Goal: Task Accomplishment & Management: Manage account settings

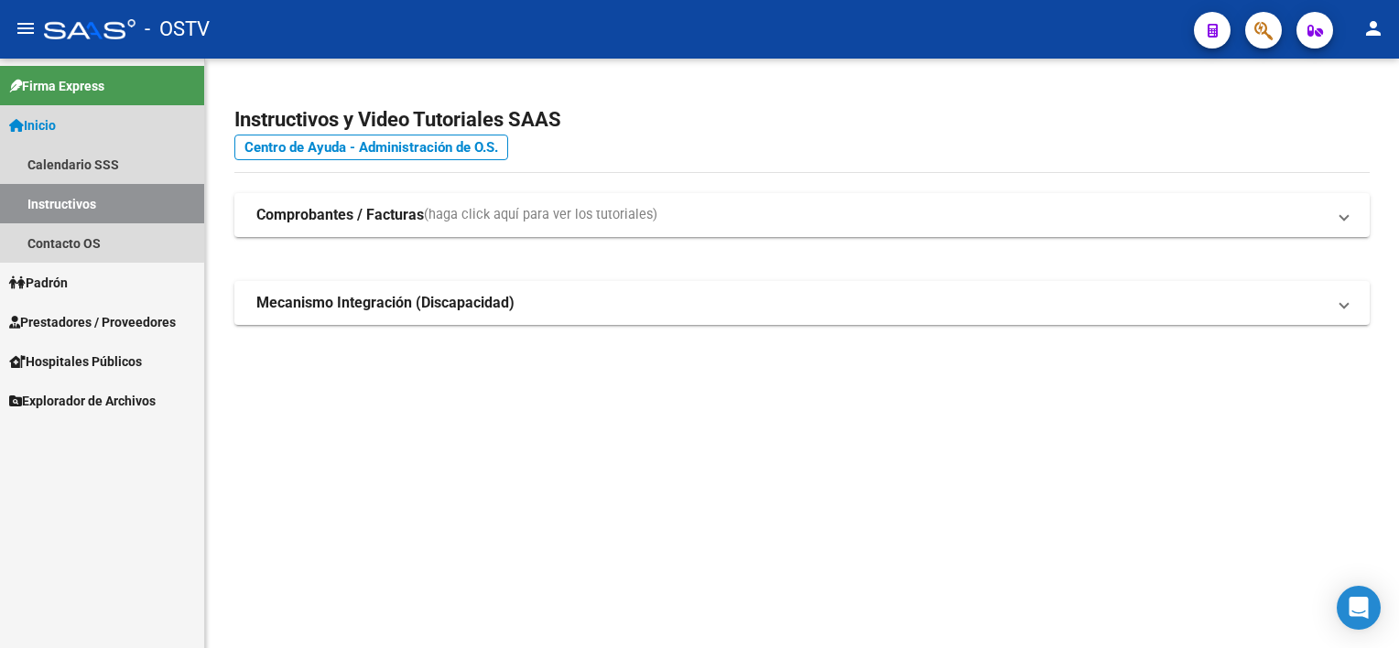
click at [82, 120] on link "Inicio" at bounding box center [102, 124] width 204 height 39
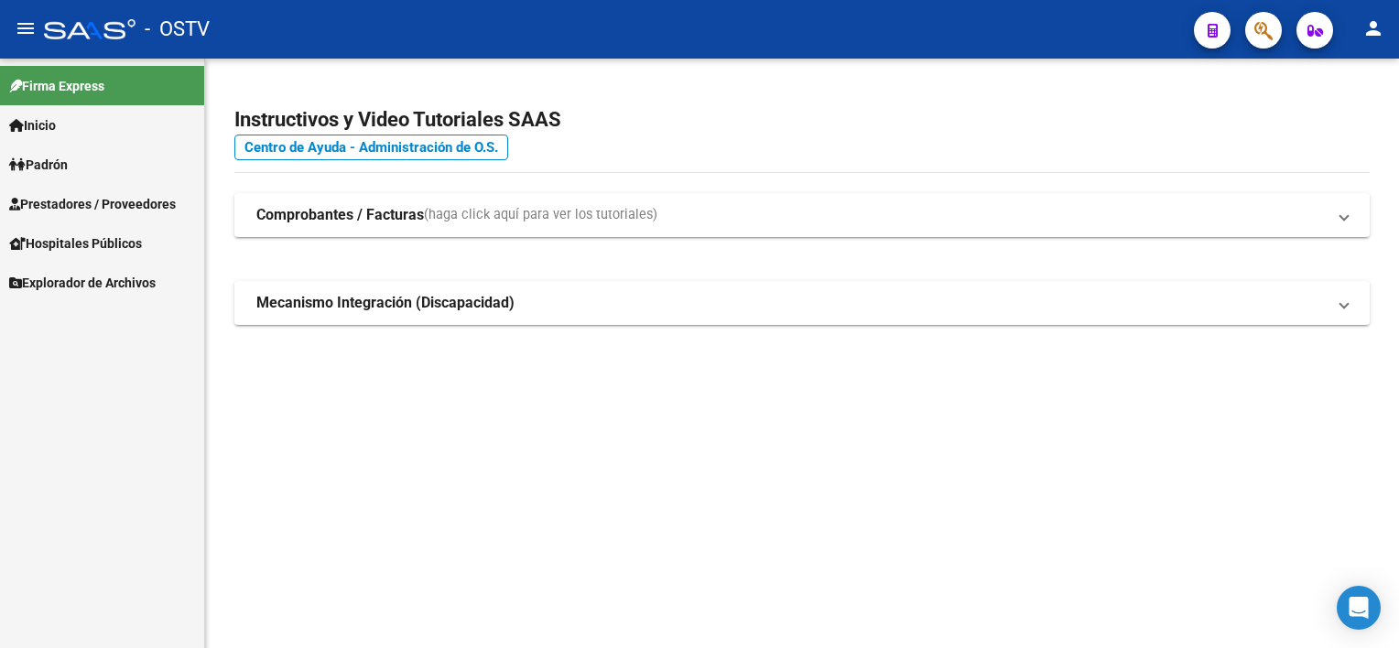
click at [68, 167] on span "Padrón" at bounding box center [38, 165] width 59 height 20
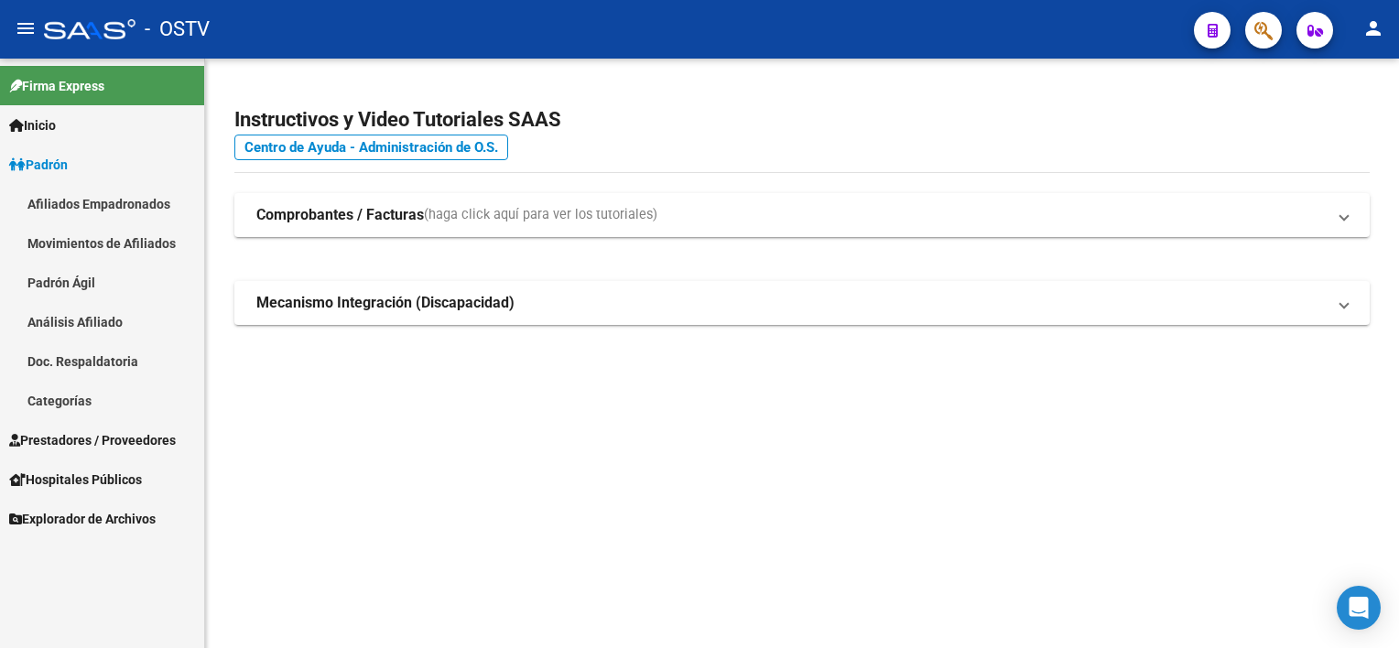
click at [59, 172] on span "Padrón" at bounding box center [38, 165] width 59 height 20
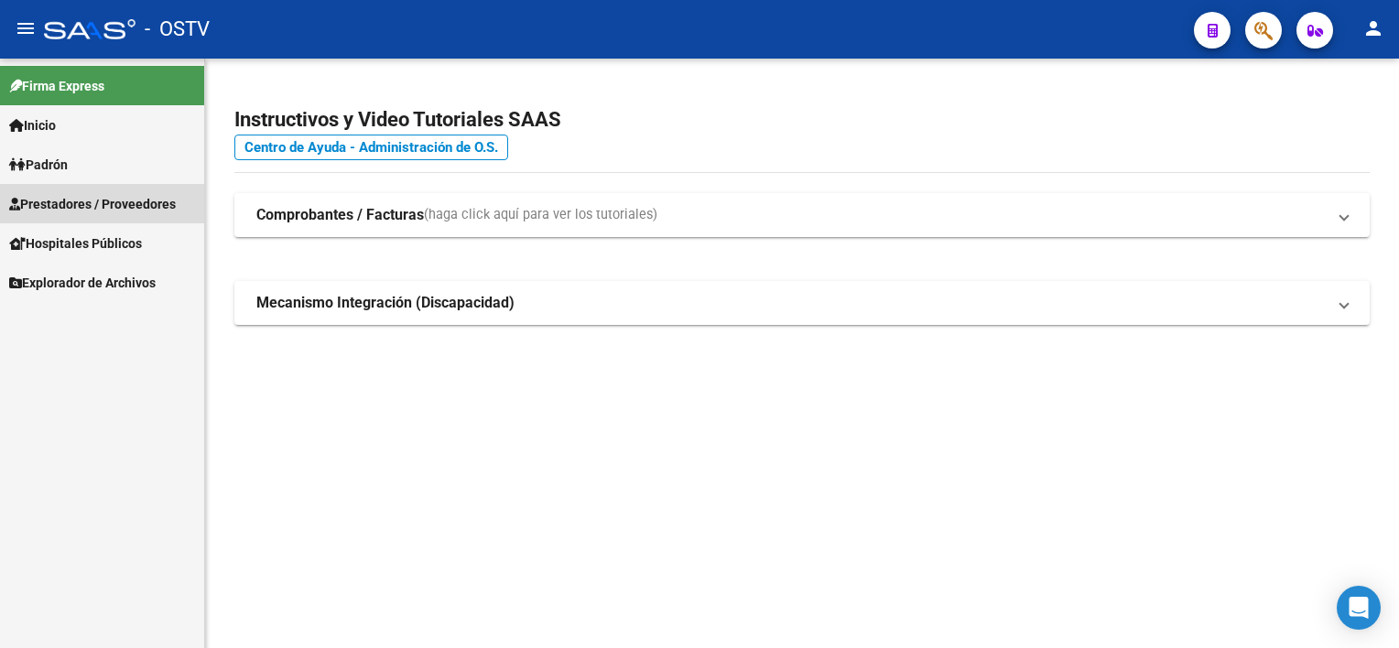
click at [80, 209] on span "Prestadores / Proveedores" at bounding box center [92, 204] width 167 height 20
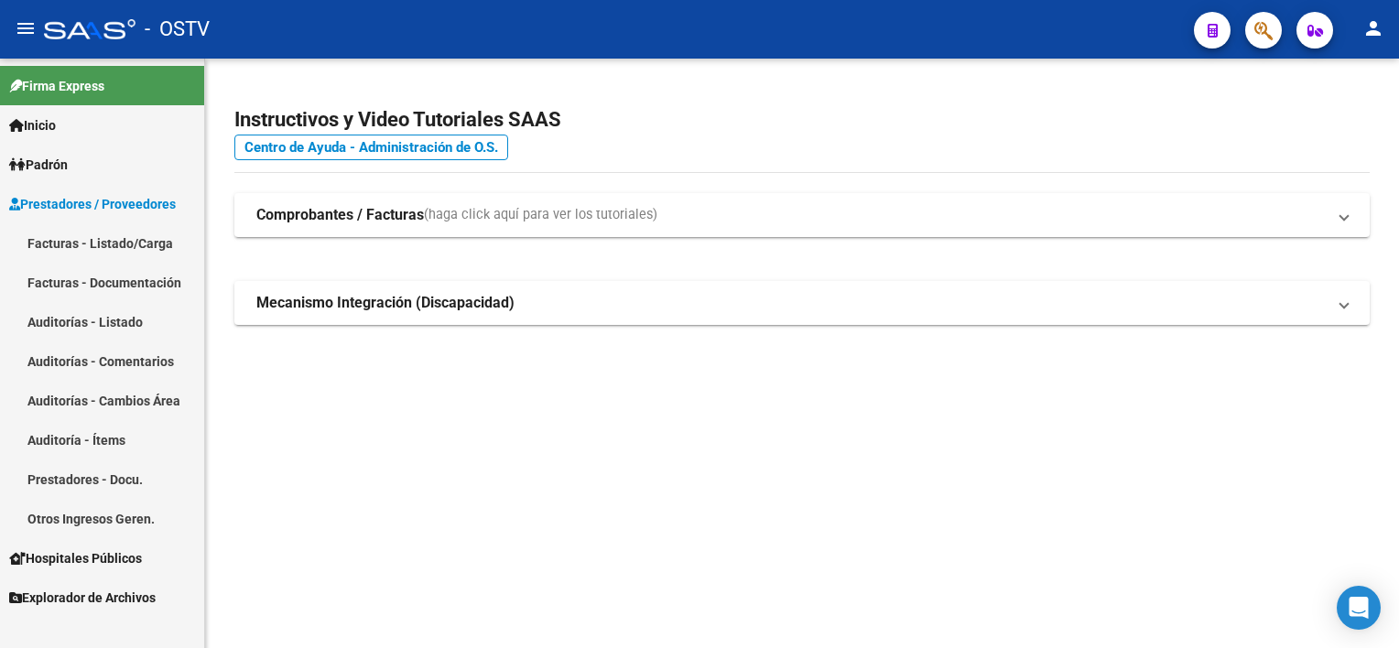
click at [115, 319] on link "Auditorías - Listado" at bounding box center [102, 321] width 204 height 39
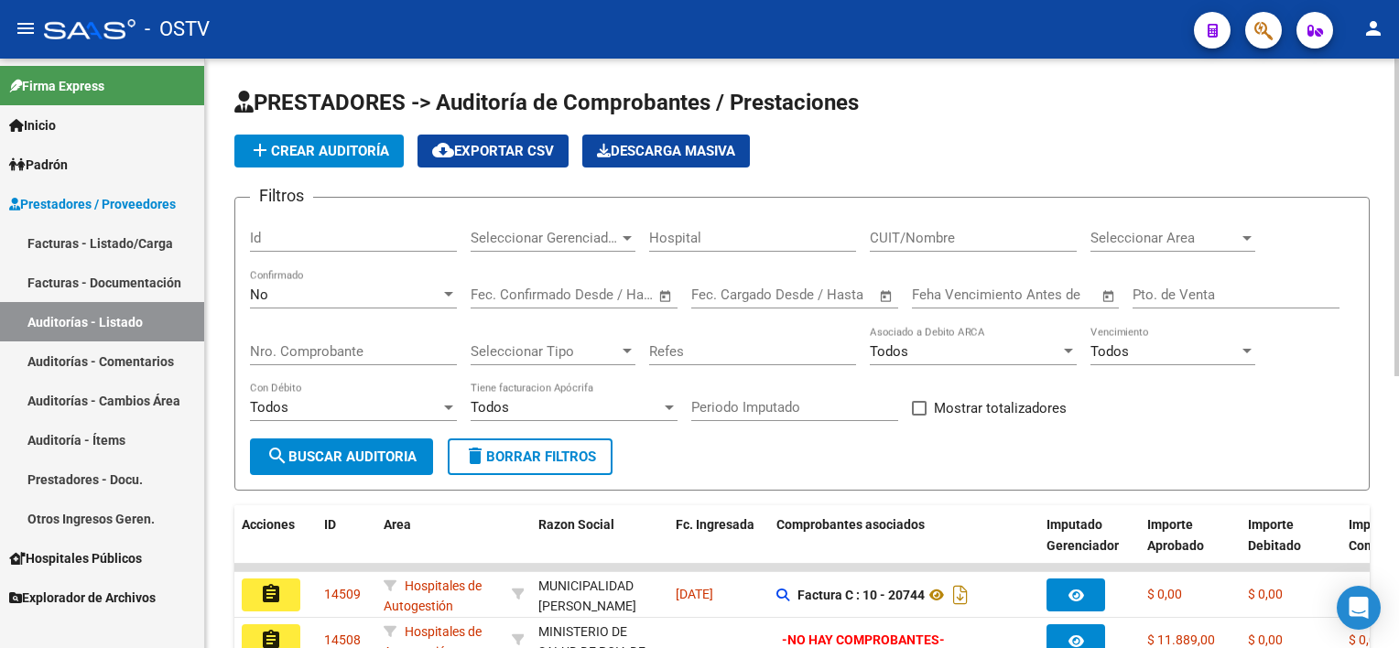
click at [354, 343] on input "Nro. Comprobante" at bounding box center [353, 351] width 207 height 16
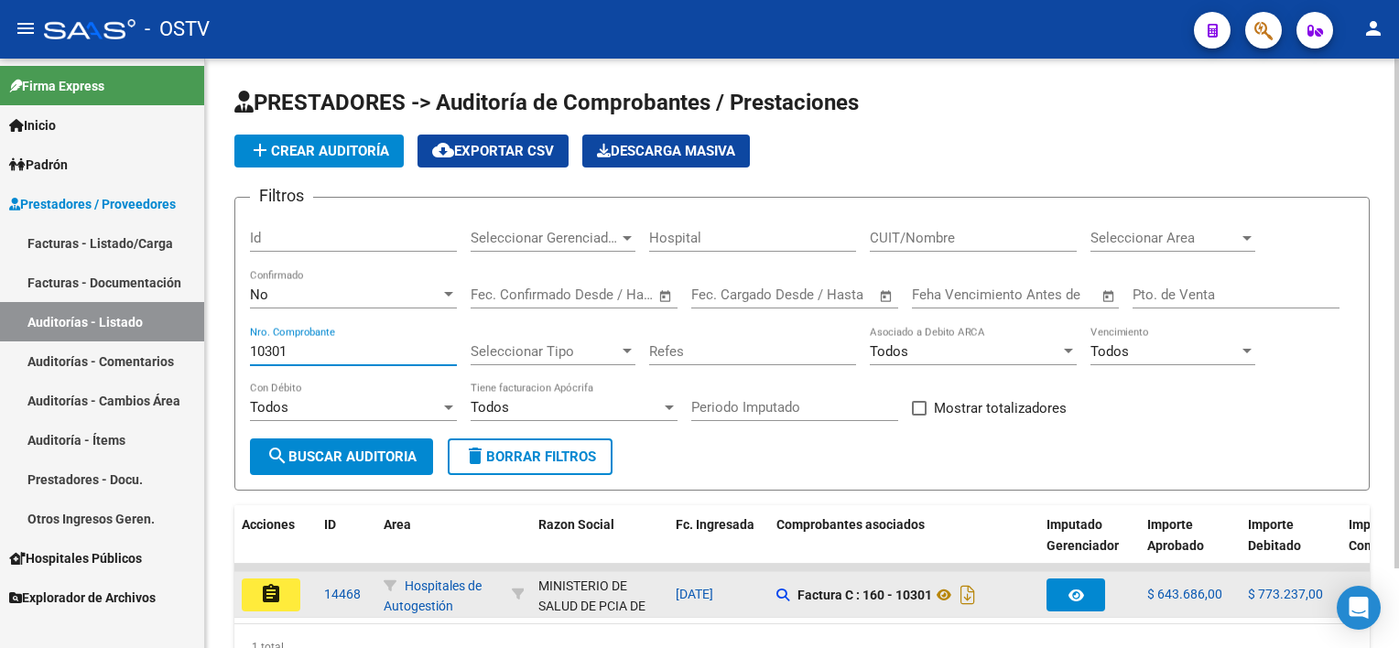
type input "10301"
click at [284, 593] on button "assignment" at bounding box center [271, 595] width 59 height 33
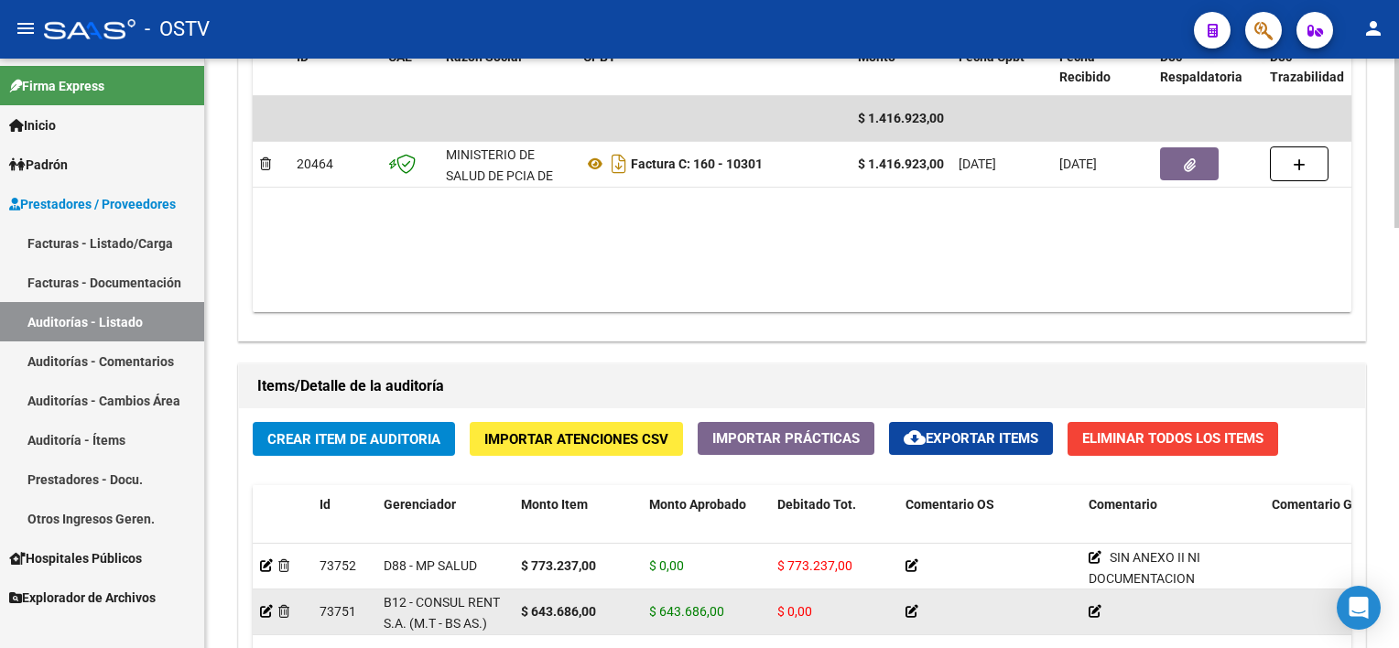
scroll to position [1007, 0]
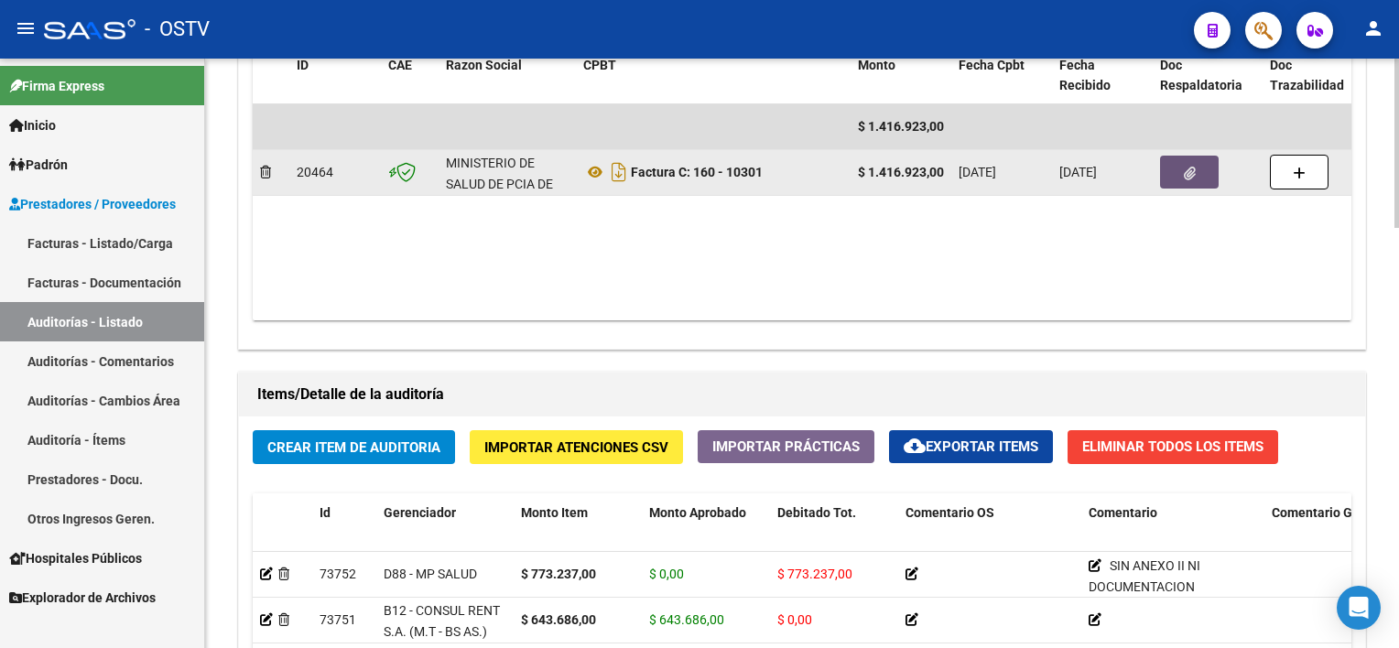
click at [1195, 166] on button "button" at bounding box center [1189, 172] width 59 height 33
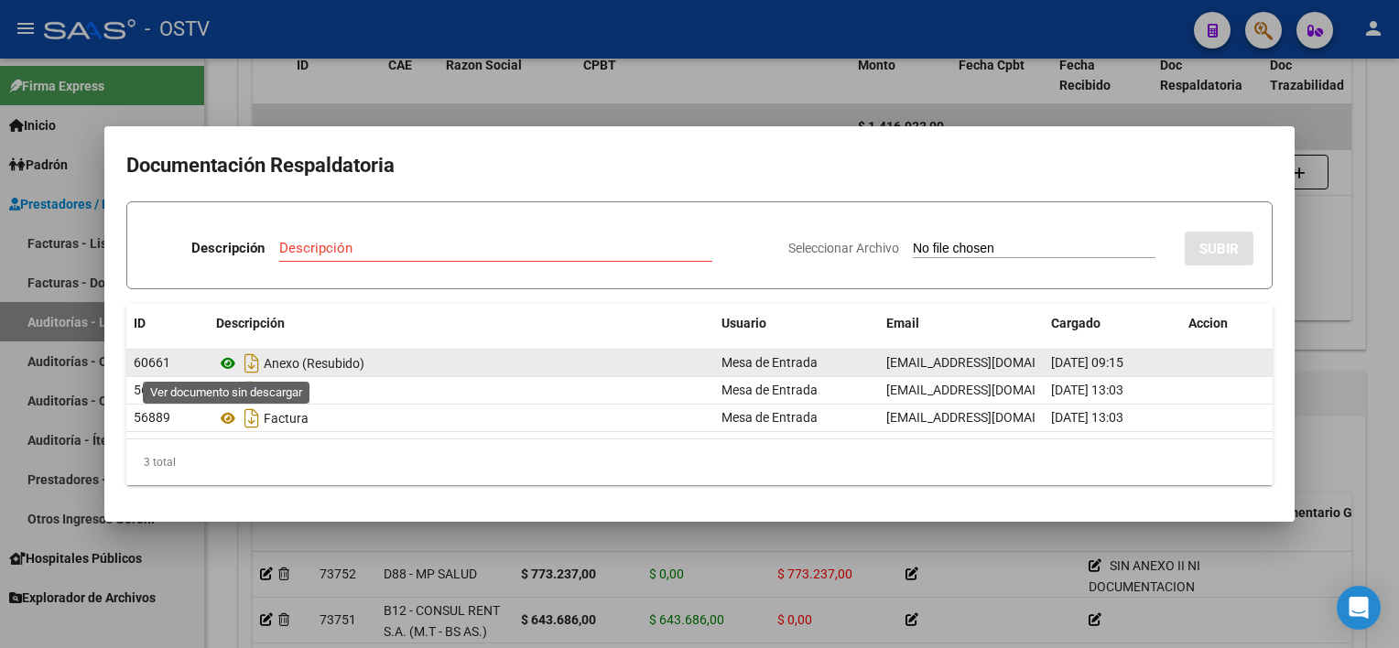
click at [228, 356] on icon at bounding box center [228, 364] width 24 height 22
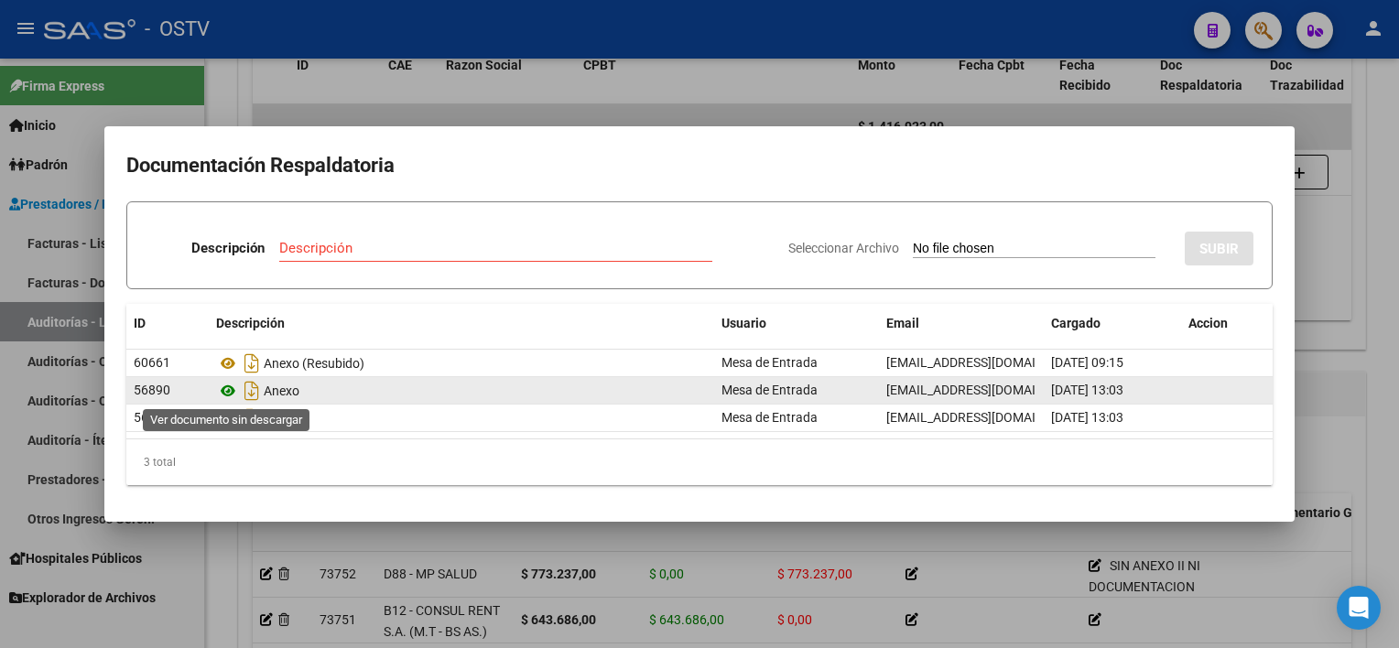
click at [224, 391] on icon at bounding box center [228, 391] width 24 height 22
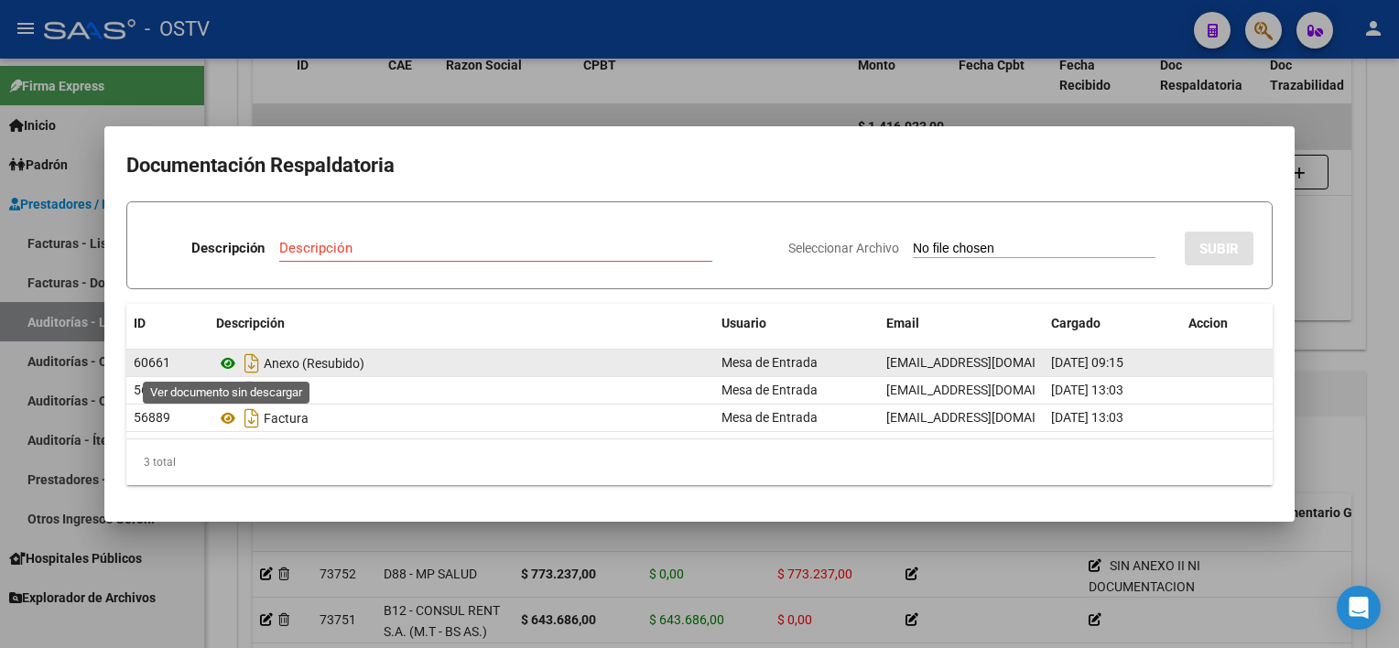
click at [226, 361] on icon at bounding box center [228, 364] width 24 height 22
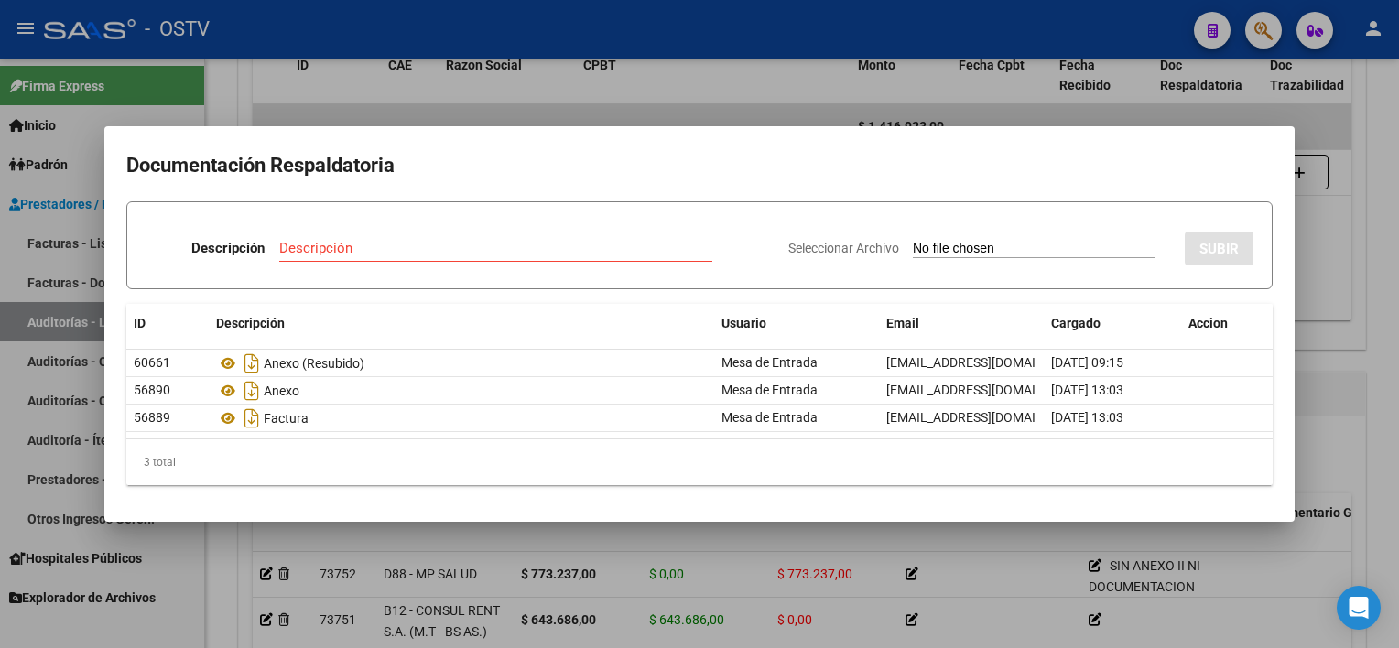
click at [612, 556] on div at bounding box center [699, 324] width 1399 height 648
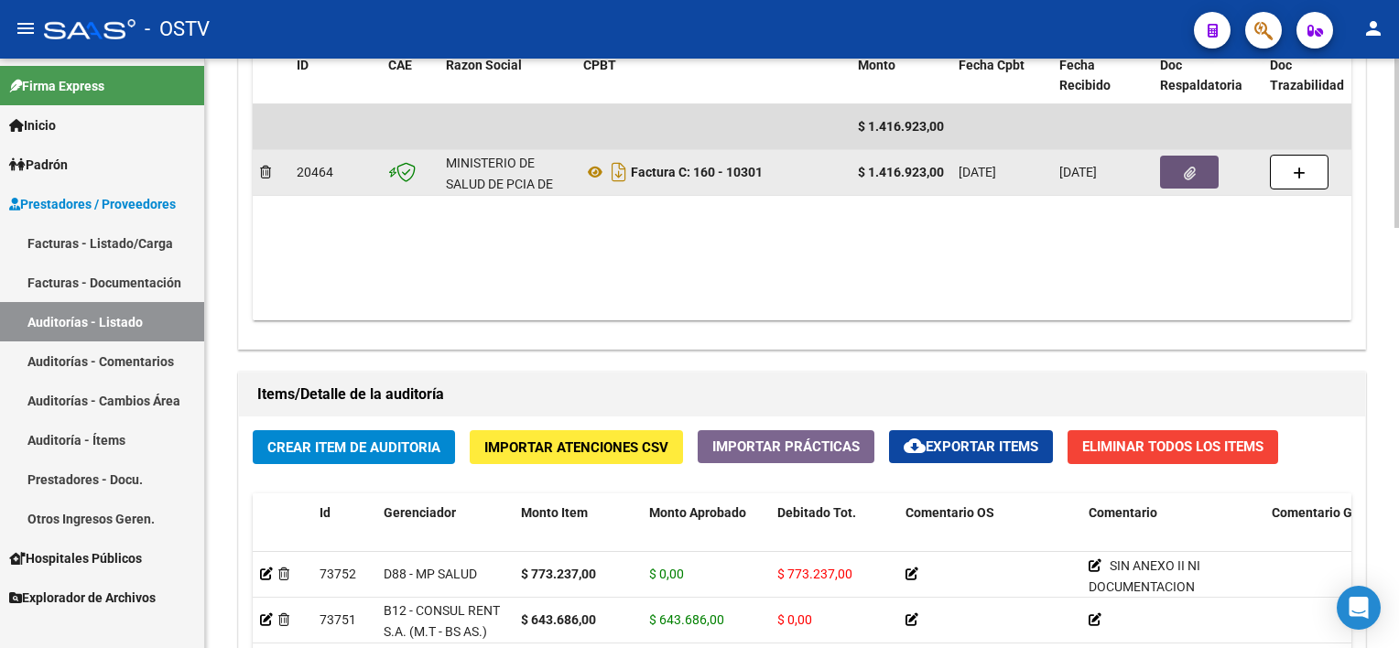
click at [1168, 173] on button "button" at bounding box center [1189, 172] width 59 height 33
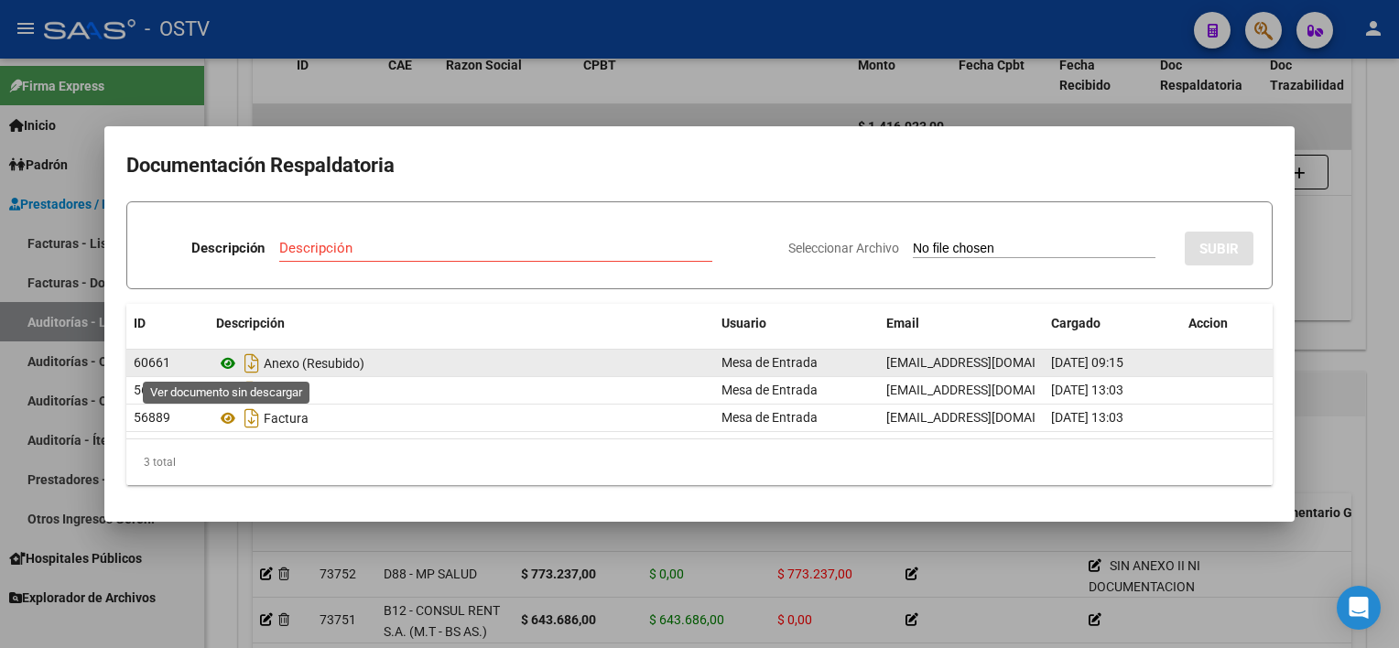
click at [226, 364] on icon at bounding box center [228, 364] width 24 height 22
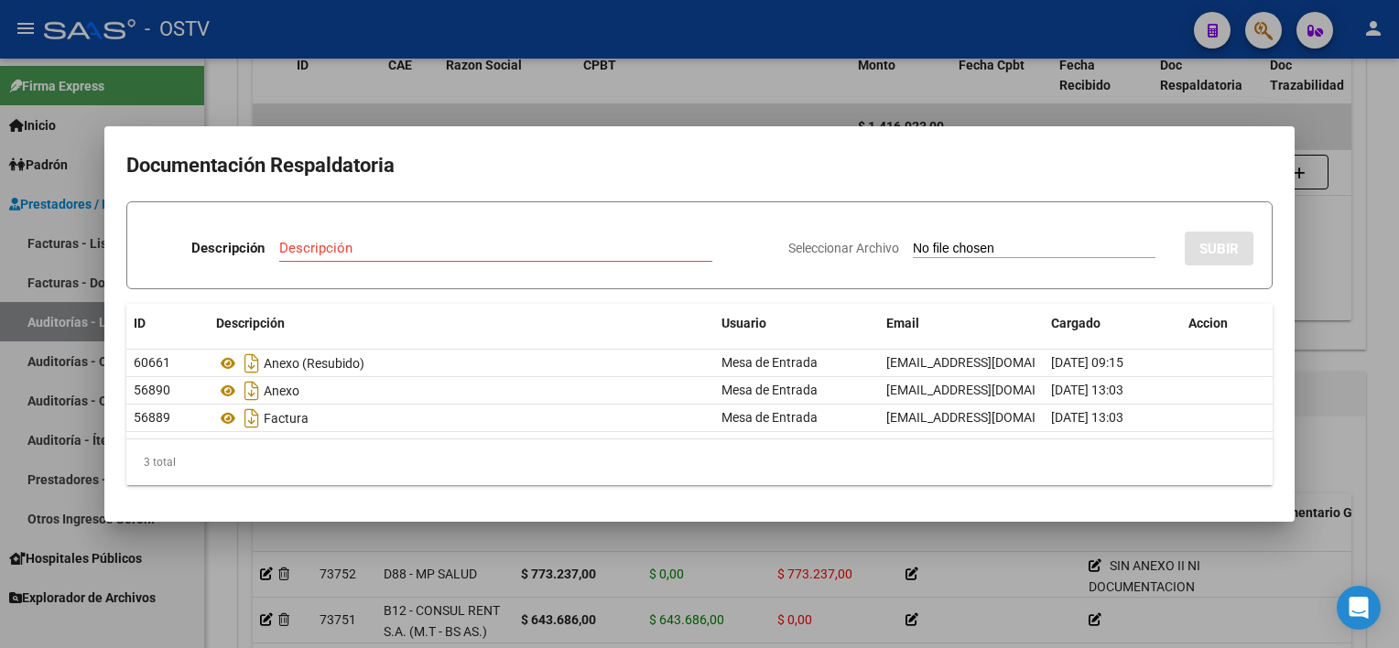
click at [568, 520] on mat-dialog-container "Documentación Respaldatoria Descripción Descripción Seleccionar Archivo SUBIR I…" at bounding box center [699, 323] width 1190 height 395
click at [38, 313] on div at bounding box center [699, 324] width 1399 height 648
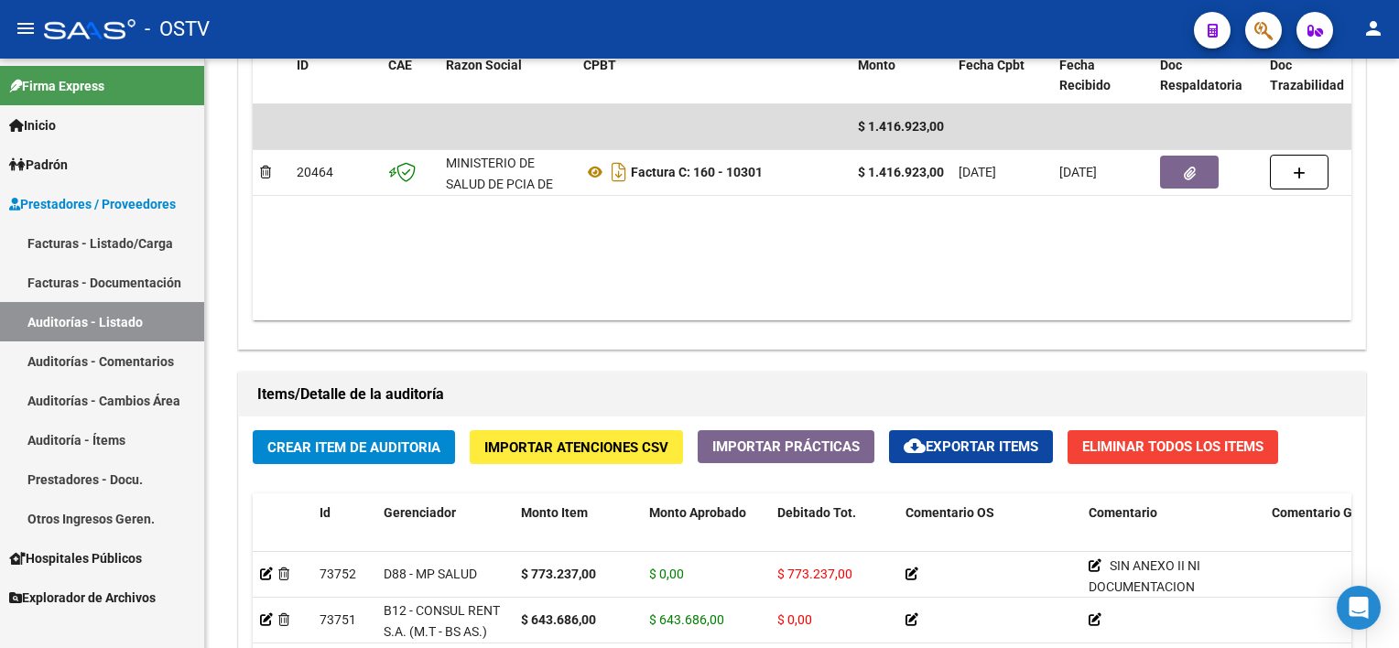
click at [38, 316] on link "Auditorías - Listado" at bounding box center [102, 321] width 204 height 39
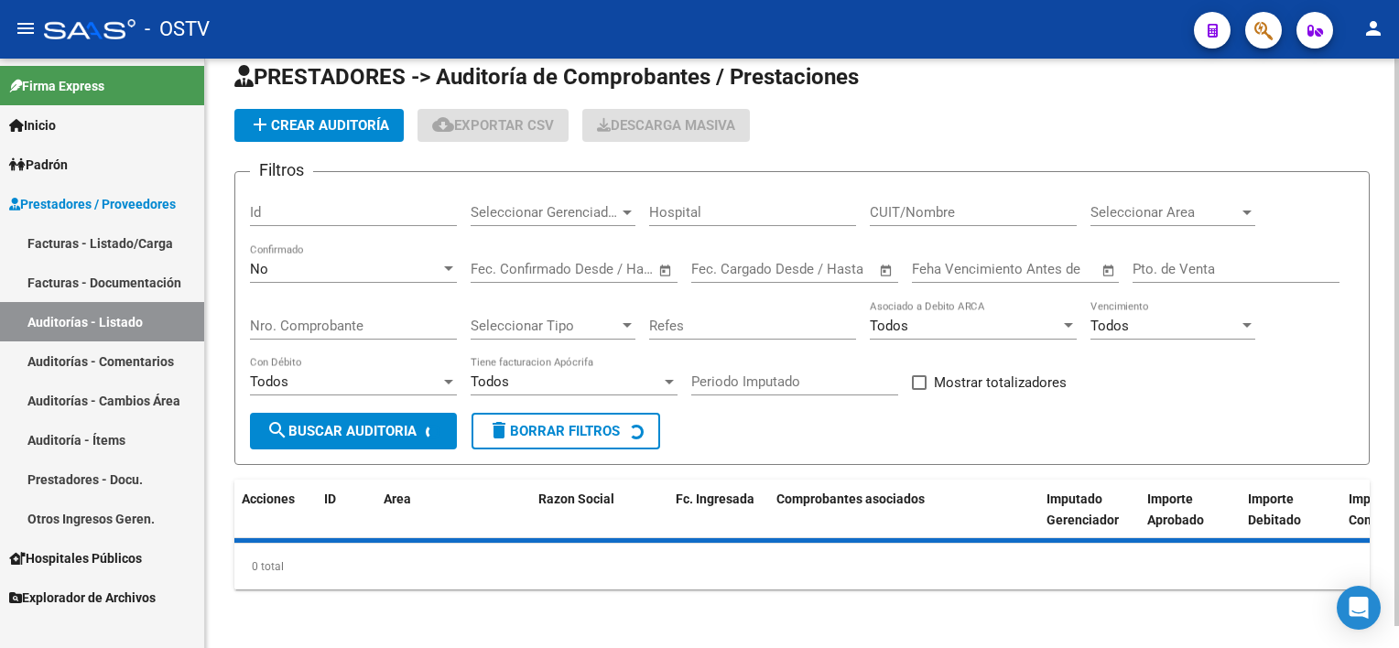
scroll to position [23, 0]
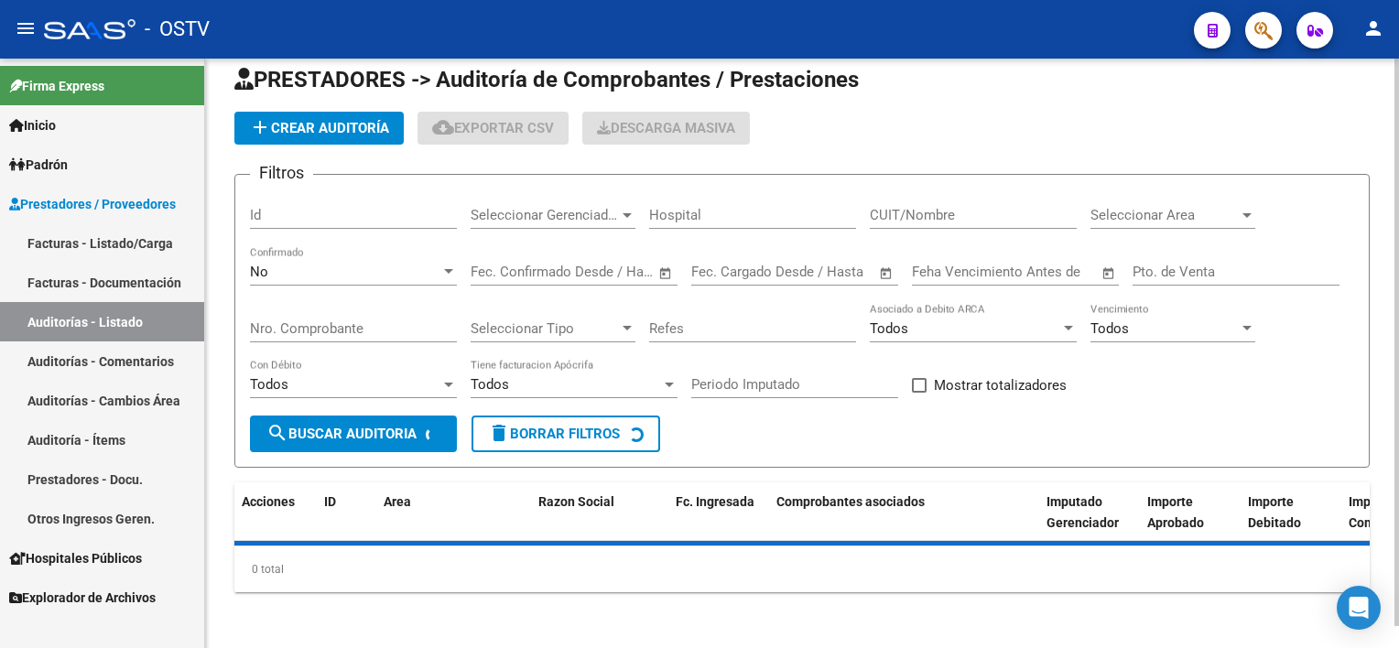
click at [331, 325] on input "Nro. Comprobante" at bounding box center [353, 328] width 207 height 16
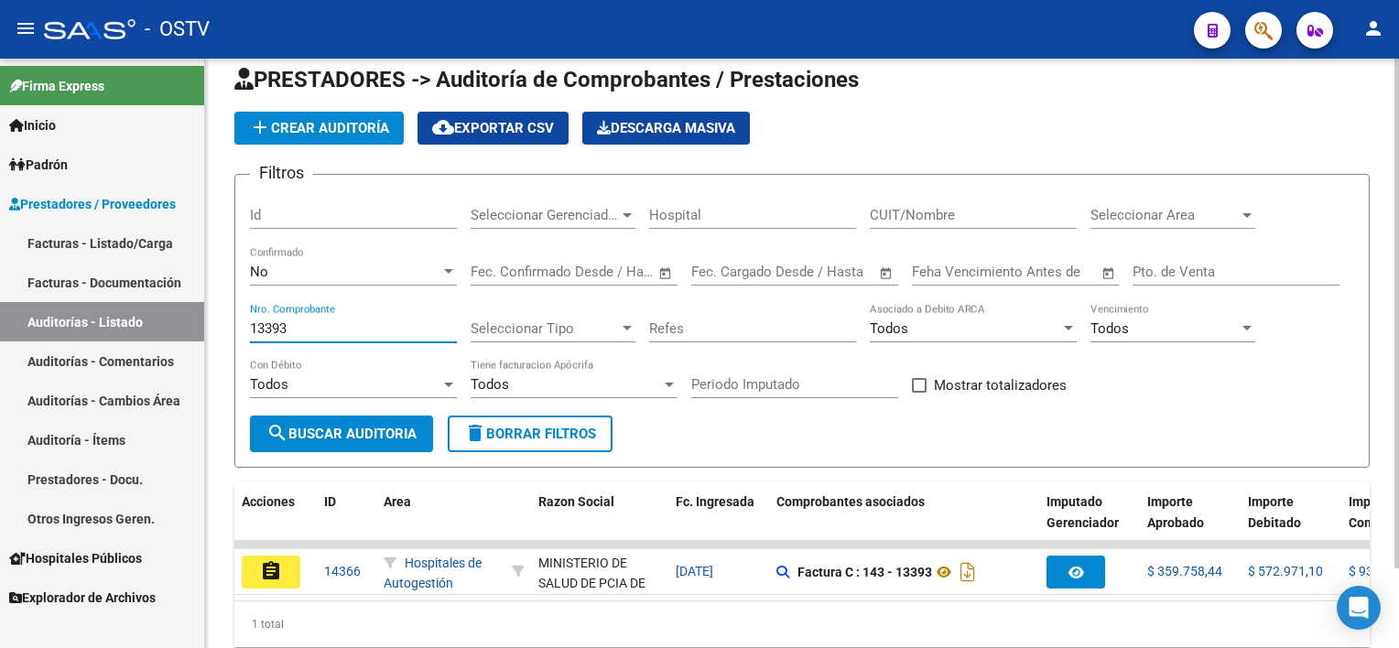
scroll to position [92, 0]
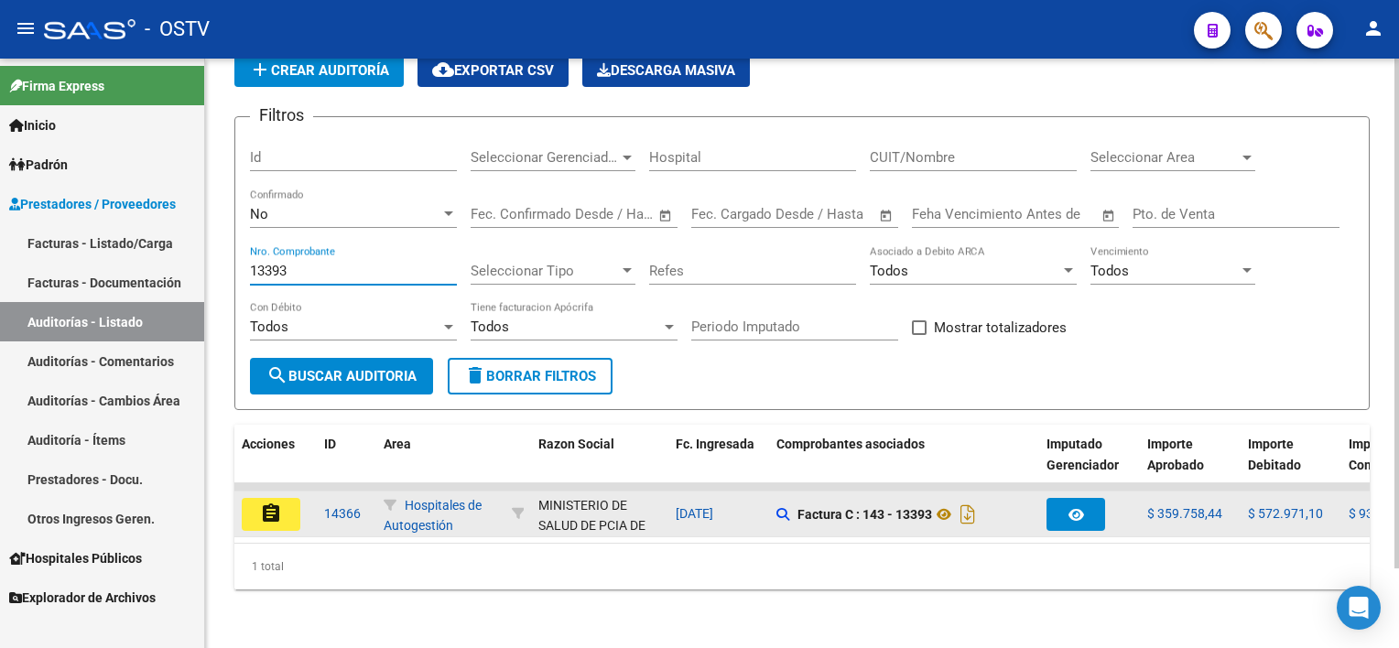
type input "13393"
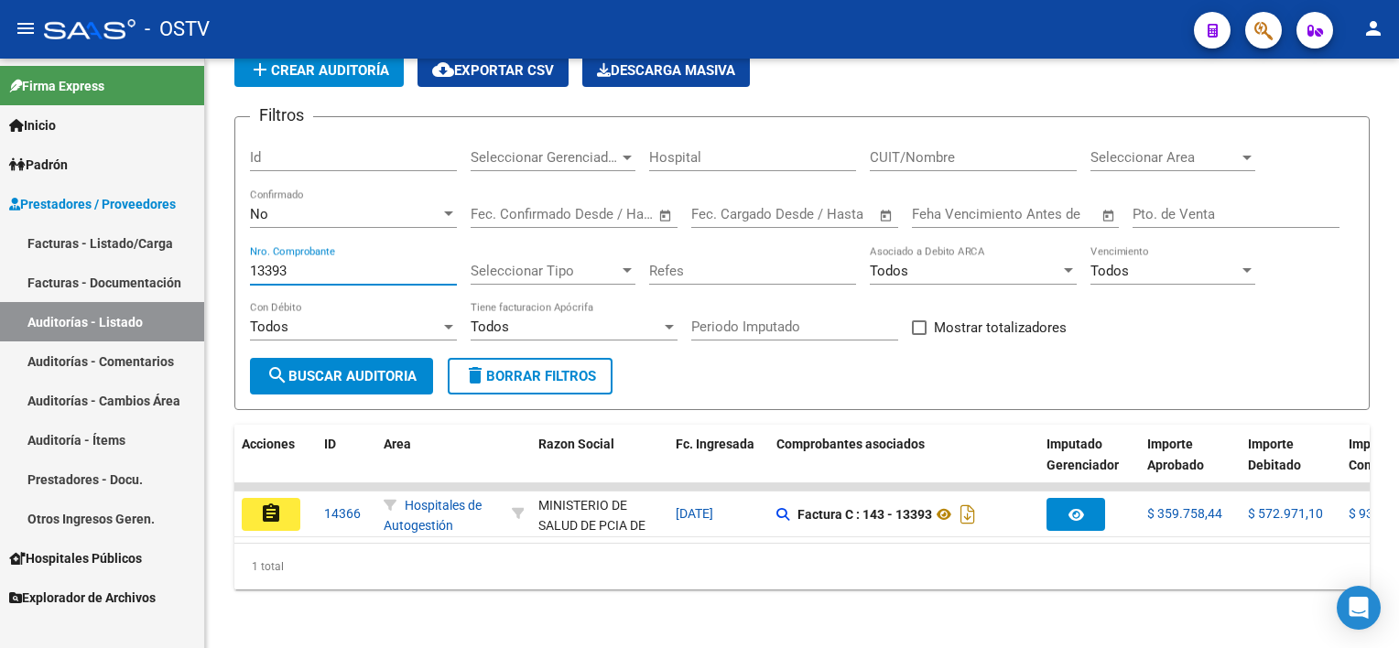
click at [255, 498] on button "assignment" at bounding box center [271, 514] width 59 height 33
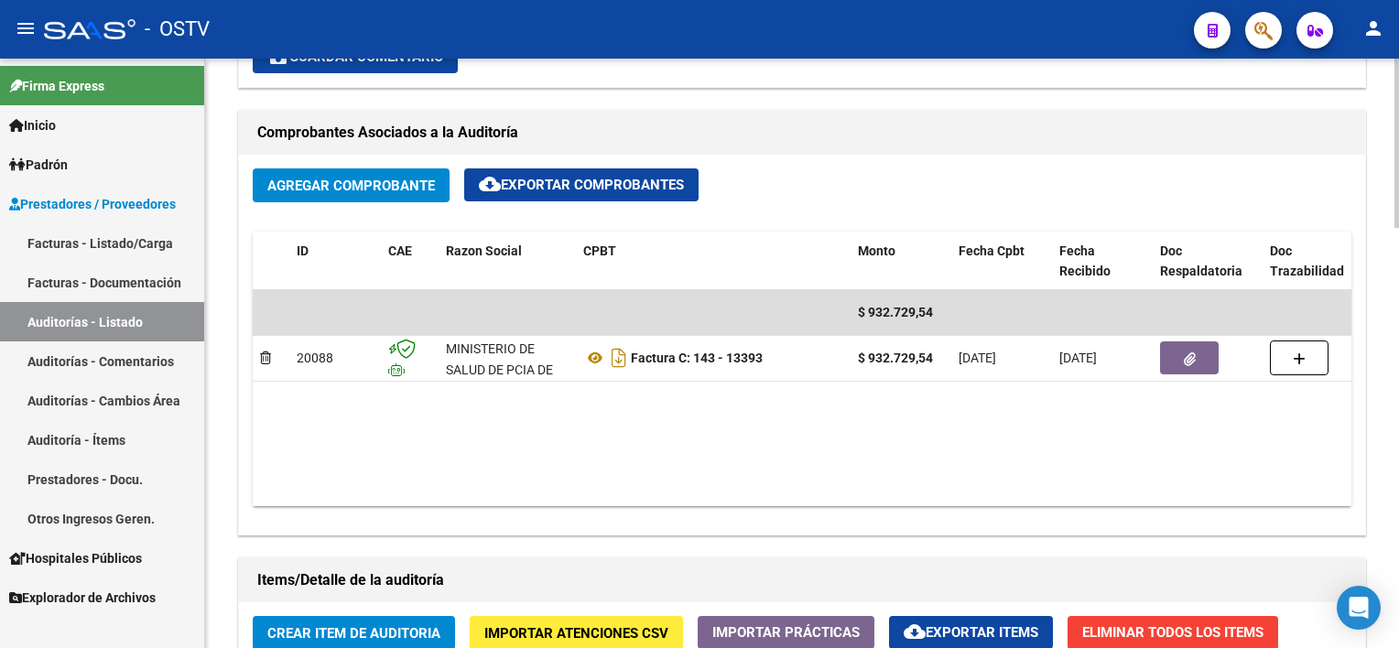
scroll to position [824, 0]
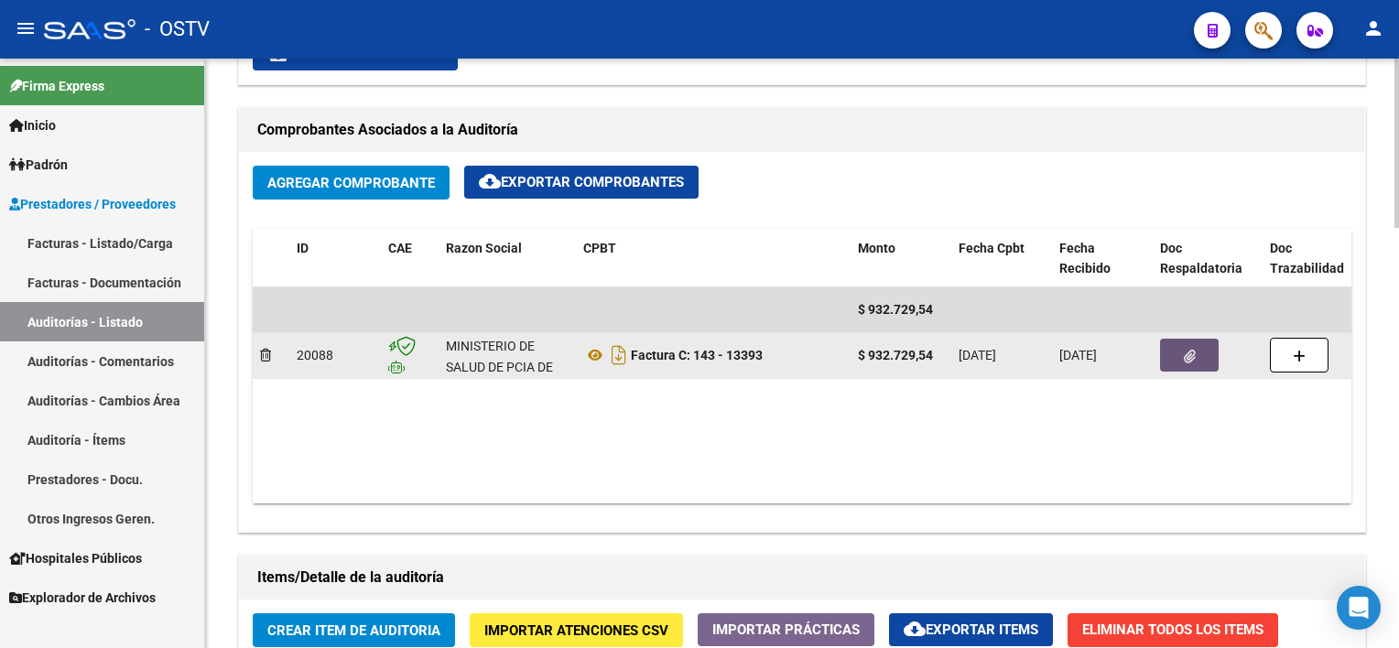
click at [1190, 355] on icon "button" at bounding box center [1190, 357] width 12 height 14
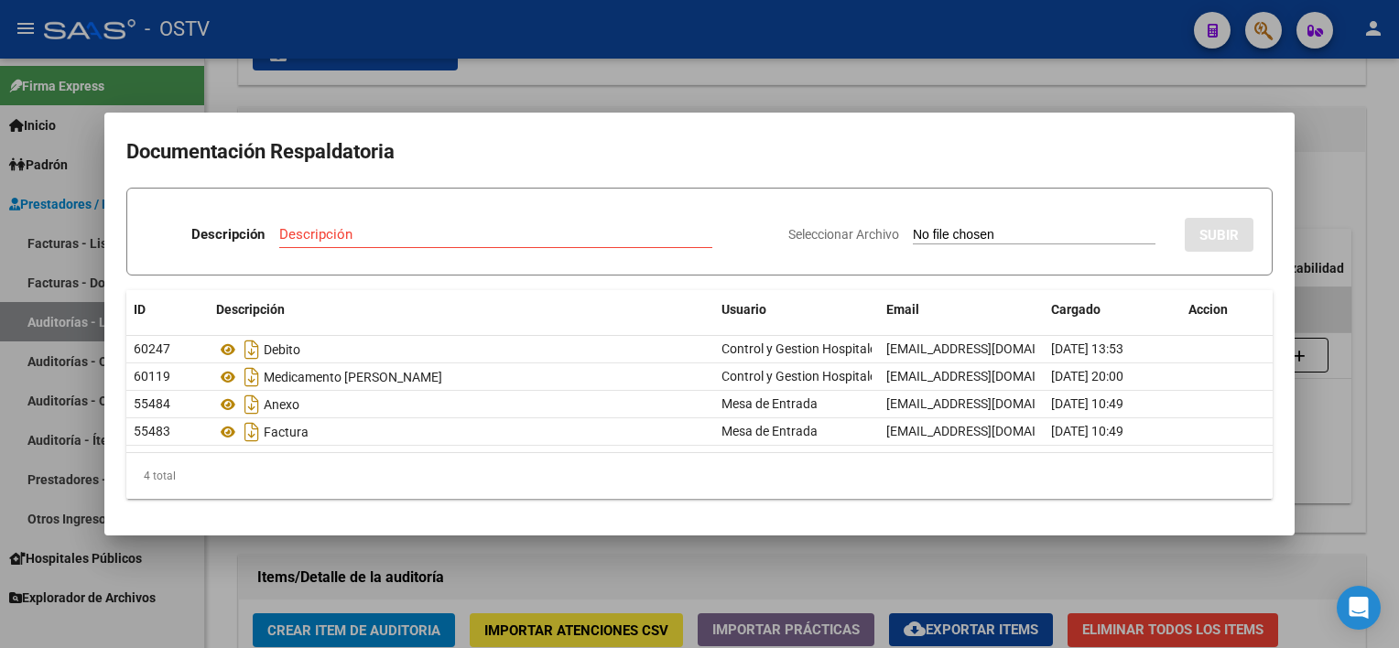
click at [650, 568] on div at bounding box center [699, 324] width 1399 height 648
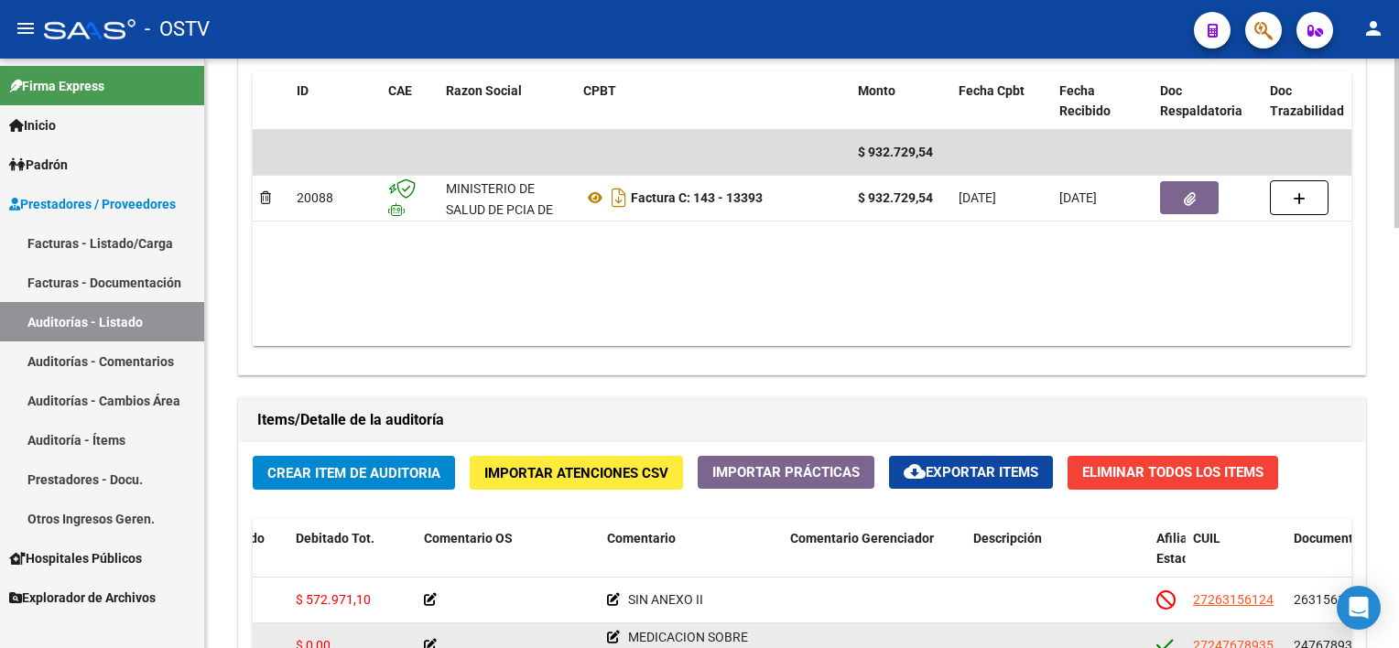
scroll to position [916, 0]
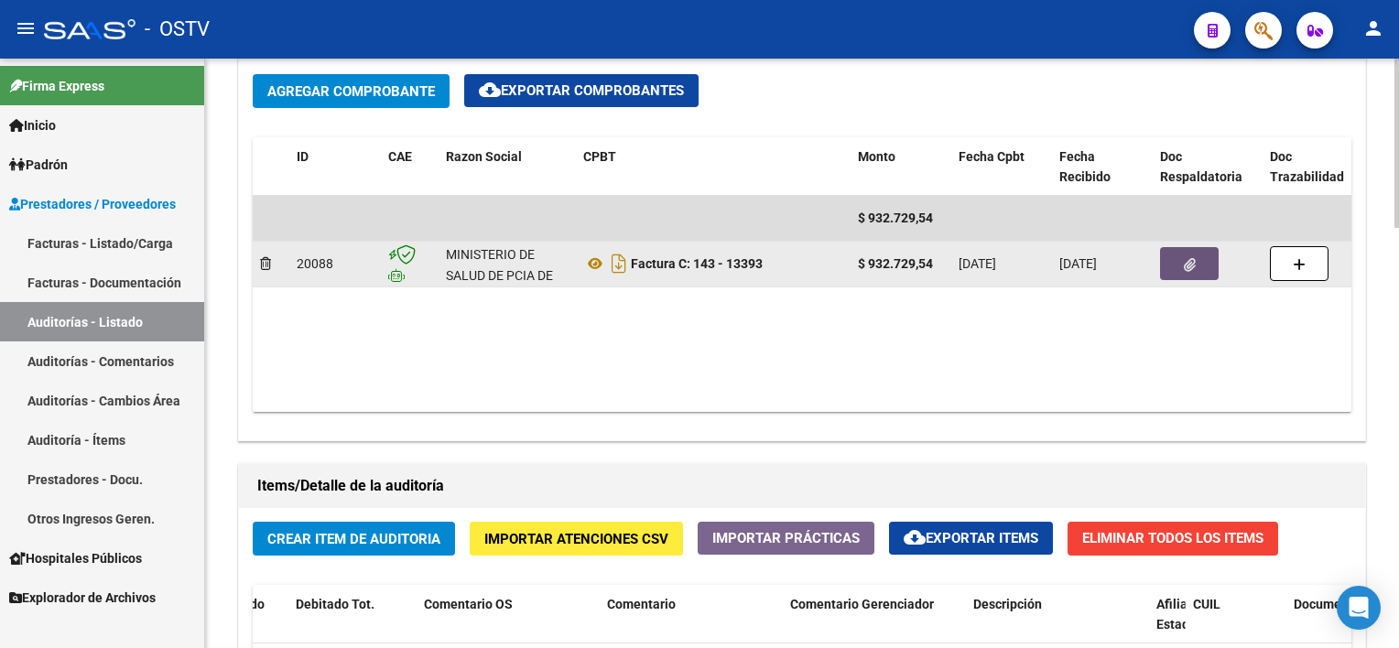
click at [1207, 268] on button "button" at bounding box center [1189, 263] width 59 height 33
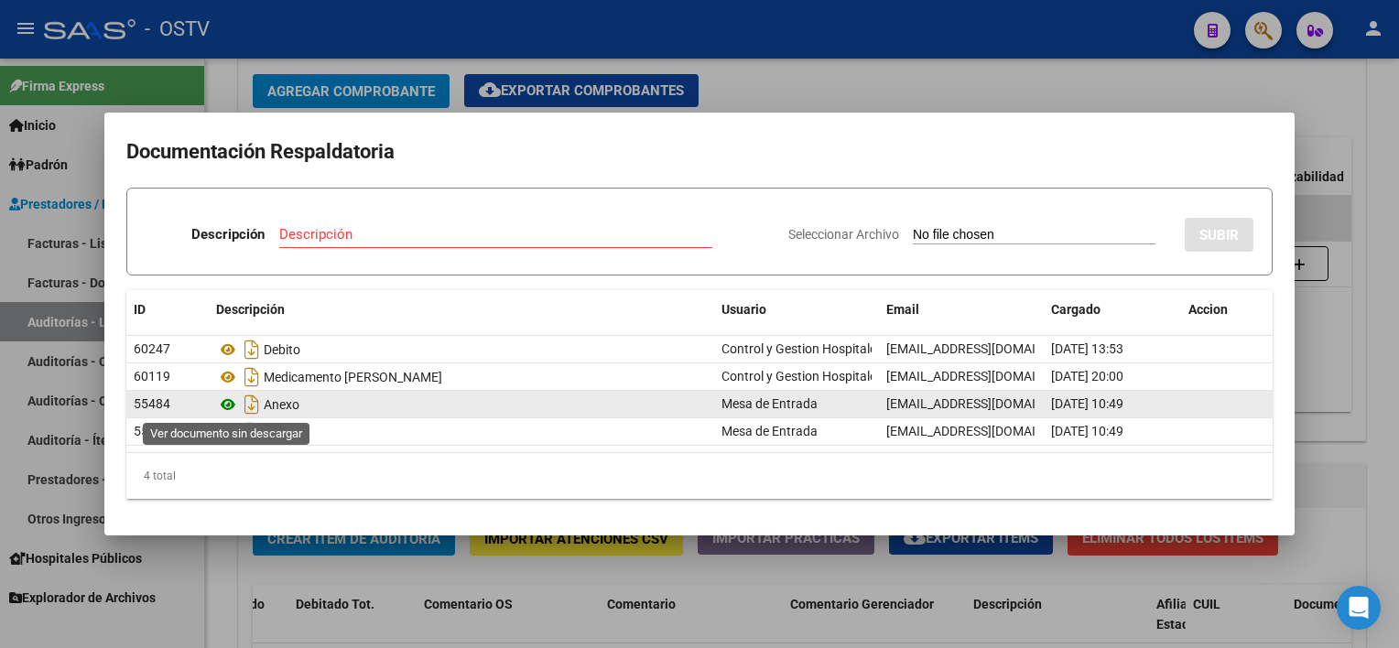
click at [223, 397] on icon at bounding box center [228, 405] width 24 height 22
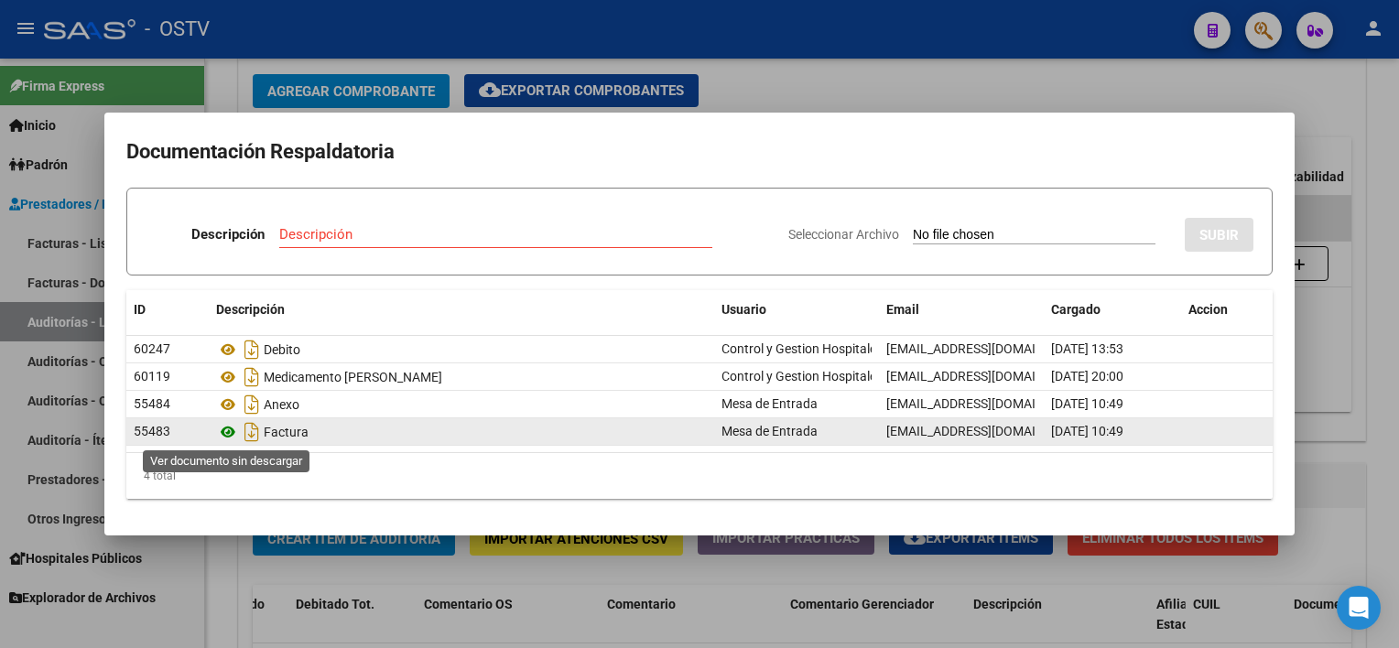
click at [229, 429] on icon at bounding box center [228, 432] width 24 height 22
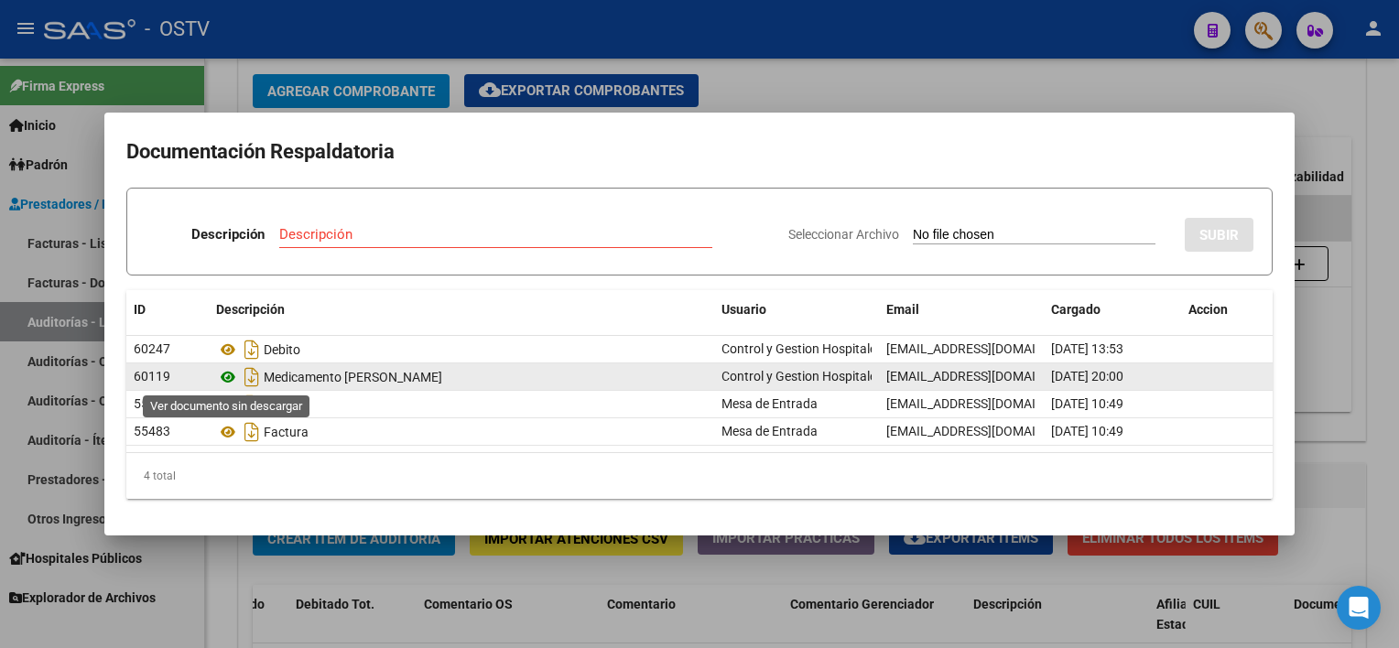
click at [228, 378] on icon at bounding box center [228, 377] width 24 height 22
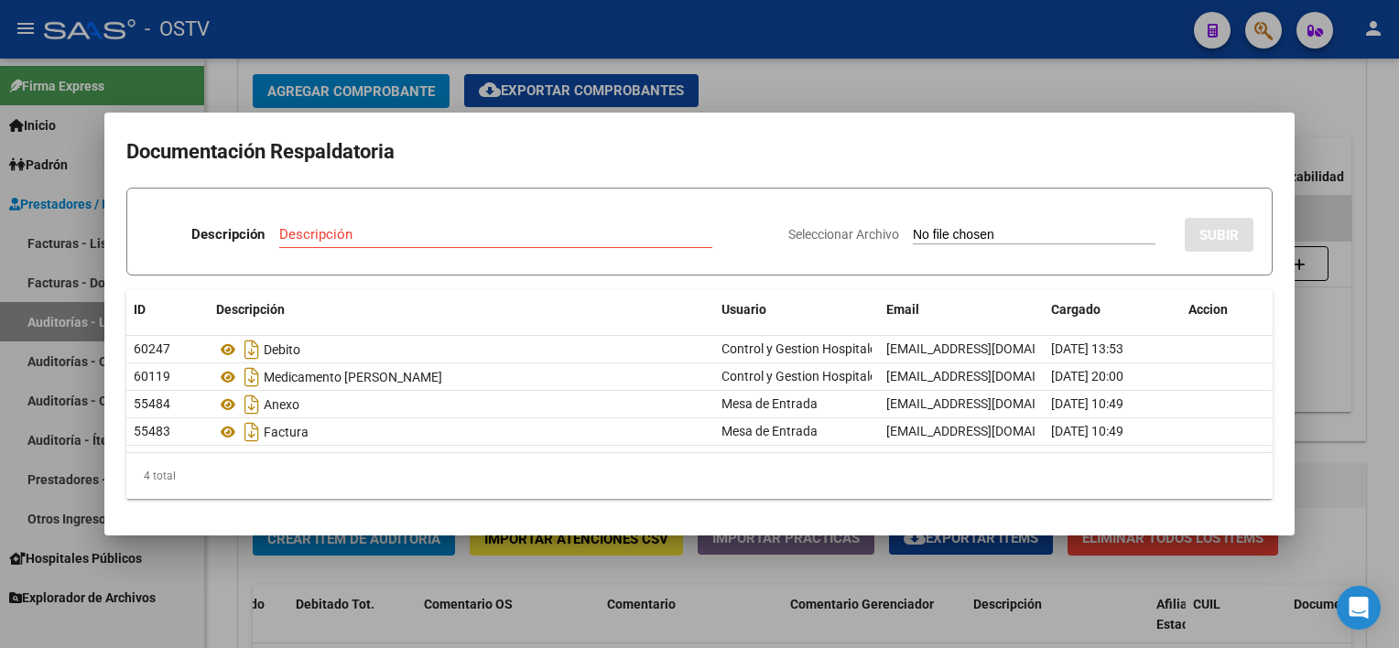
click at [711, 586] on div at bounding box center [699, 324] width 1399 height 648
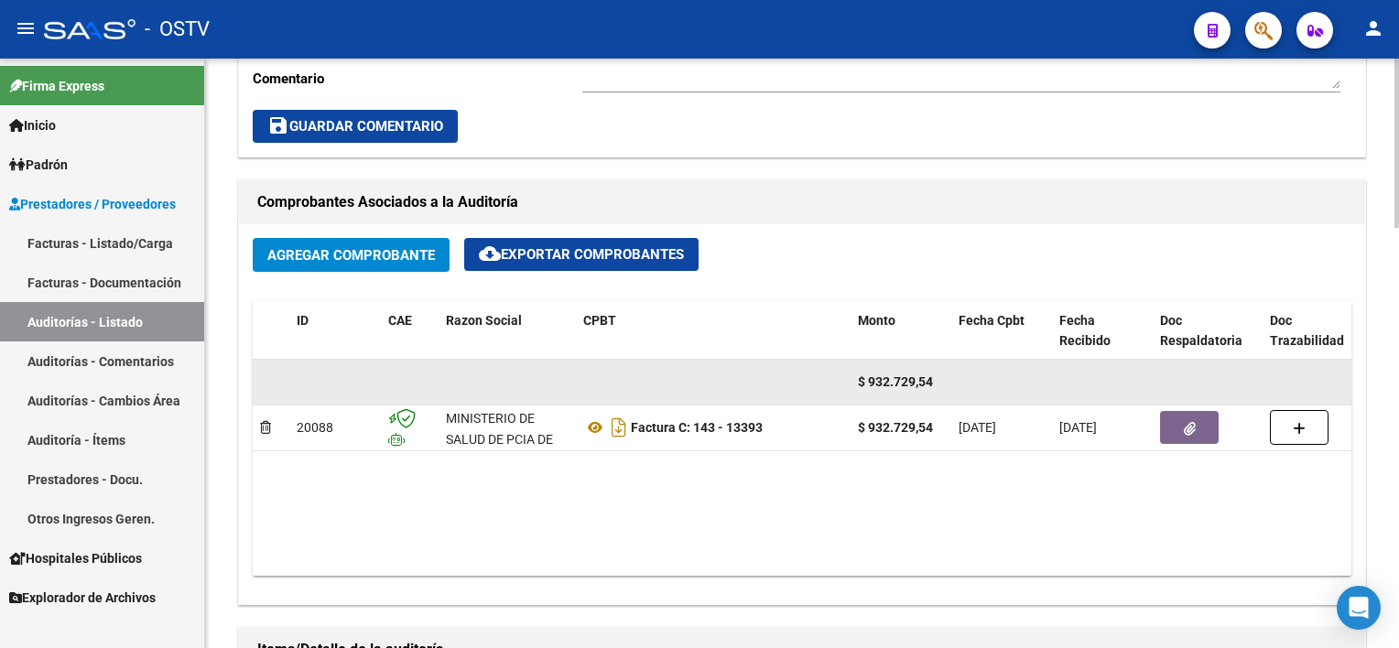
scroll to position [733, 0]
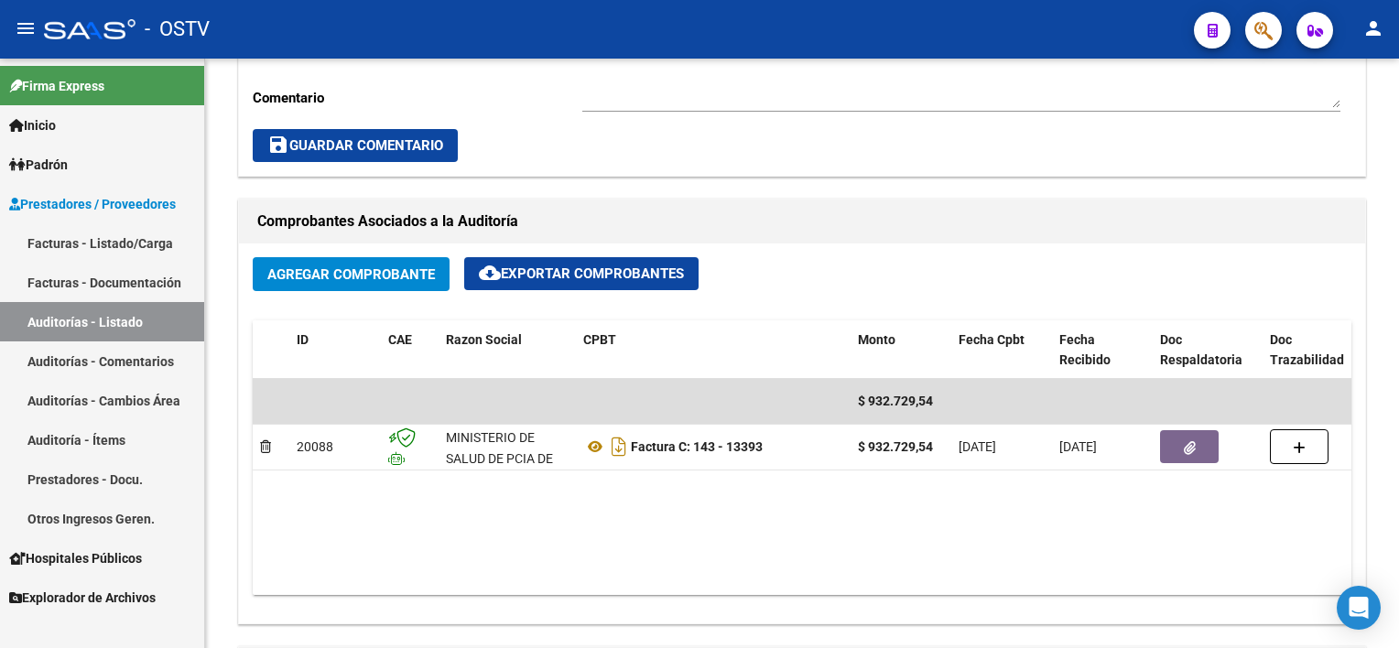
drag, startPoint x: 132, startPoint y: 320, endPoint x: 136, endPoint y: 329, distance: 9.4
click at [132, 320] on link "Auditorías - Listado" at bounding box center [102, 321] width 204 height 39
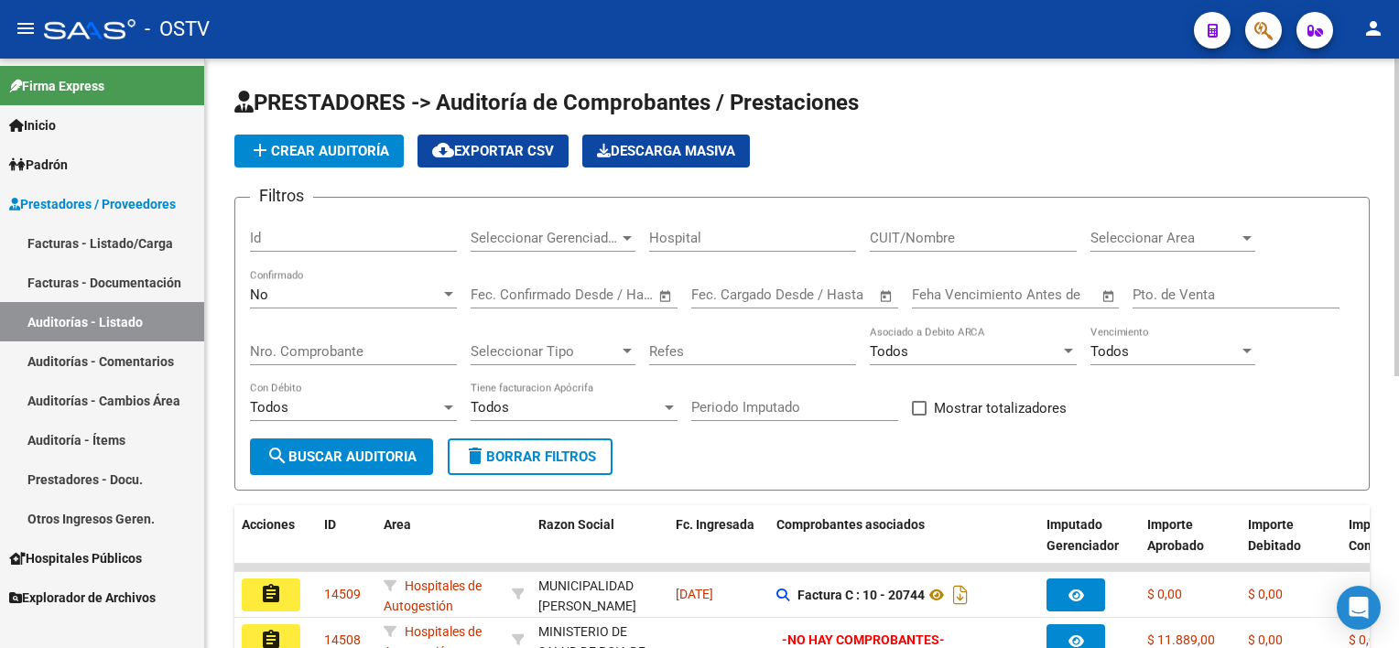
click at [391, 316] on div "No Confirmado" at bounding box center [353, 297] width 207 height 57
click at [385, 301] on div "No Confirmado" at bounding box center [353, 288] width 207 height 39
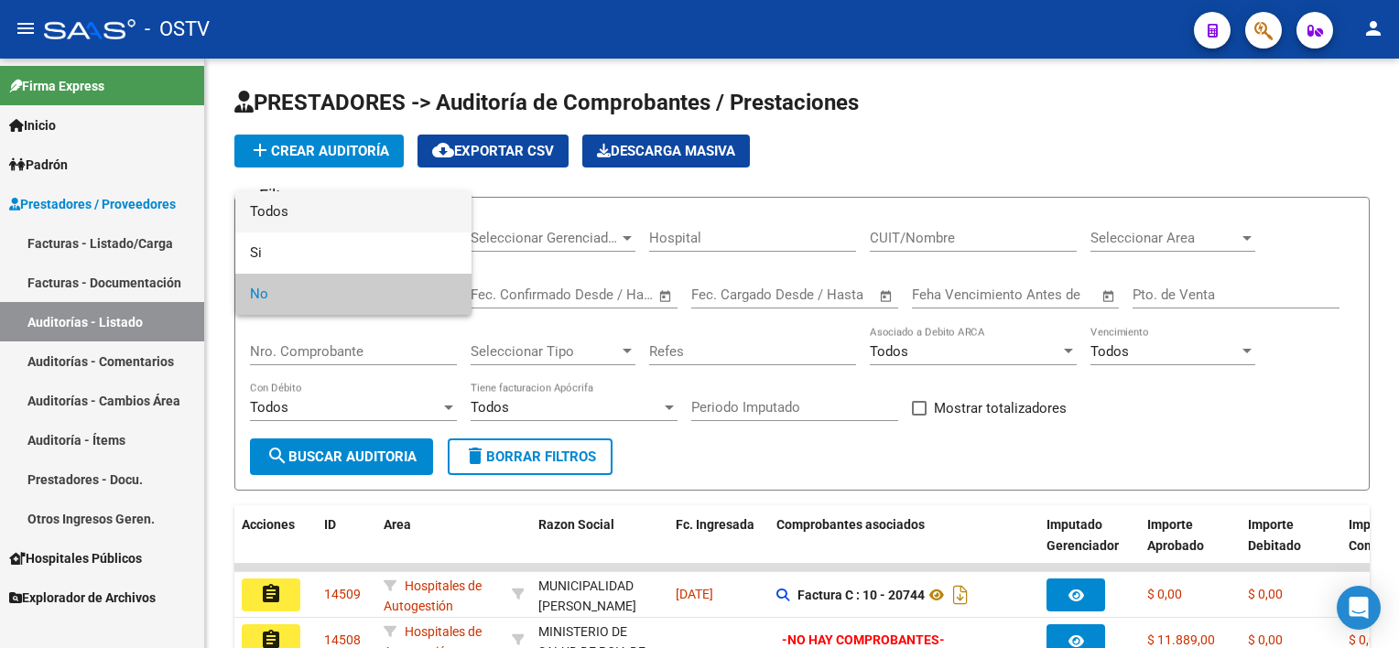
click at [373, 212] on span "Todos" at bounding box center [353, 211] width 207 height 41
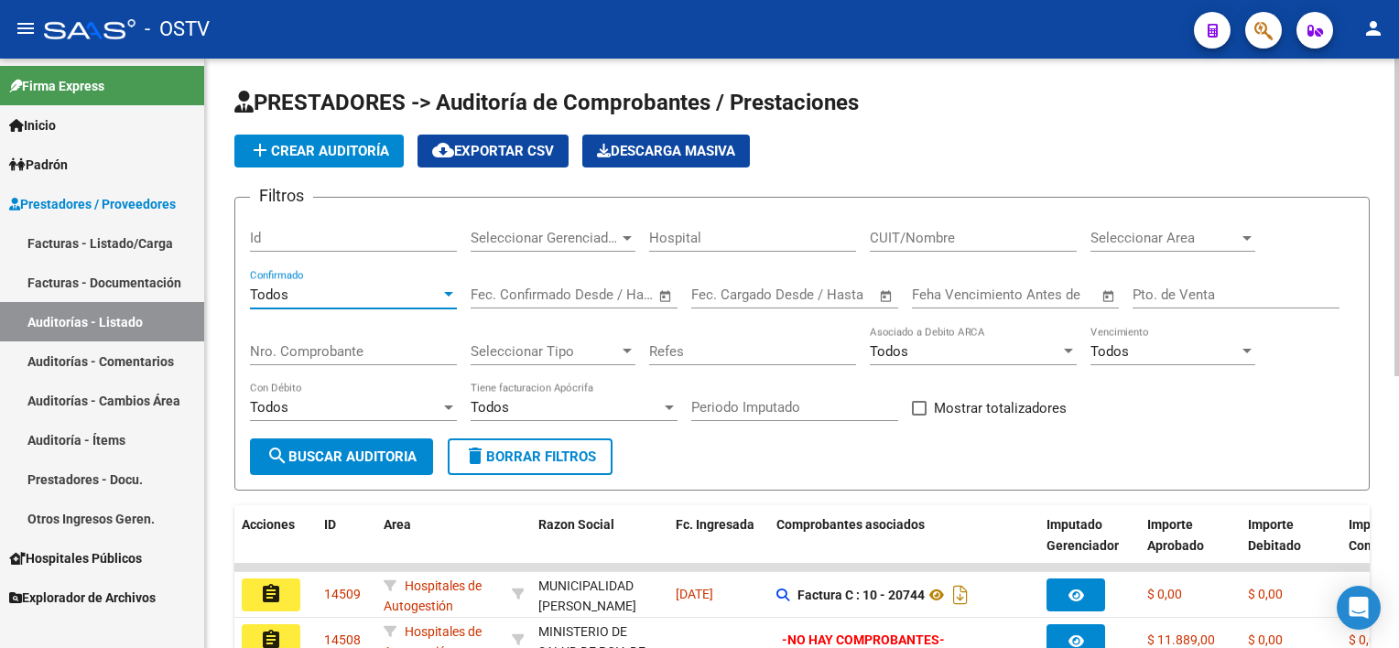
click at [1205, 293] on input "Pto. de Venta" at bounding box center [1236, 295] width 207 height 16
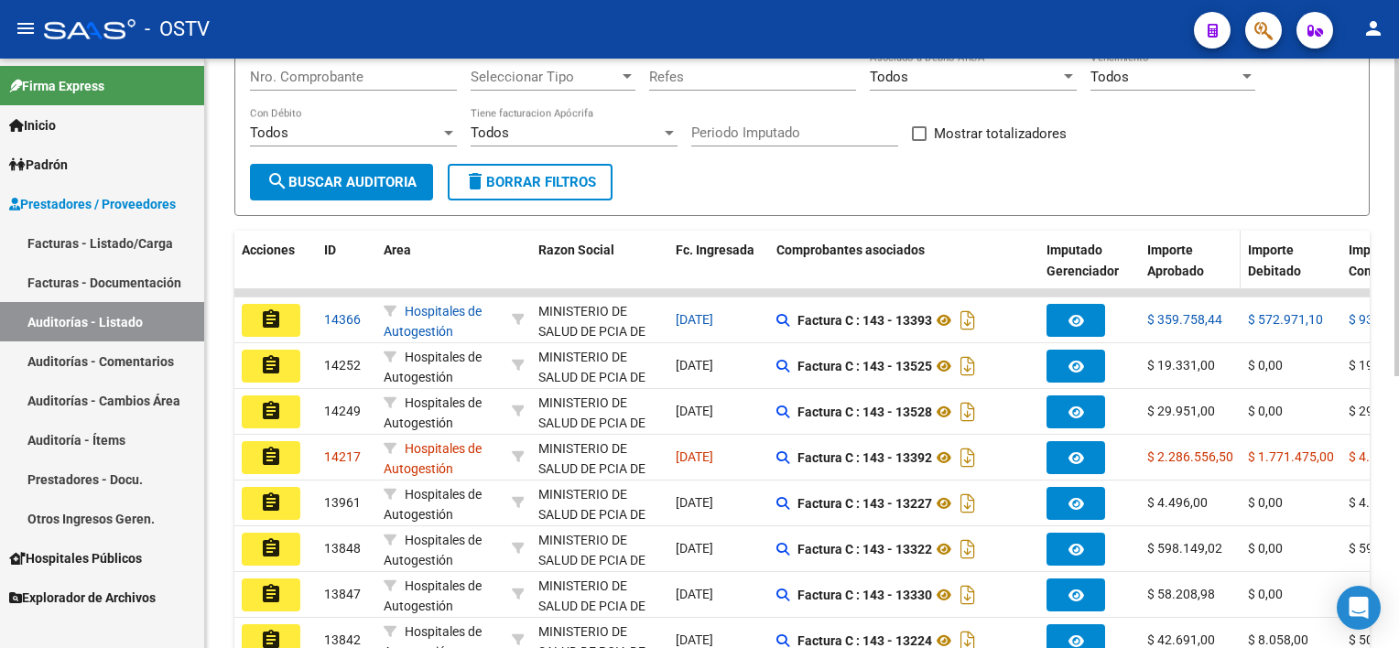
scroll to position [366, 0]
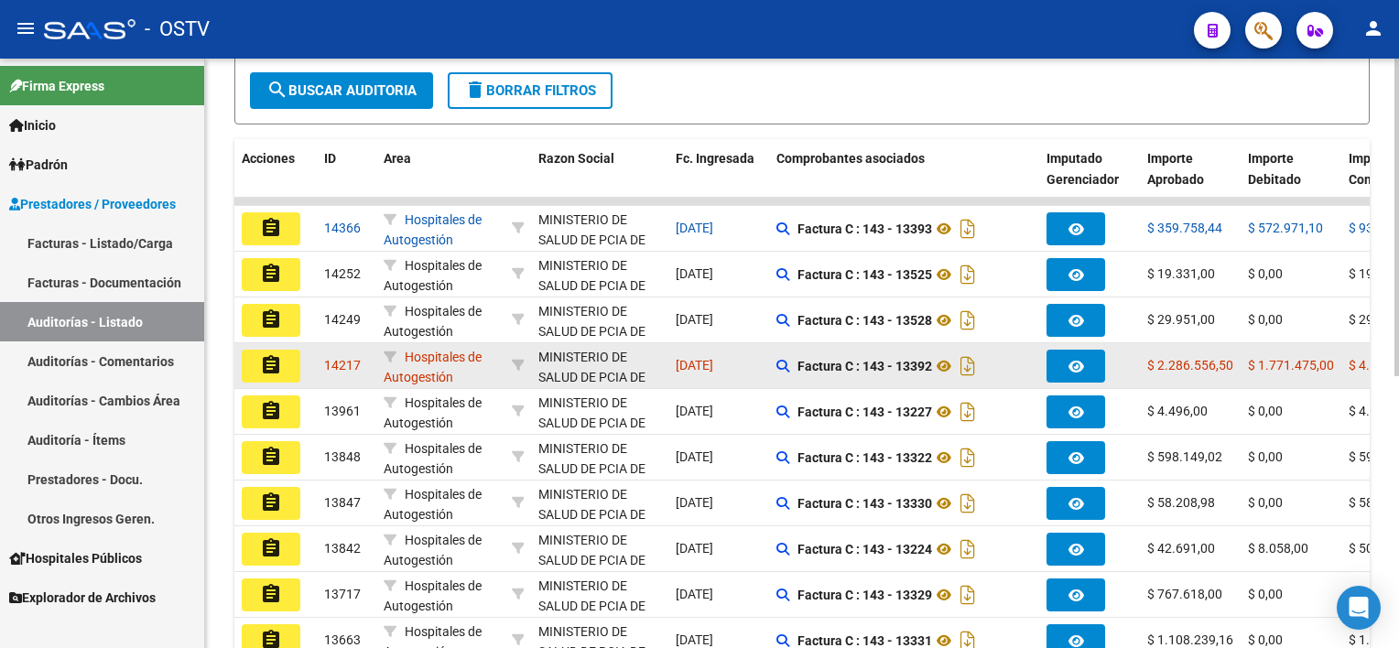
type input "143"
click at [264, 359] on mat-icon "assignment" at bounding box center [271, 365] width 22 height 22
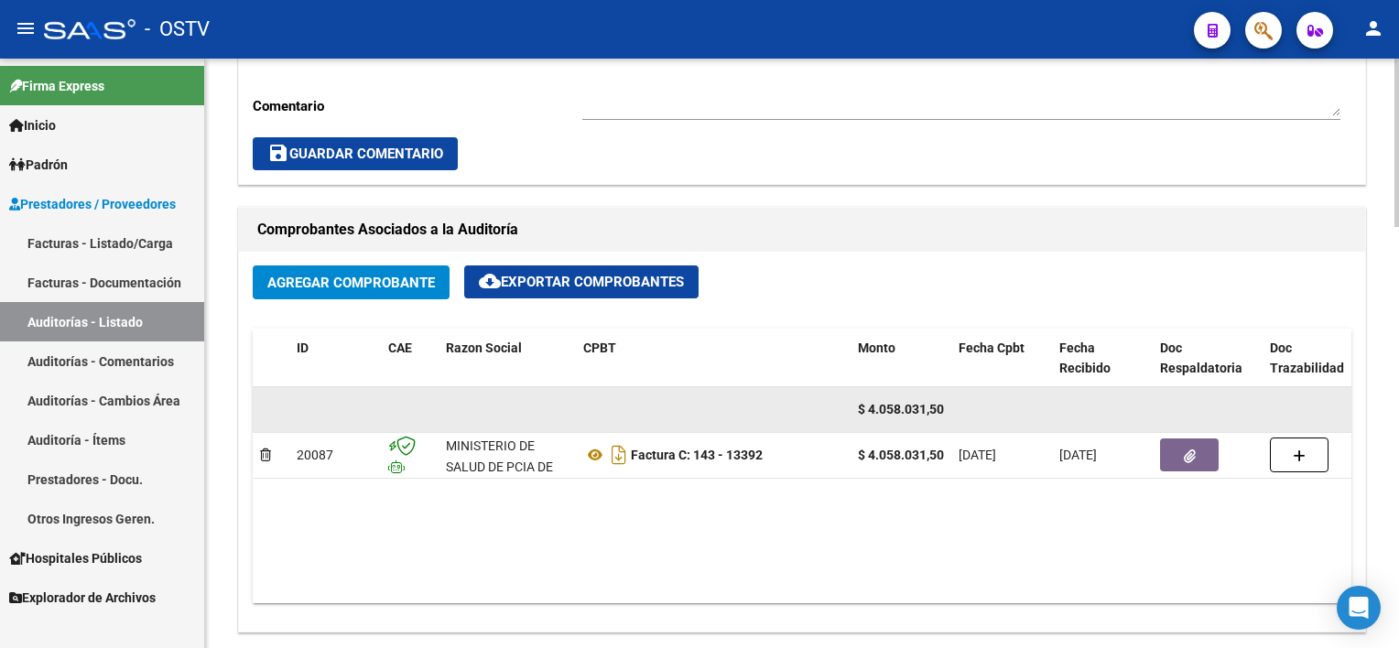
scroll to position [824, 0]
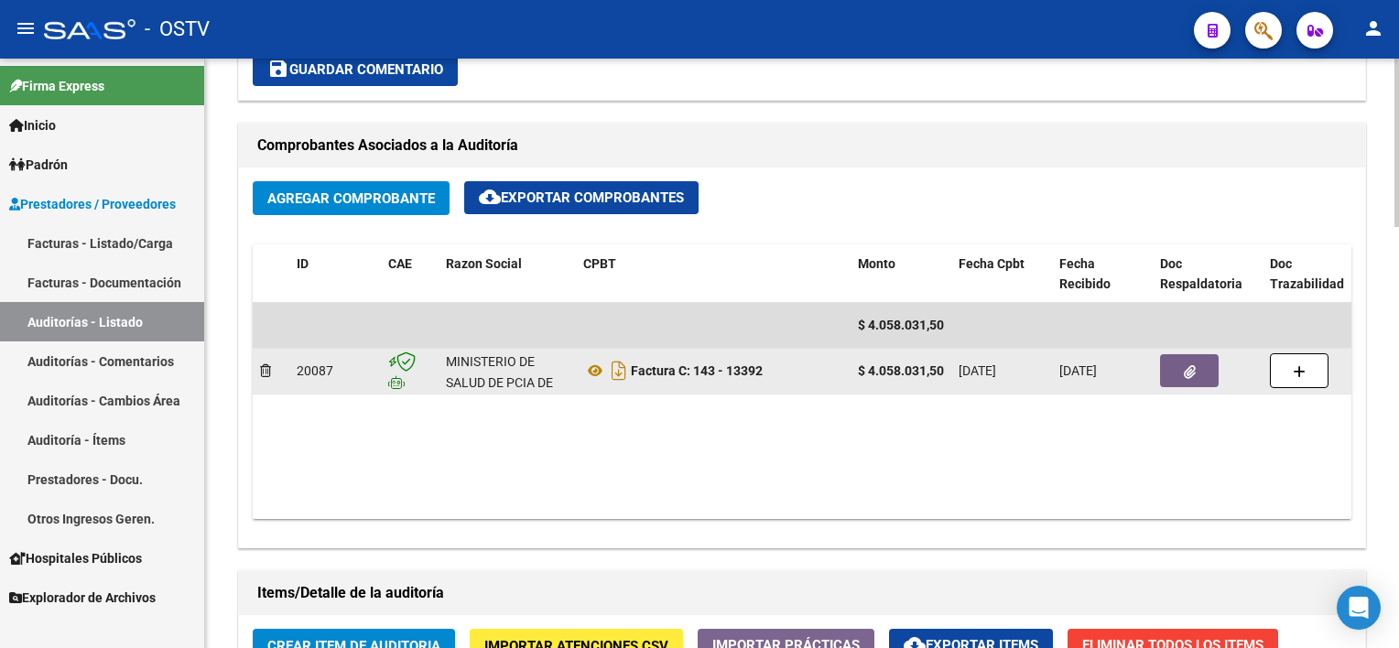
click at [1183, 384] on button "button" at bounding box center [1189, 370] width 59 height 33
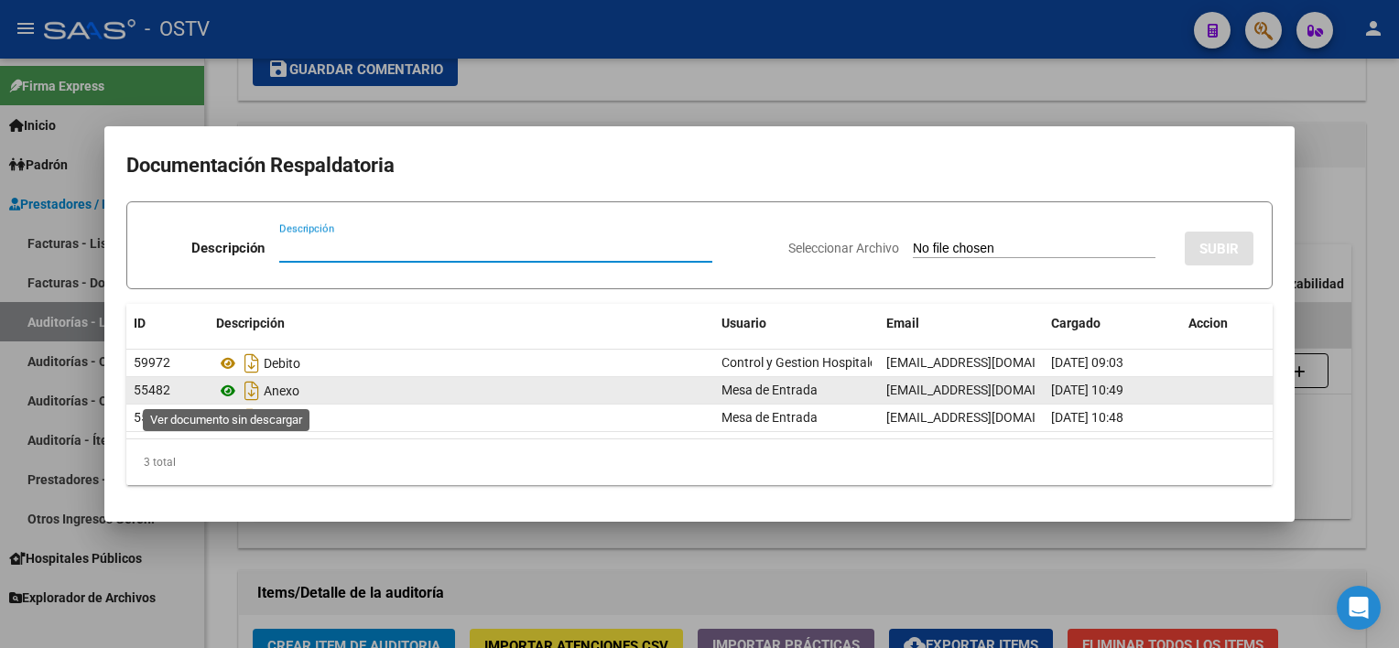
click at [231, 391] on icon at bounding box center [228, 391] width 24 height 22
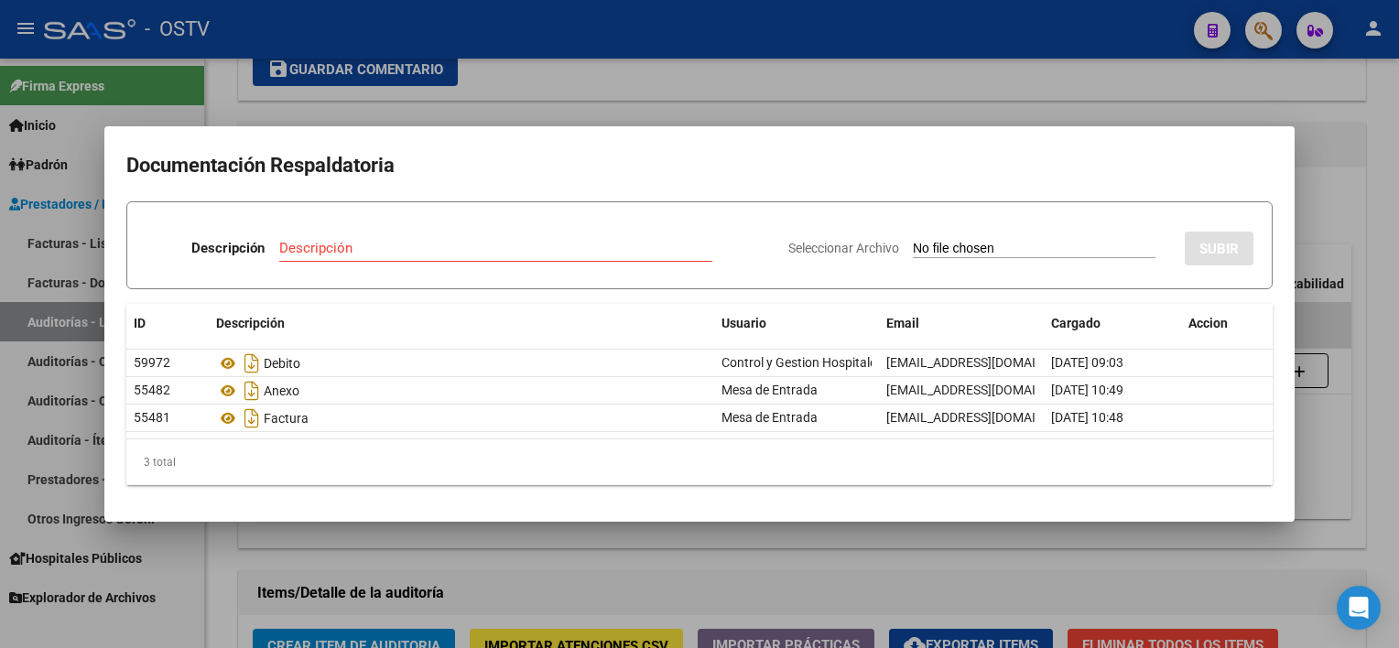
click at [779, 565] on div at bounding box center [699, 324] width 1399 height 648
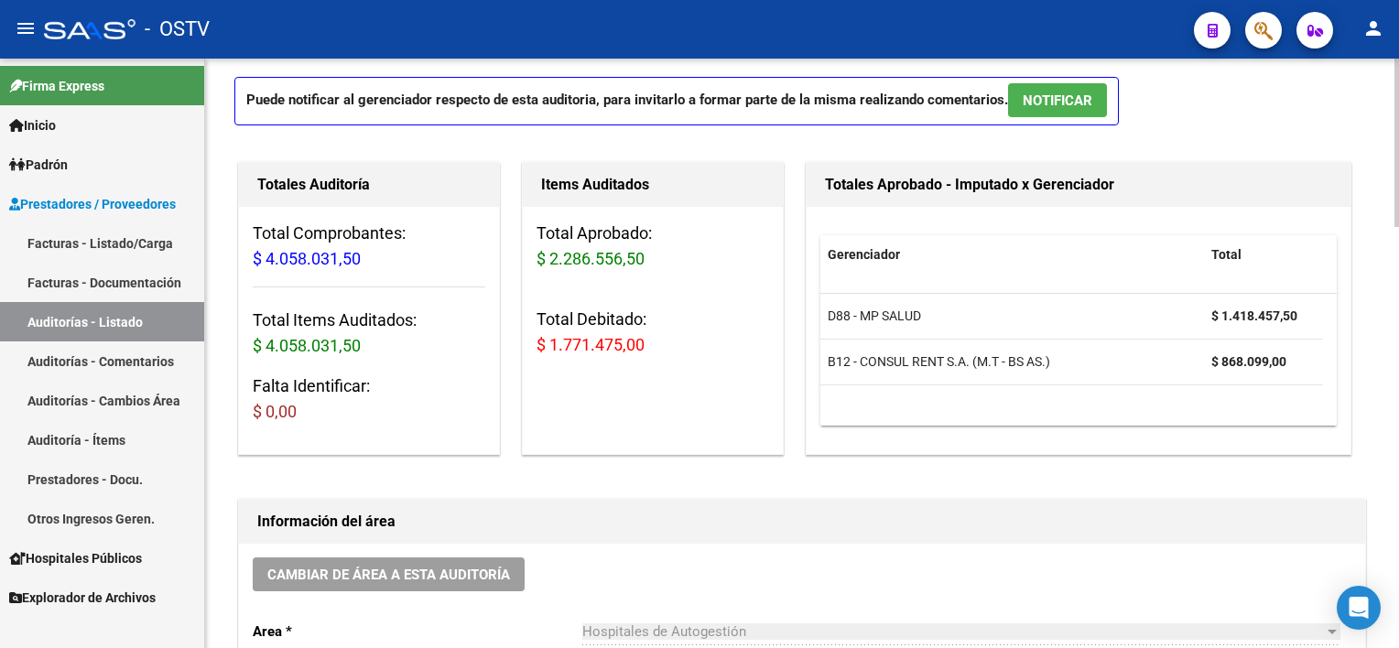
scroll to position [92, 0]
drag, startPoint x: 110, startPoint y: 320, endPoint x: 136, endPoint y: 339, distance: 32.0
click at [110, 320] on link "Auditorías - Listado" at bounding box center [102, 321] width 204 height 39
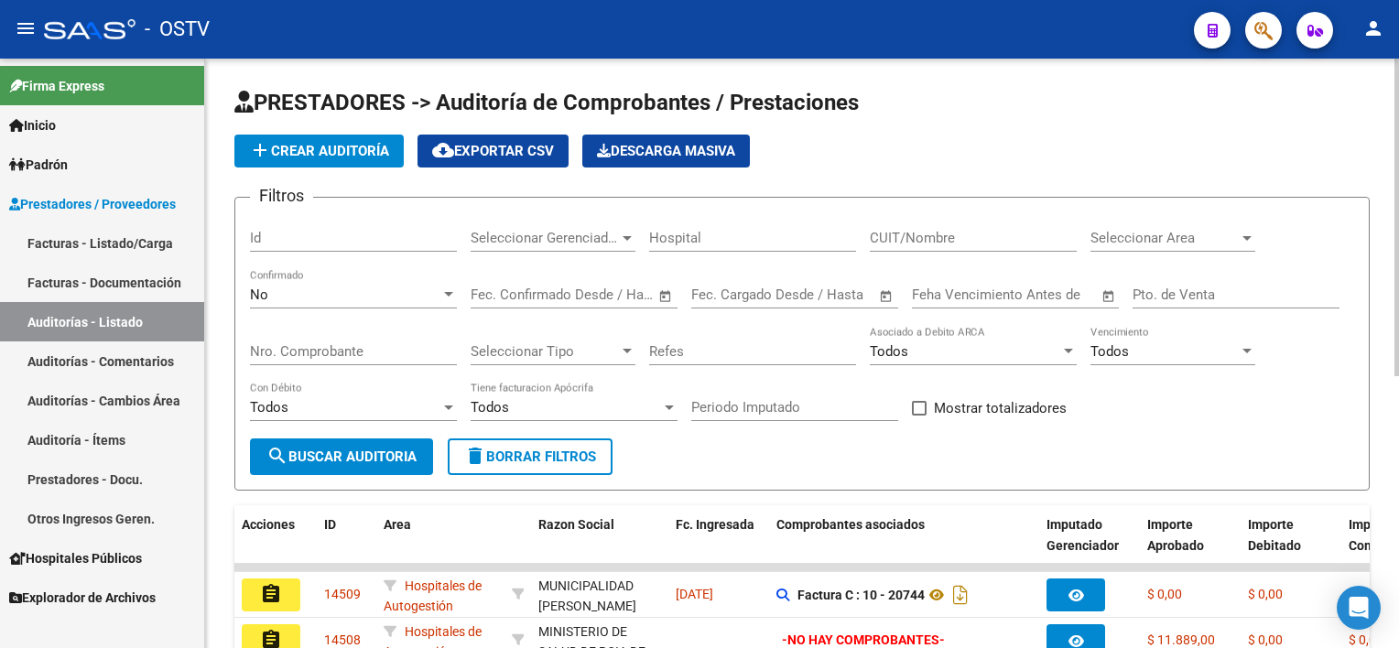
click at [290, 293] on div "No" at bounding box center [345, 295] width 190 height 16
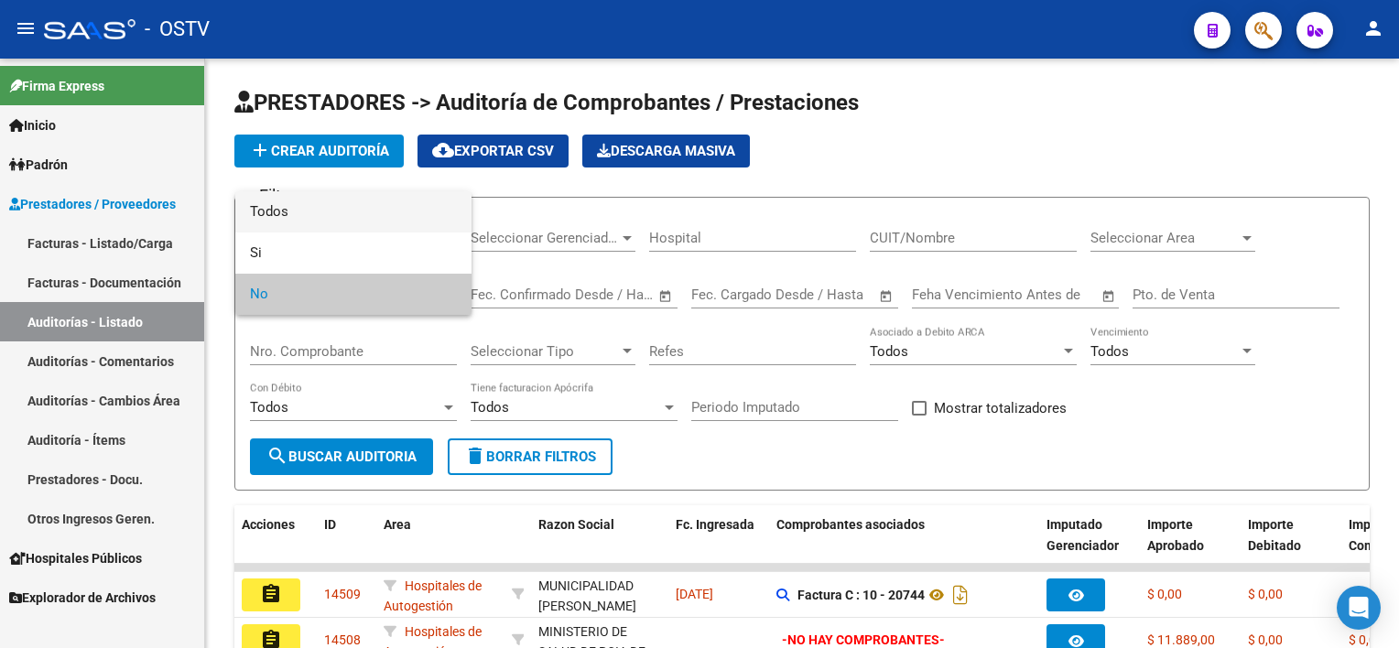
click at [300, 222] on span "Todos" at bounding box center [353, 211] width 207 height 41
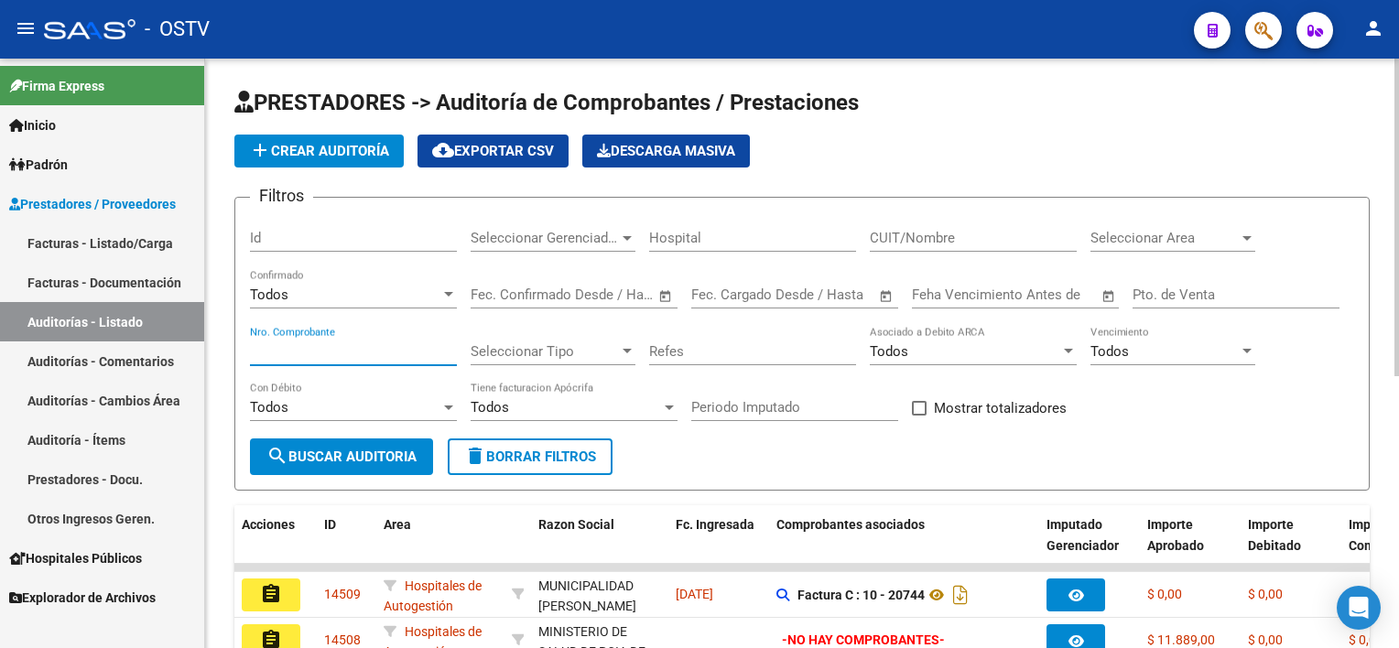
click at [310, 348] on input "Nro. Comprobante" at bounding box center [353, 351] width 207 height 16
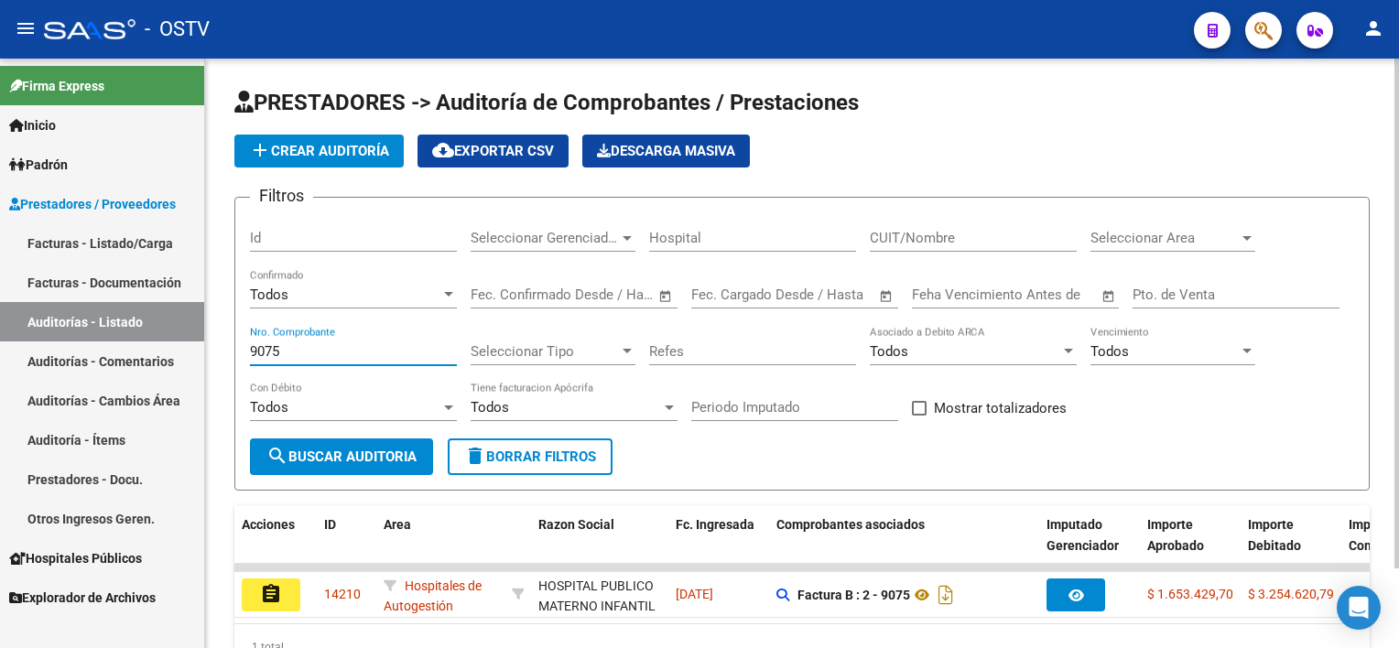
scroll to position [92, 0]
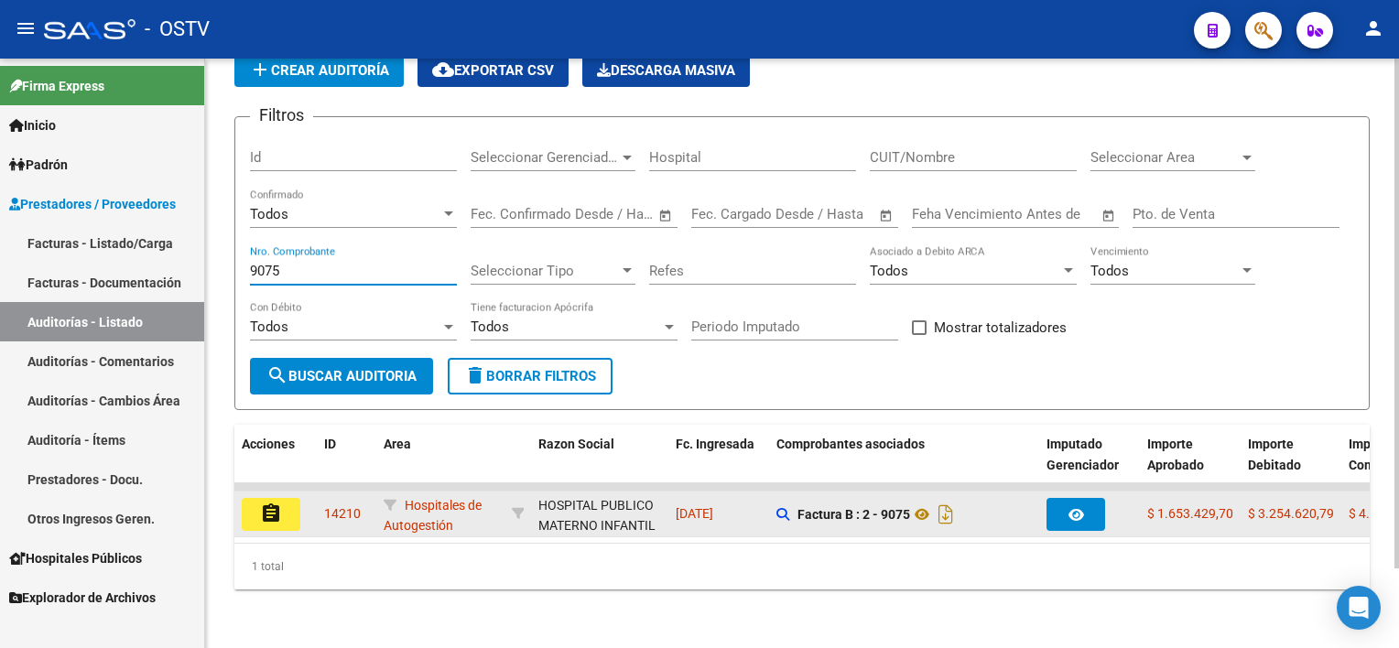
type input "9075"
click at [281, 503] on mat-icon "assignment" at bounding box center [271, 514] width 22 height 22
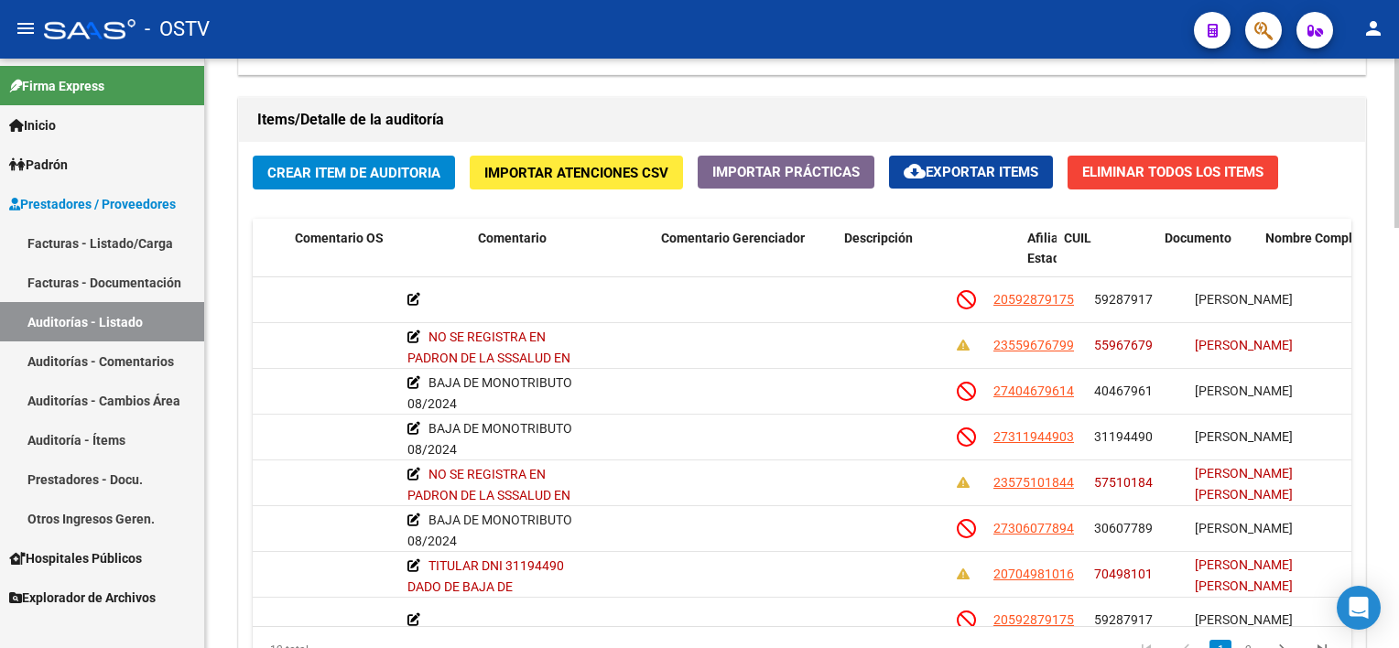
scroll to position [0, 692]
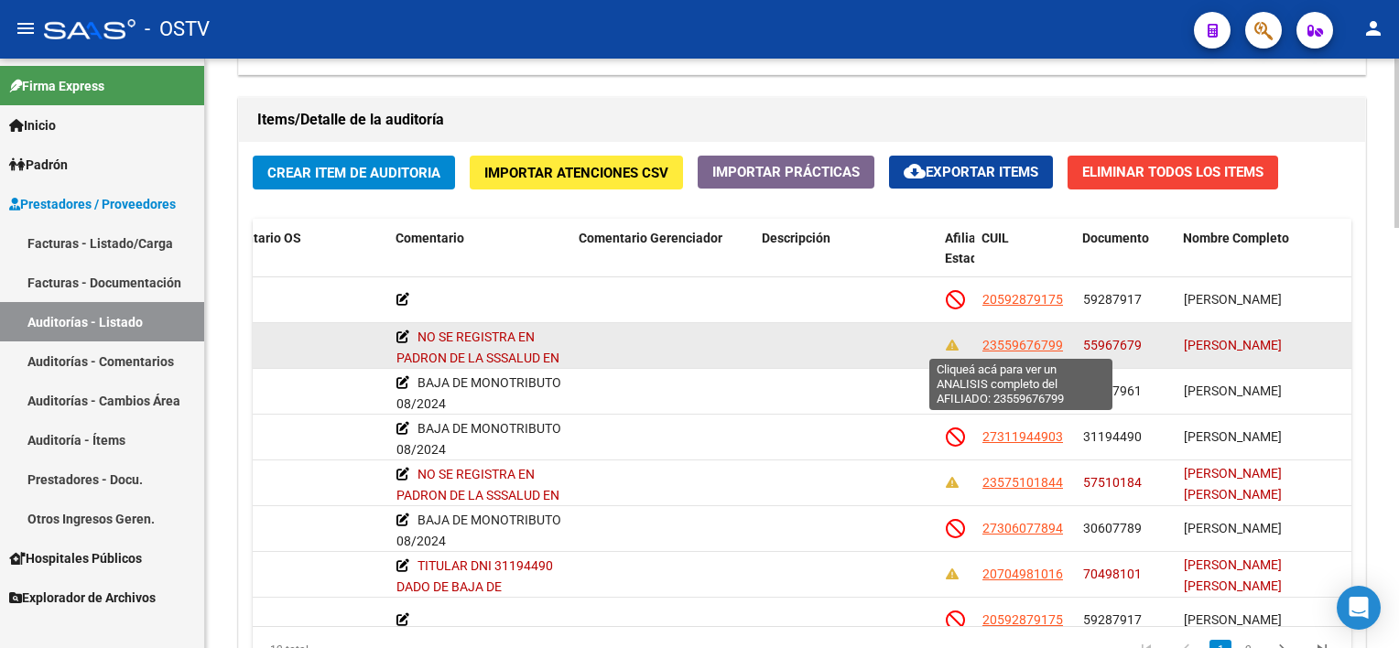
click at [1024, 342] on span "23559676799" at bounding box center [1023, 345] width 81 height 15
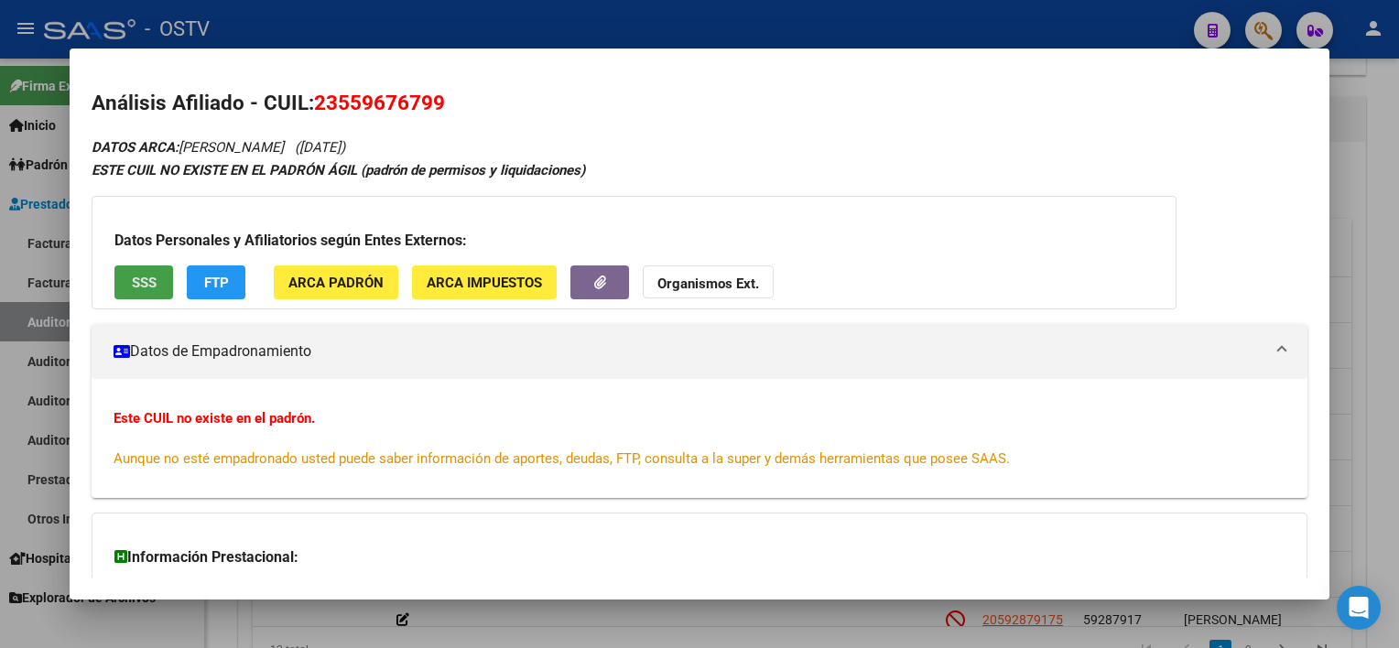
click at [156, 271] on button "SSS" at bounding box center [143, 283] width 59 height 34
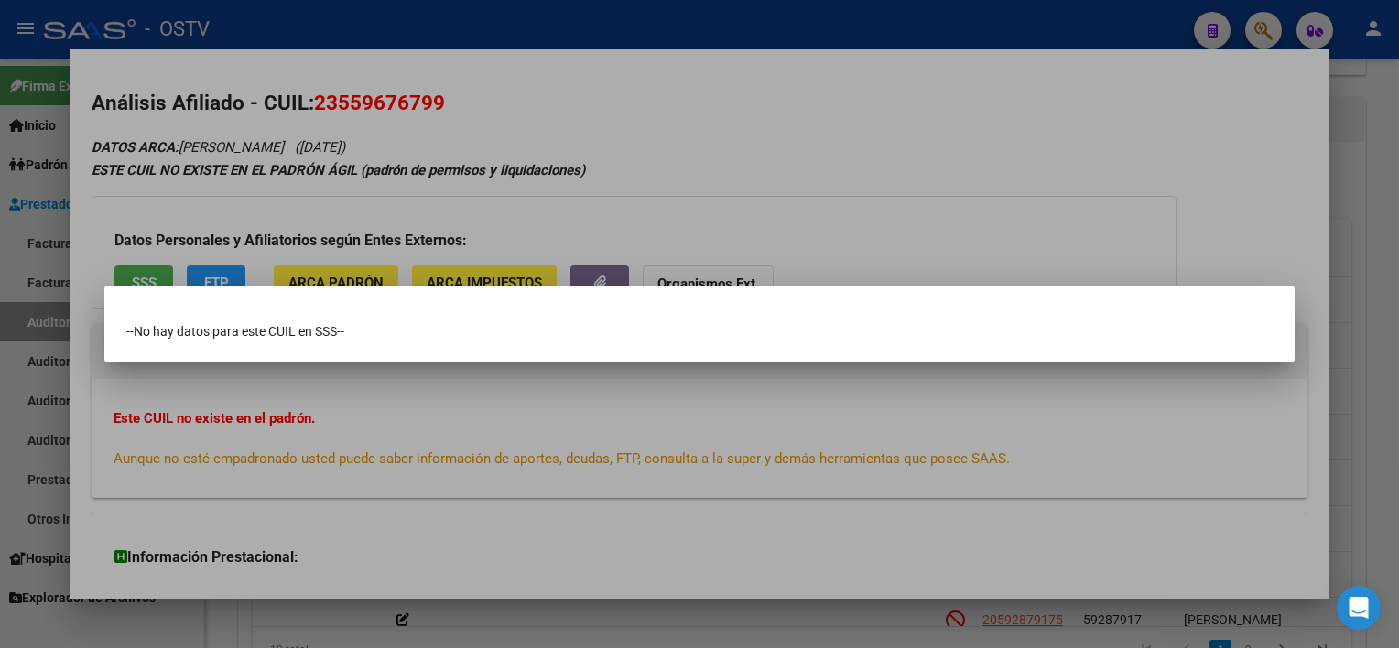
click at [535, 403] on div at bounding box center [699, 324] width 1399 height 648
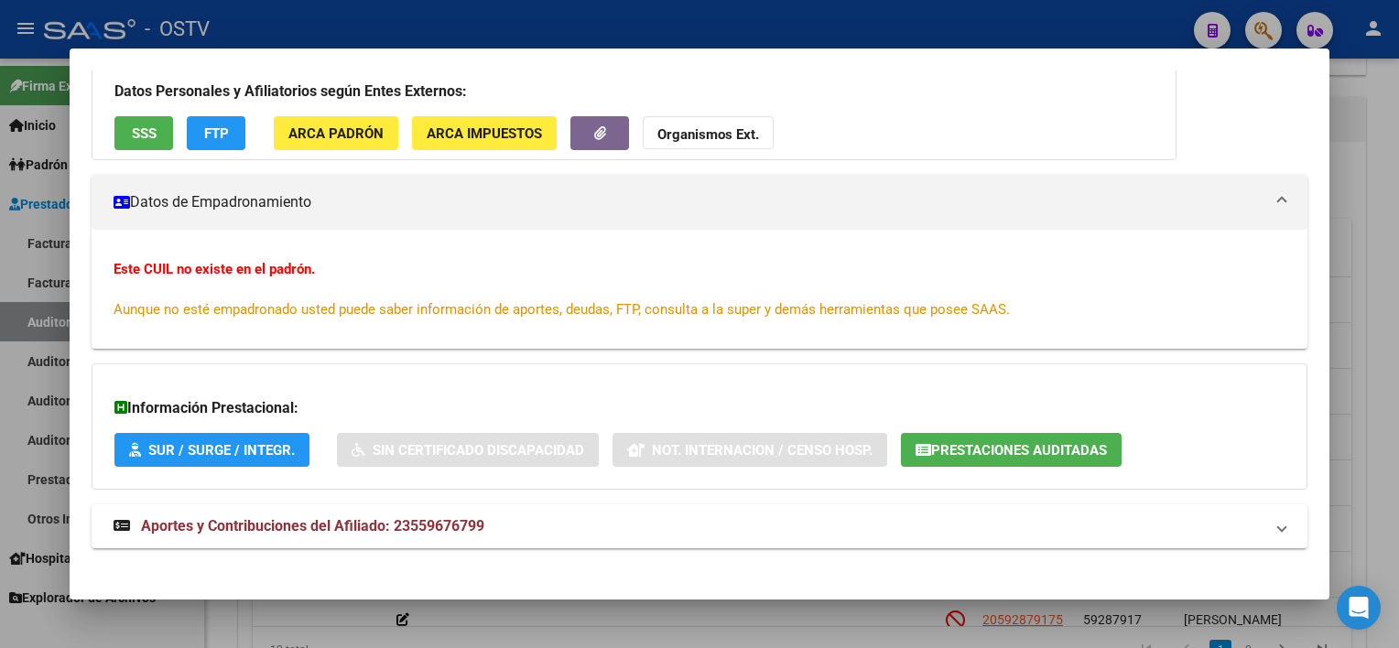
scroll to position [160, 0]
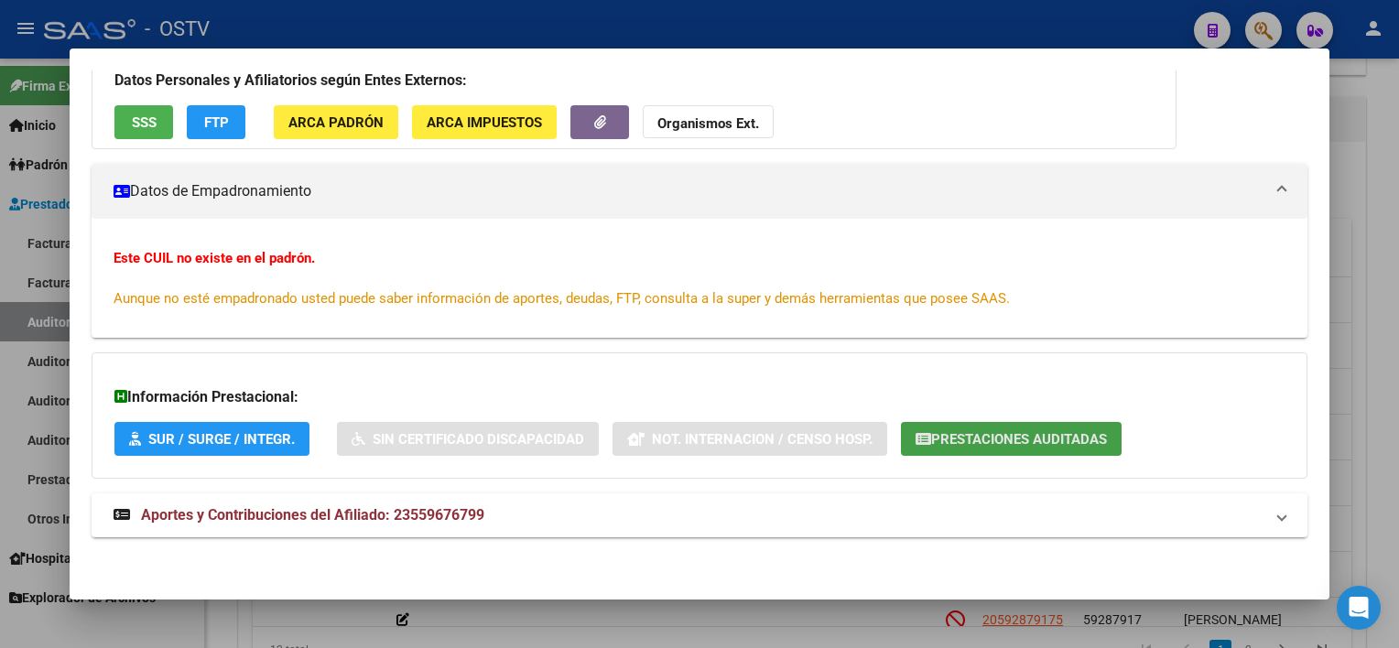
click at [1000, 440] on span "Prestaciones Auditadas" at bounding box center [1019, 439] width 176 height 16
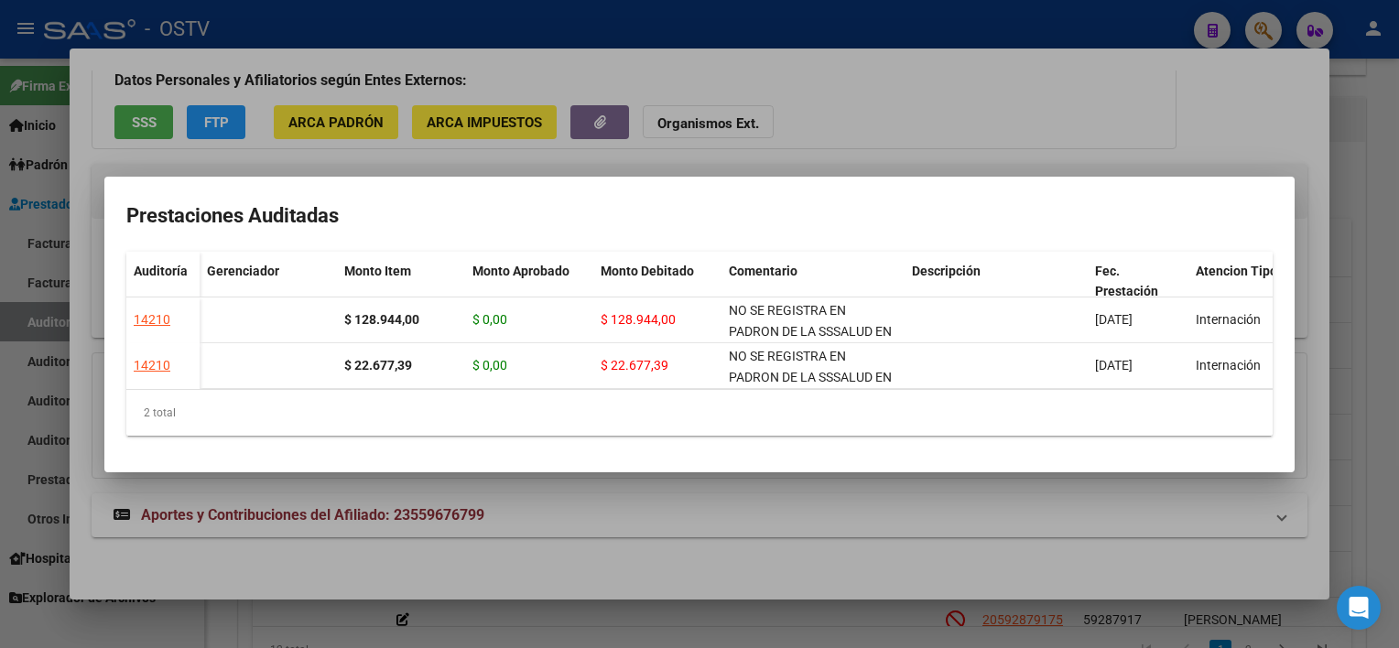
click at [983, 512] on div at bounding box center [699, 324] width 1399 height 648
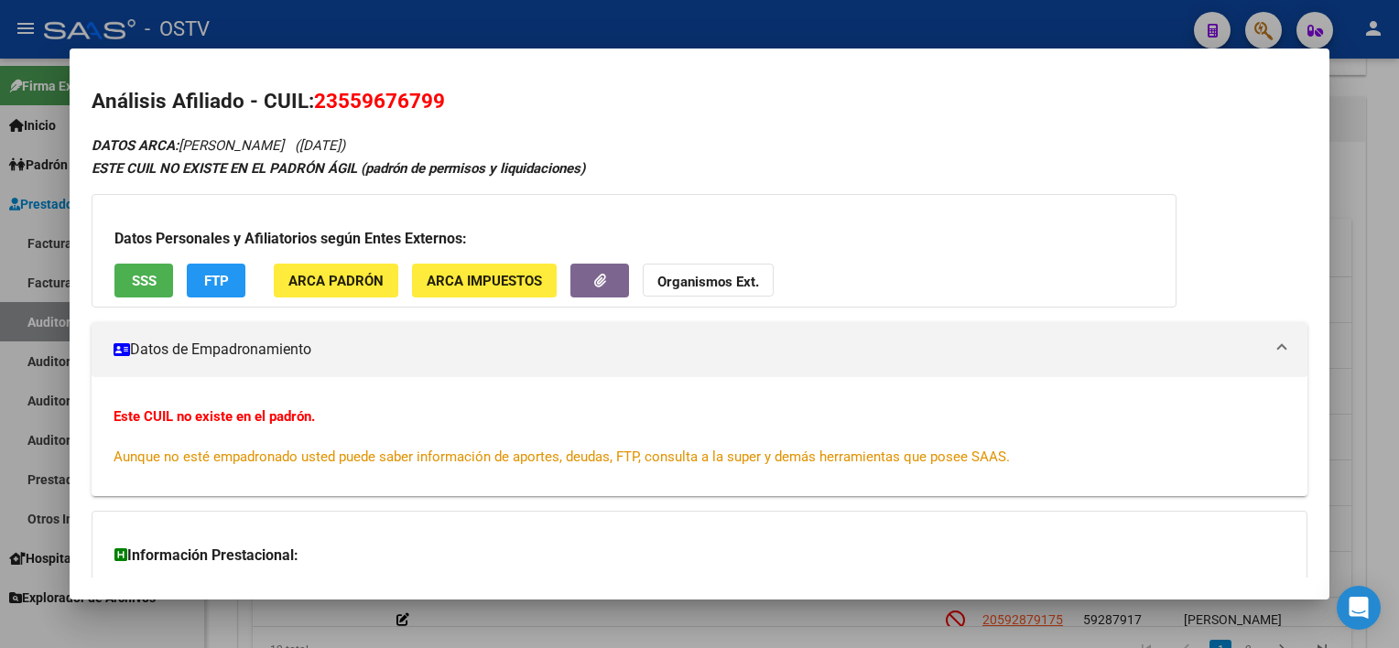
scroll to position [0, 0]
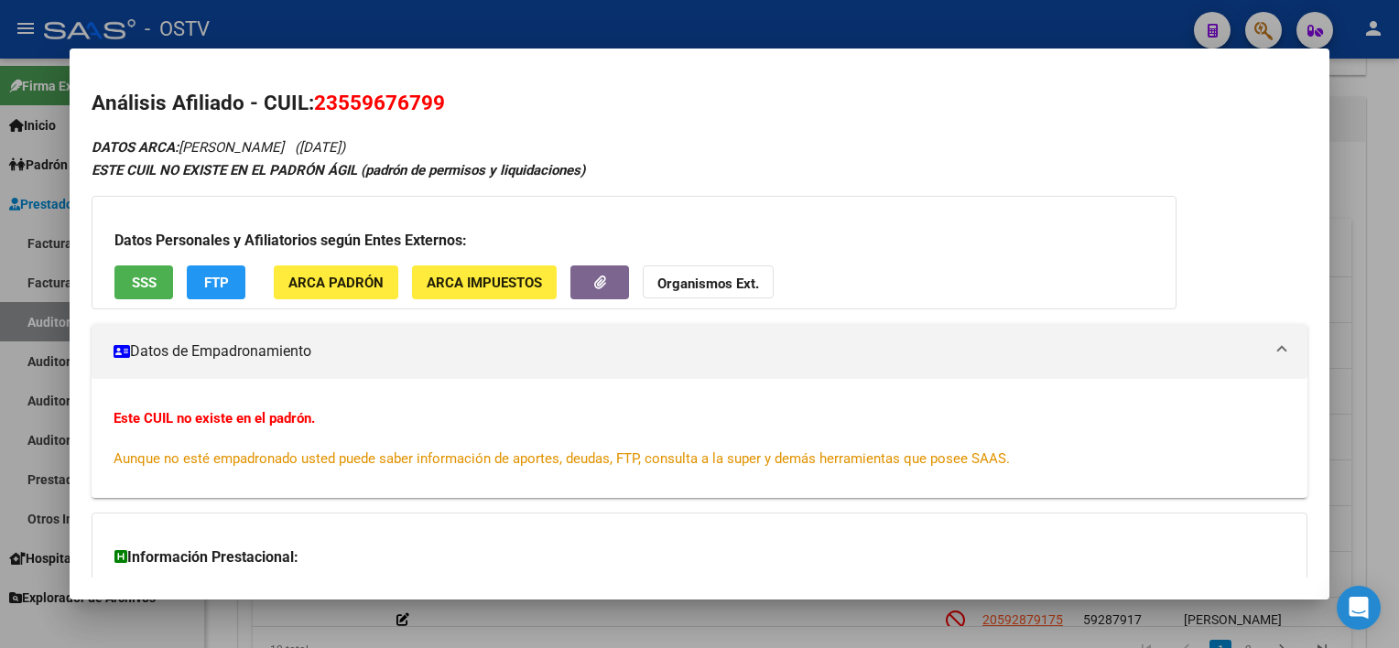
click at [684, 608] on div at bounding box center [699, 324] width 1399 height 648
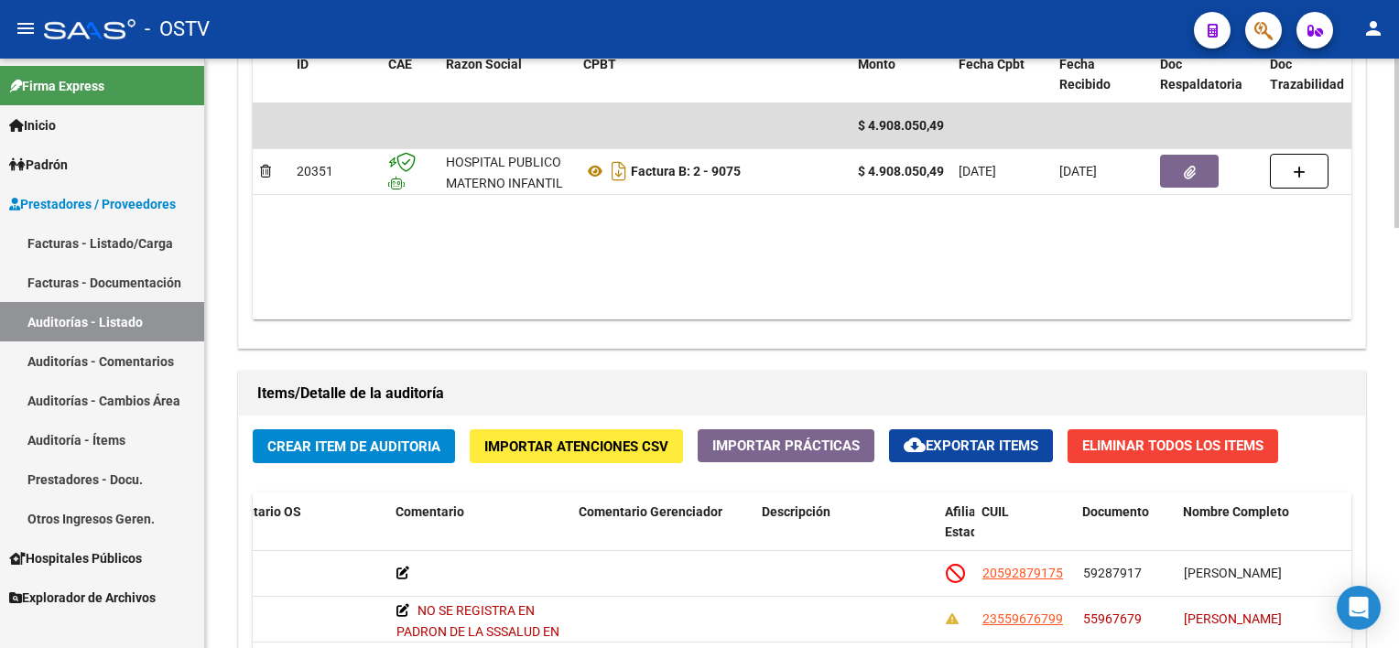
scroll to position [1007, 0]
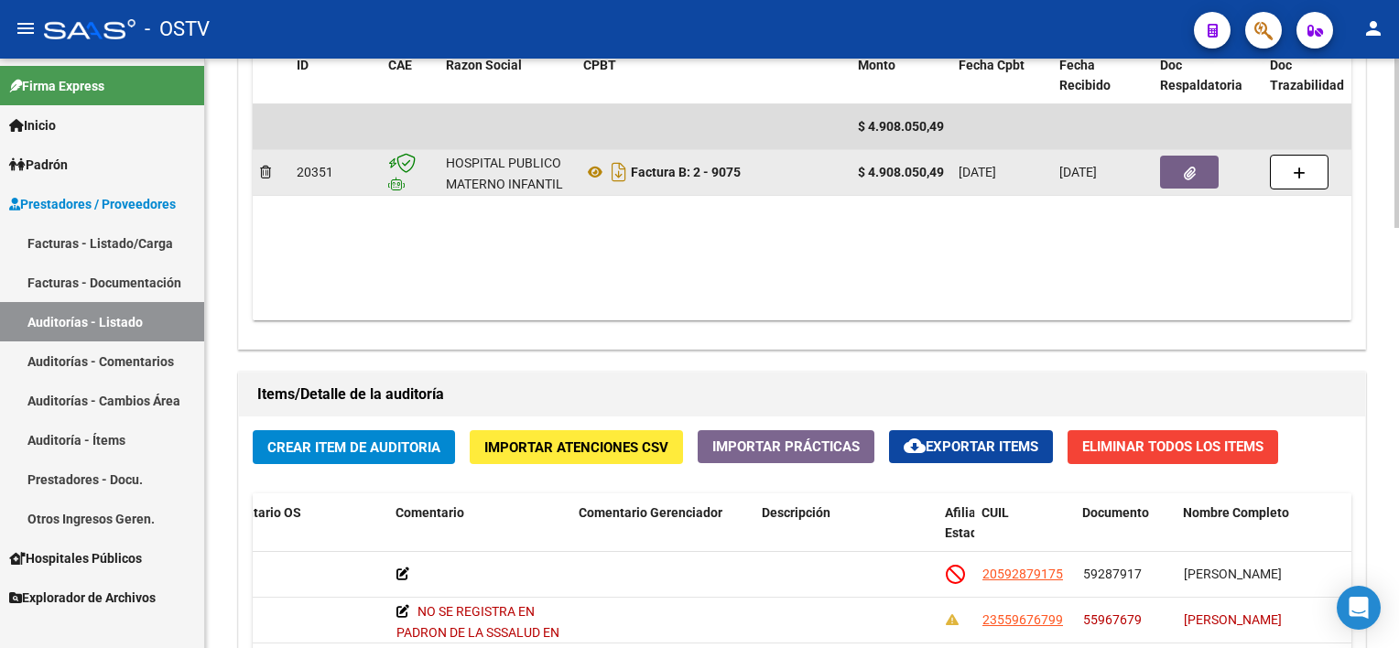
drag, startPoint x: 1155, startPoint y: 182, endPoint x: 1176, endPoint y: 175, distance: 22.3
click at [1157, 182] on datatable-body-cell at bounding box center [1208, 172] width 110 height 45
click at [1176, 175] on button "button" at bounding box center [1189, 172] width 59 height 33
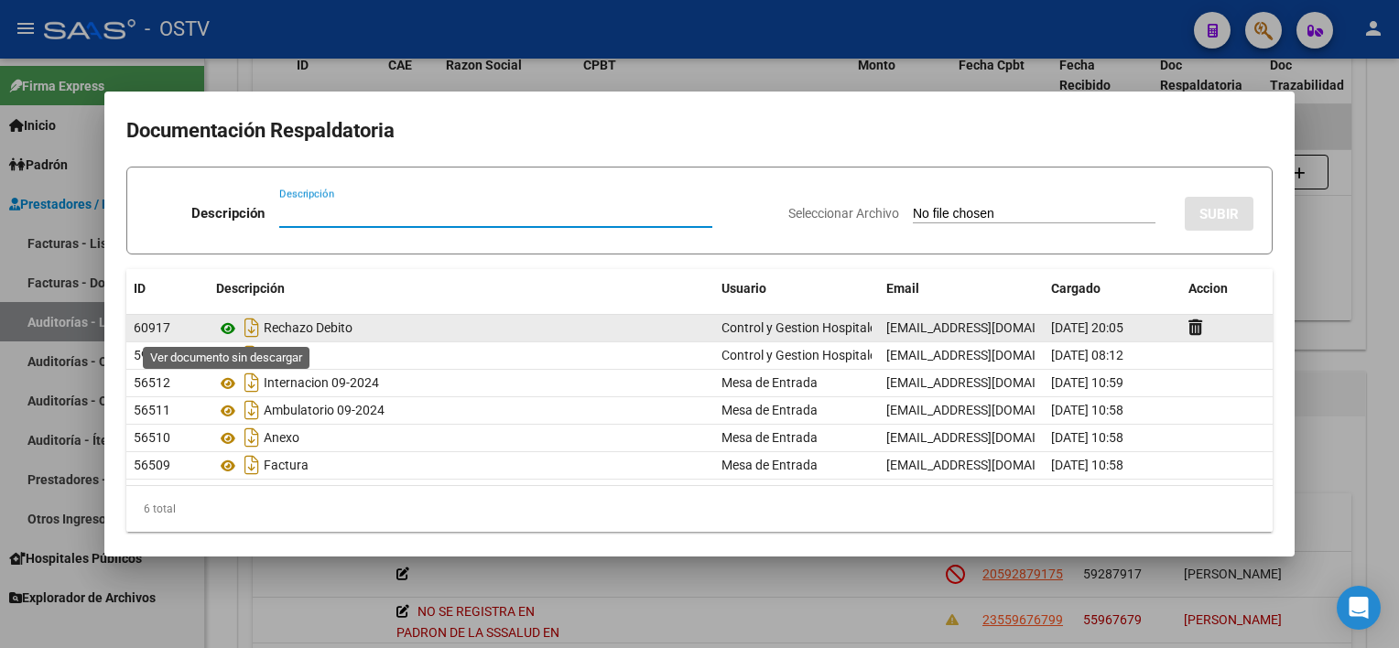
click at [228, 327] on icon at bounding box center [228, 329] width 24 height 22
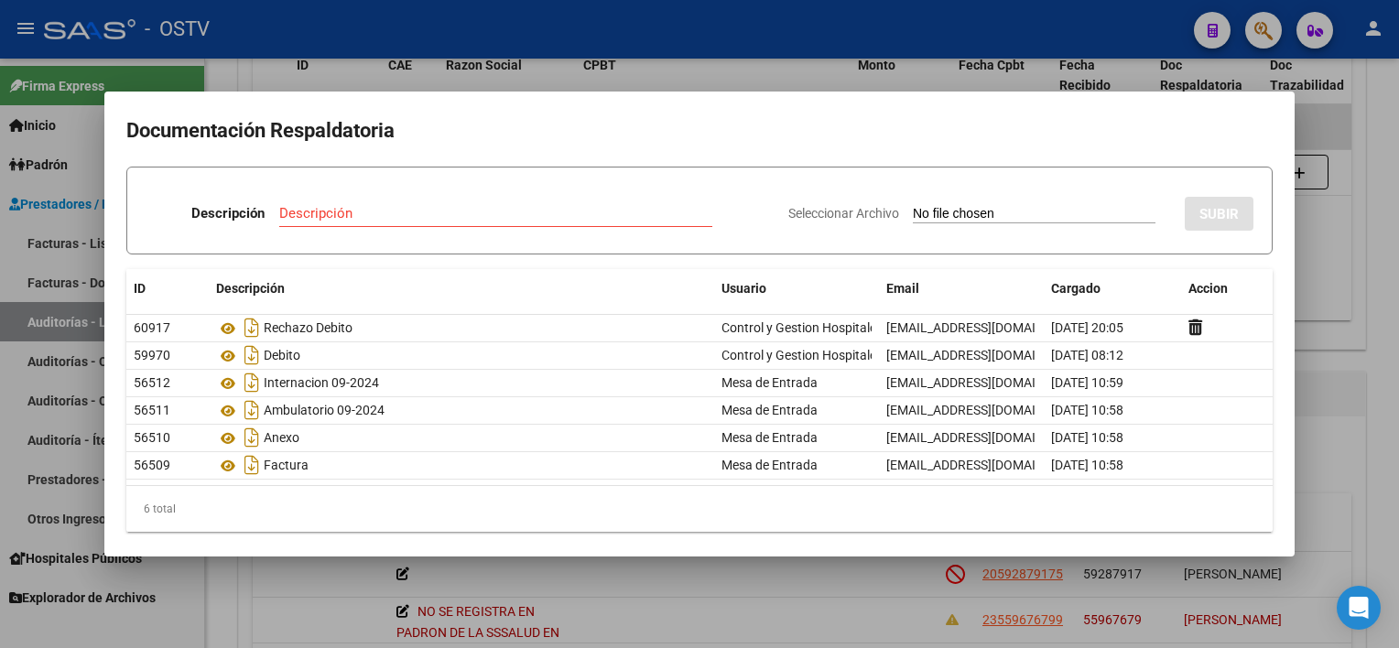
click at [718, 583] on div at bounding box center [699, 324] width 1399 height 648
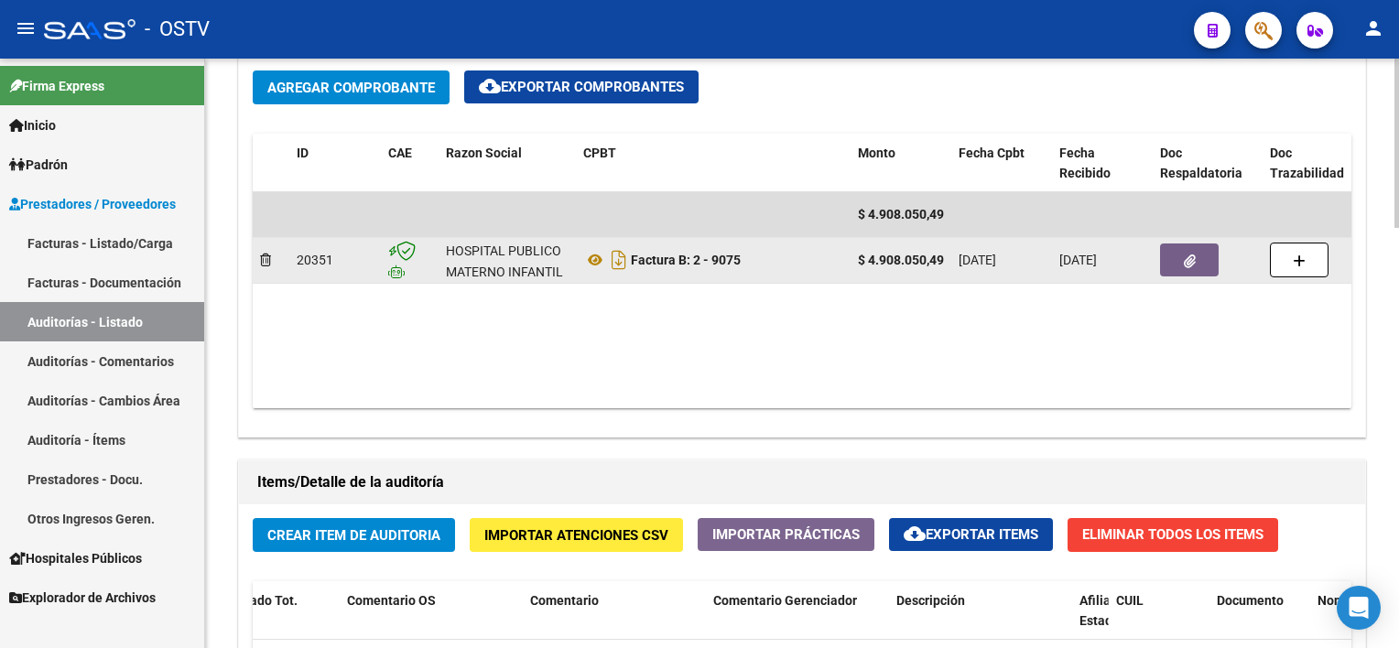
scroll to position [916, 0]
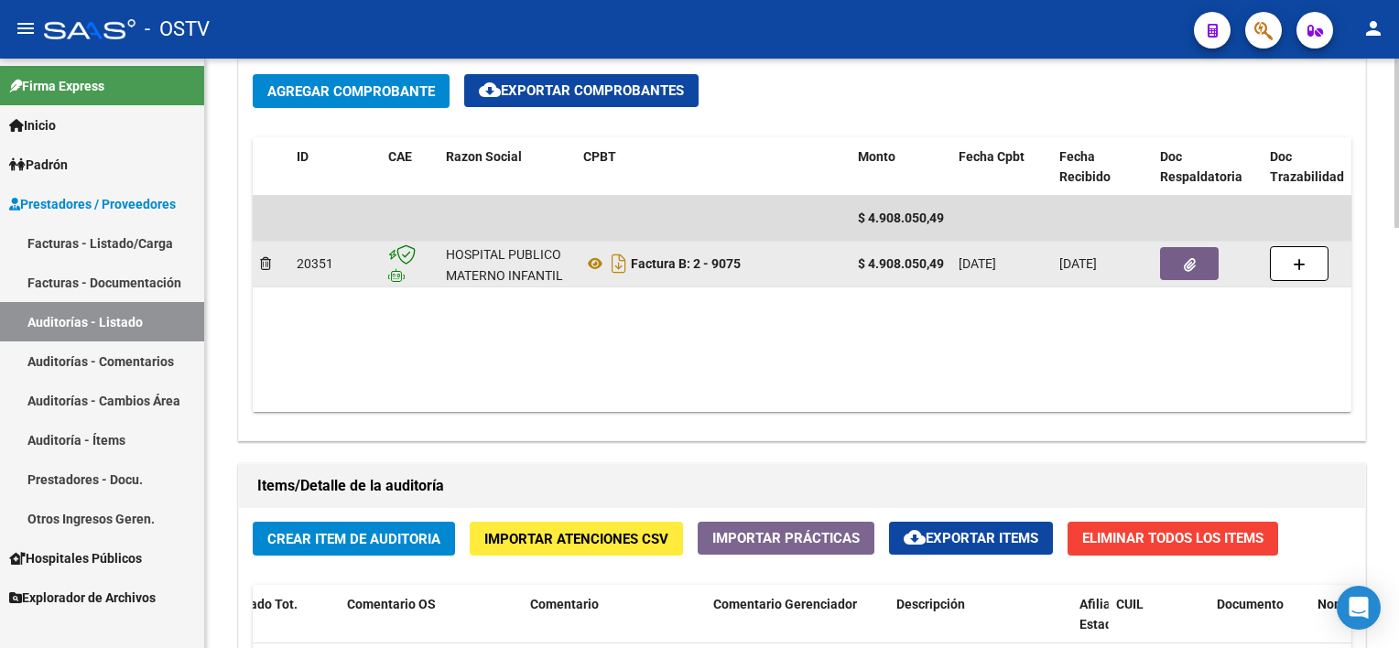
click at [1176, 265] on button "button" at bounding box center [1189, 263] width 59 height 33
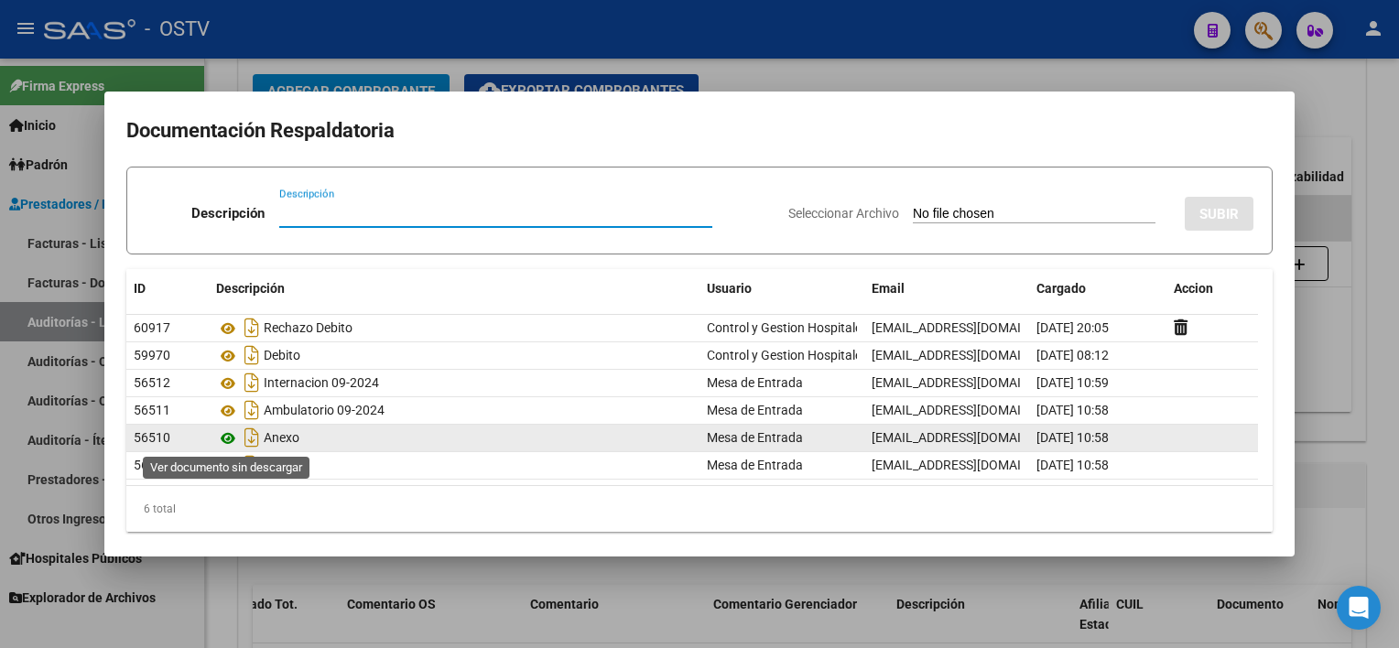
click at [229, 440] on icon at bounding box center [228, 439] width 24 height 22
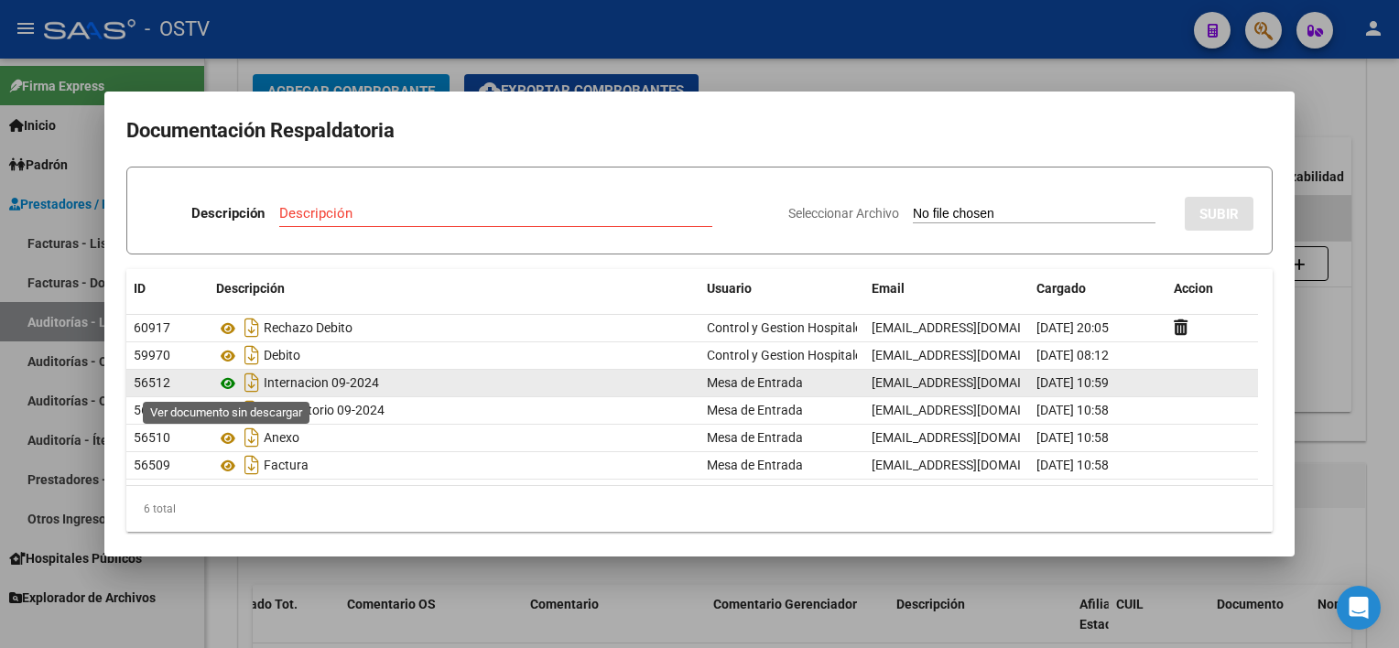
click at [227, 377] on icon at bounding box center [228, 384] width 24 height 22
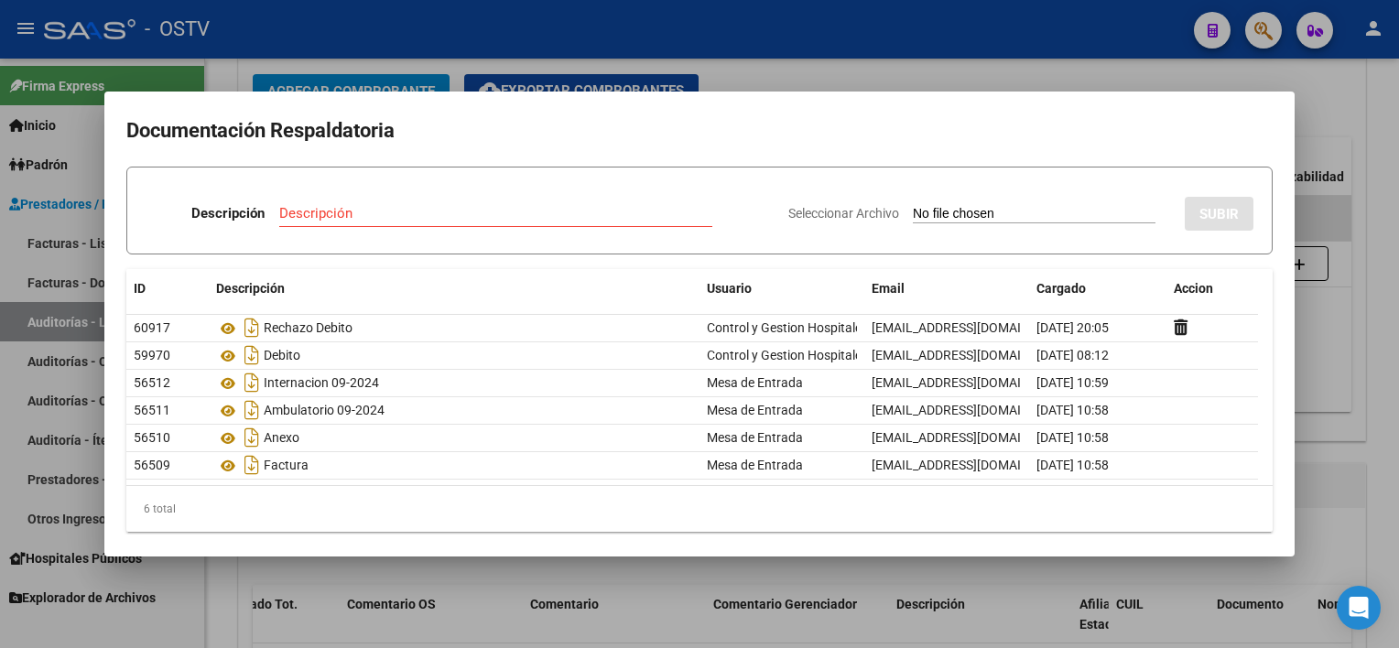
click at [532, 559] on div at bounding box center [699, 324] width 1399 height 648
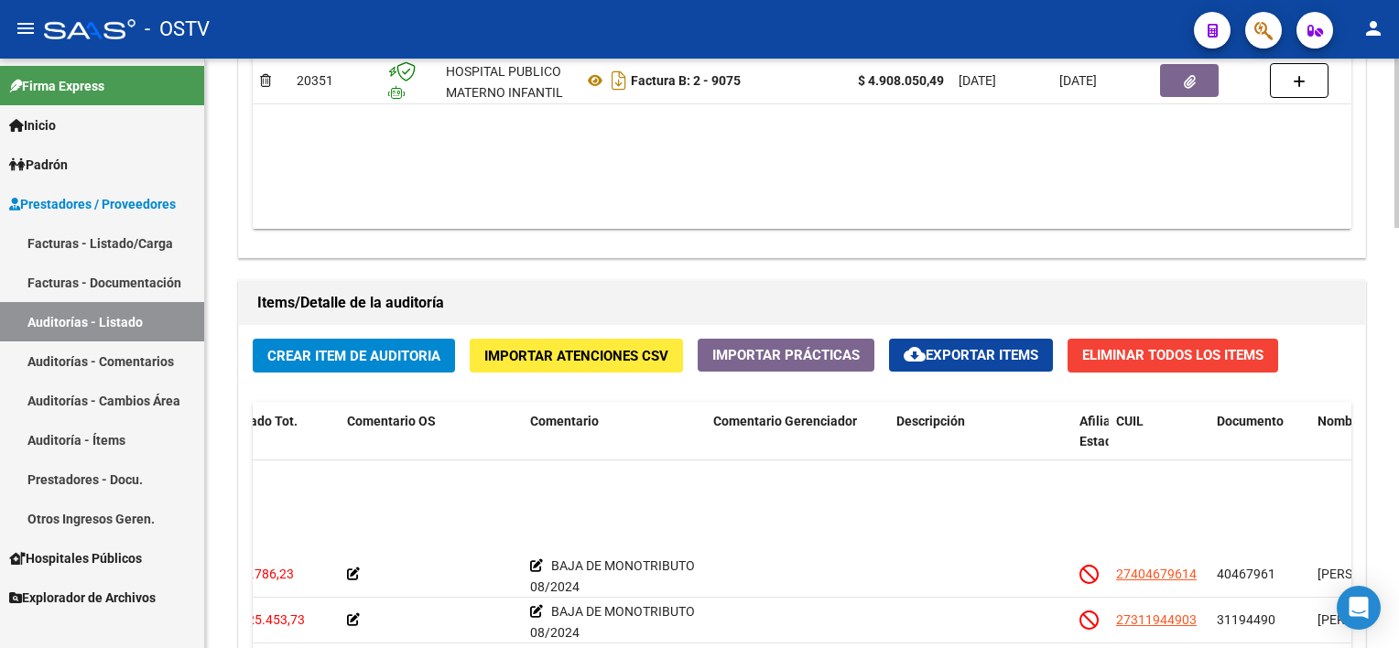
scroll to position [183, 559]
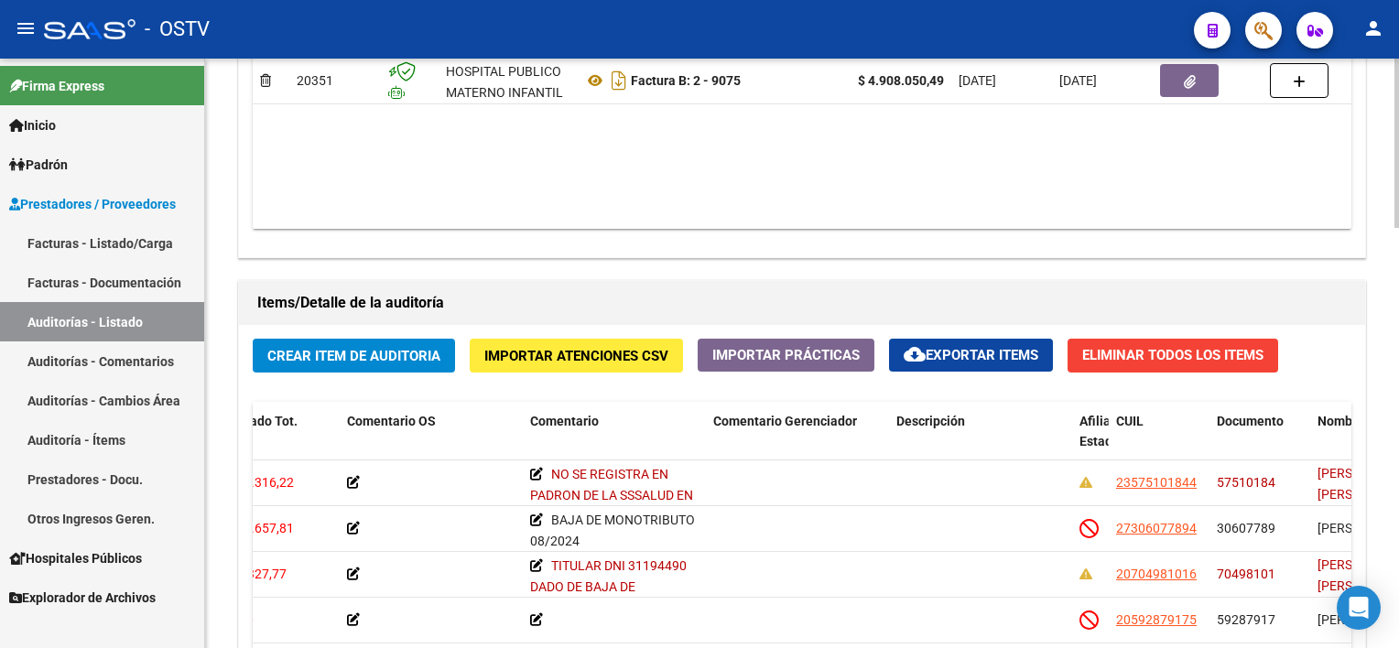
click at [395, 352] on span "Crear Item de Auditoria" at bounding box center [353, 356] width 173 height 16
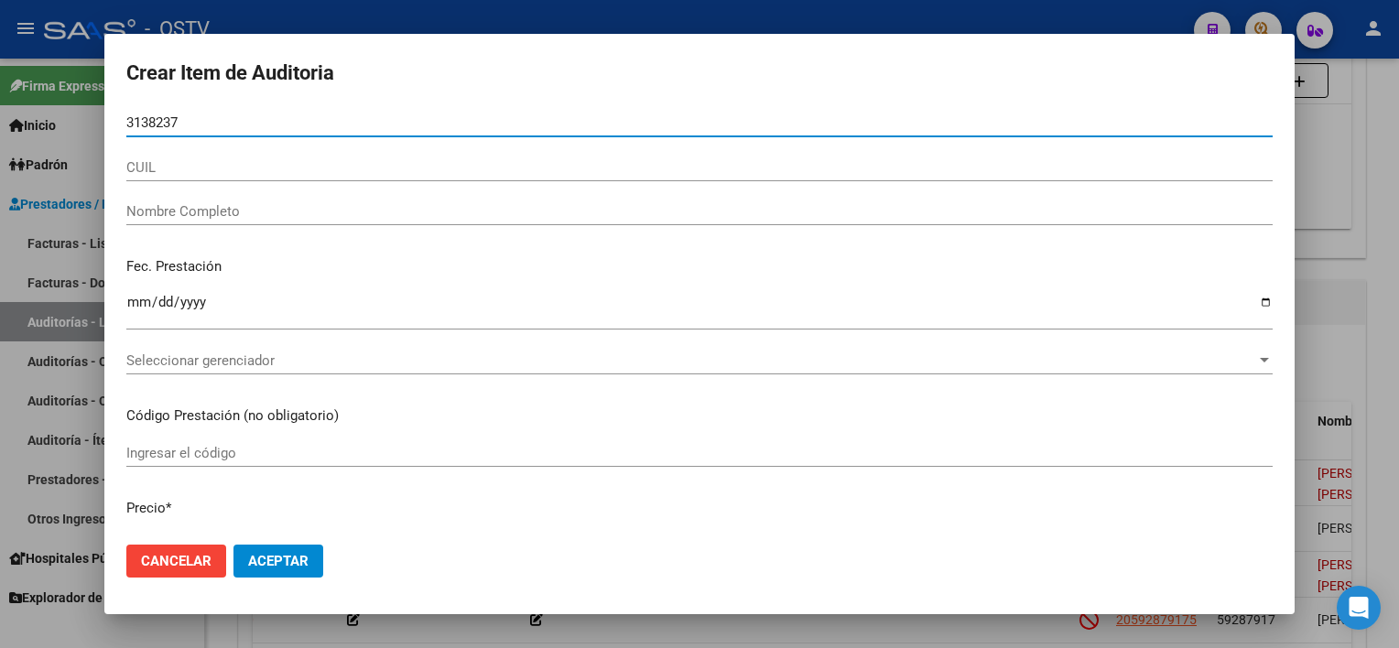
type input "31382379"
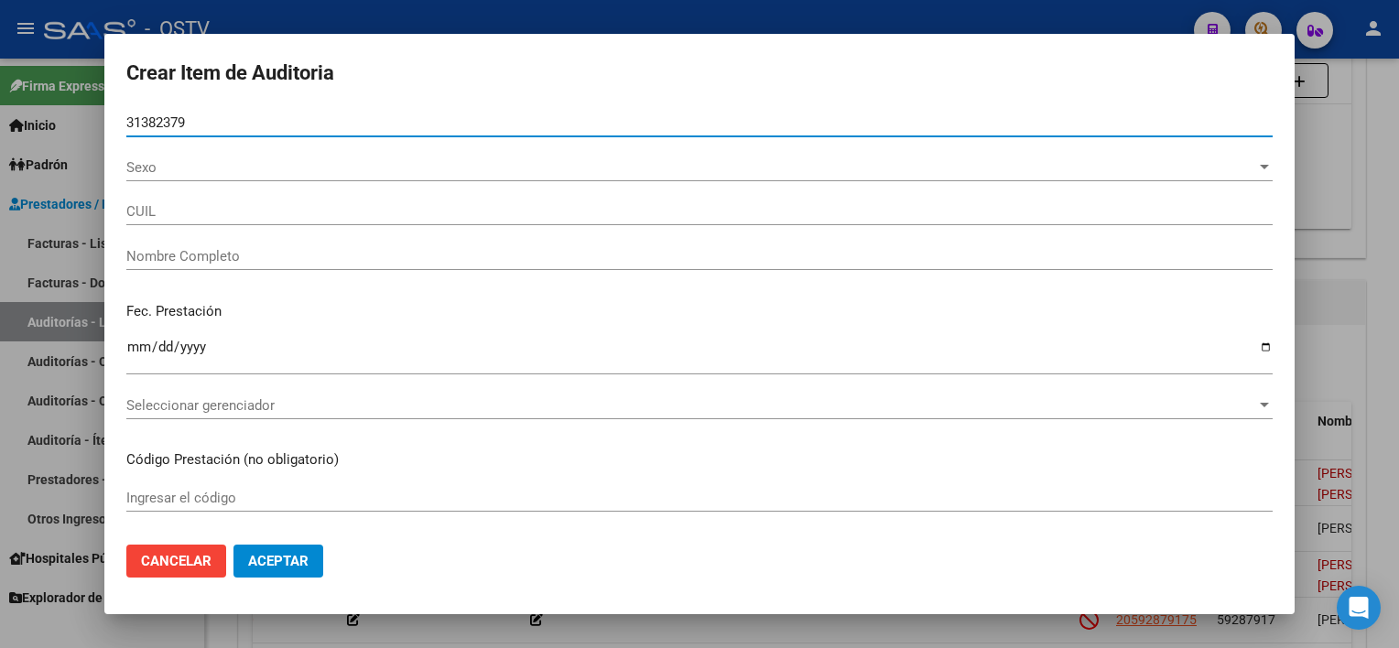
type input "27313823798"
type input "[PERSON_NAME] DE [GEOGRAPHIC_DATA]"
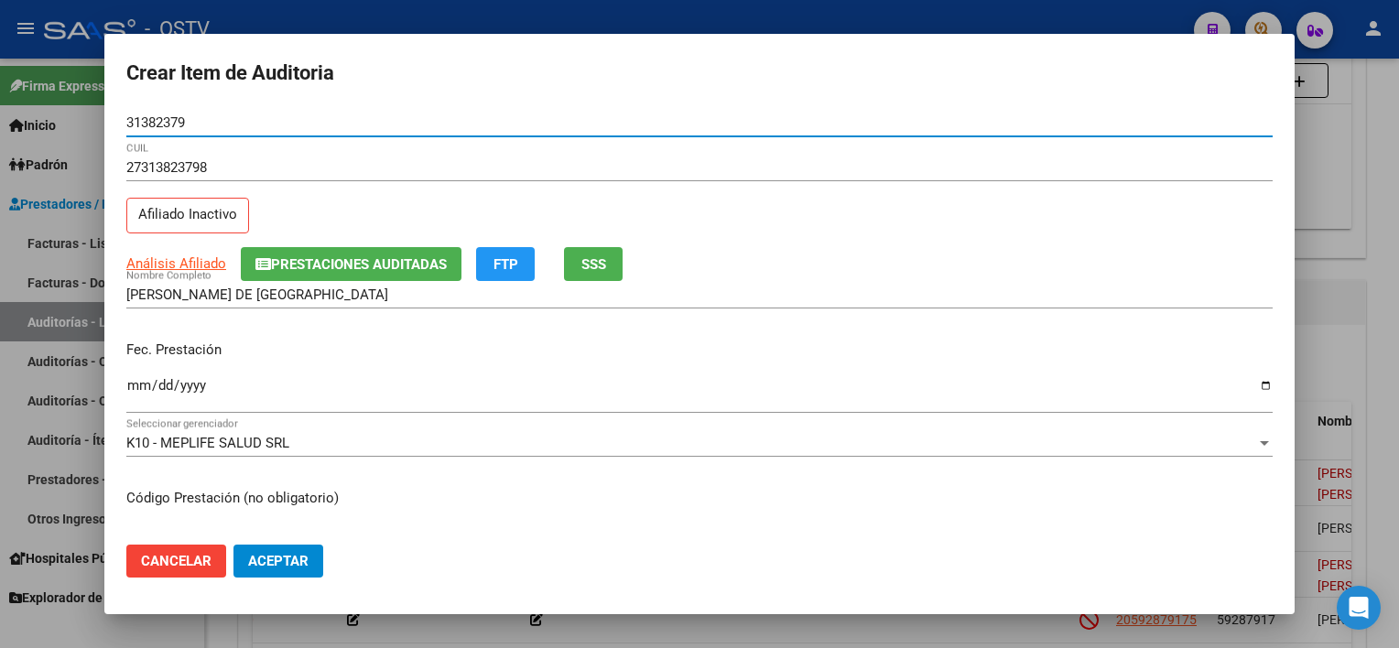
type input "31382379"
click at [201, 264] on span "Análisis Afiliado" at bounding box center [176, 263] width 100 height 16
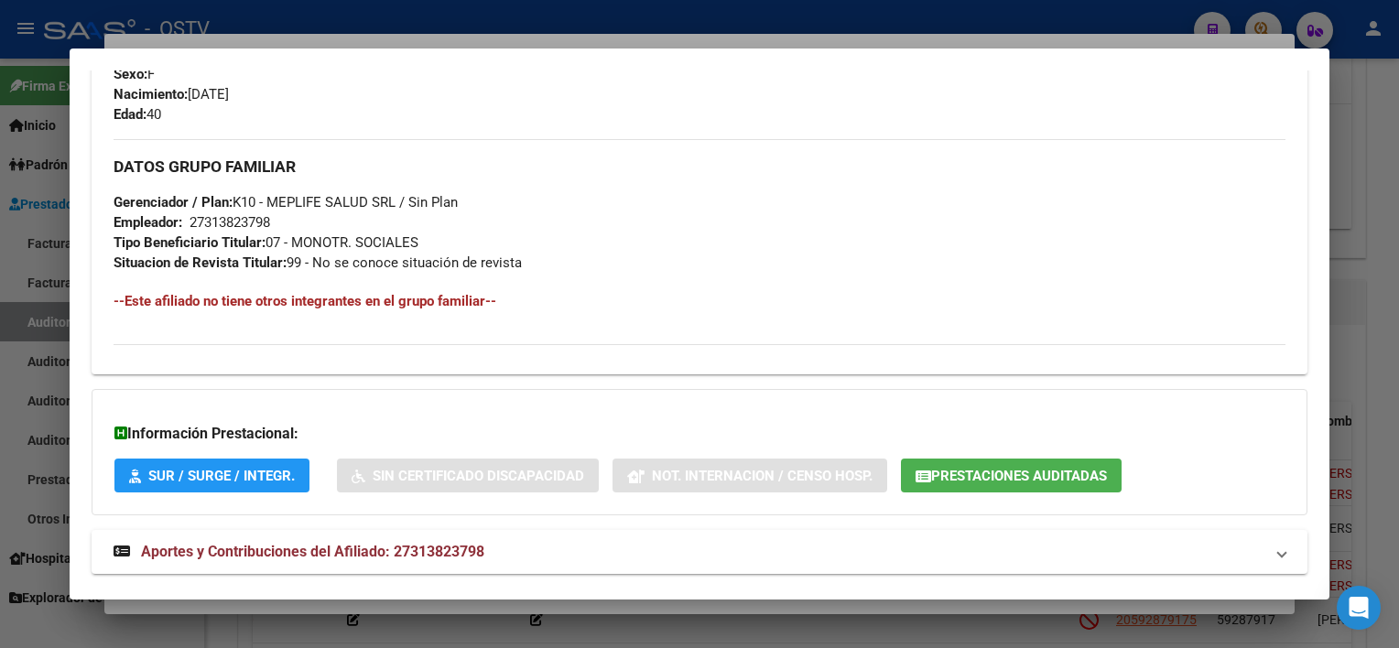
scroll to position [885, 0]
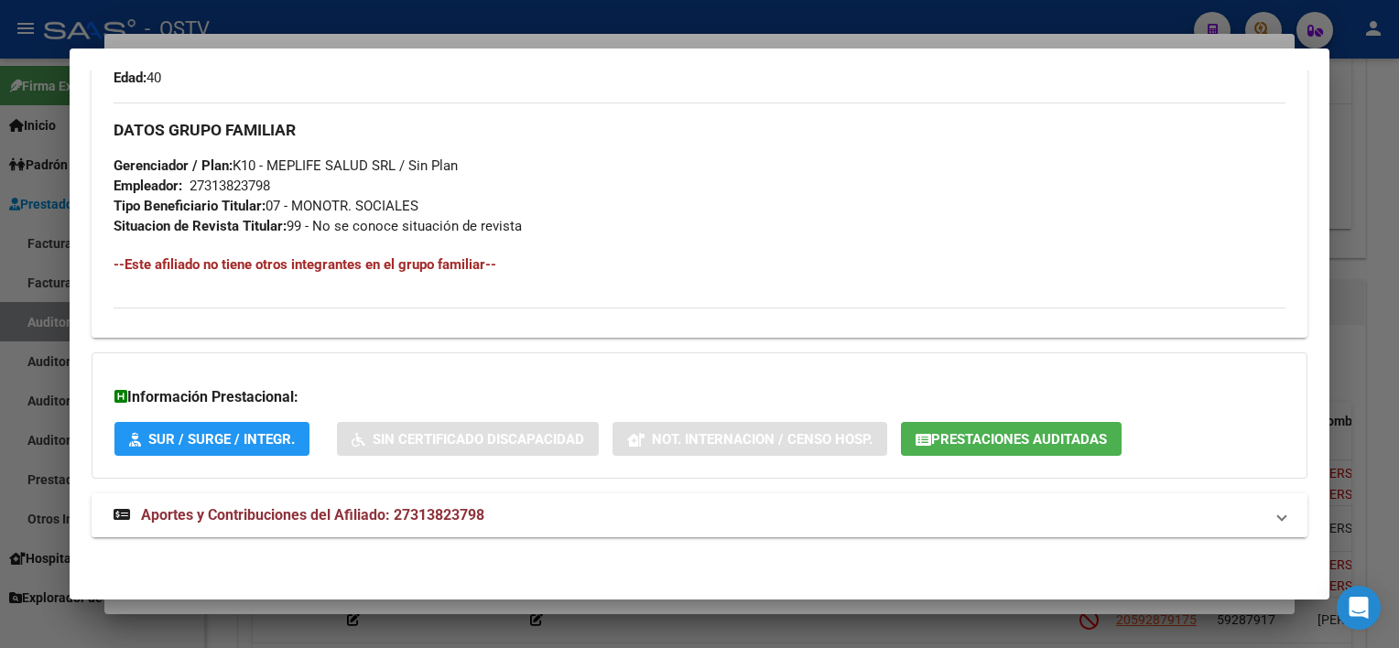
drag, startPoint x: 601, startPoint y: 516, endPoint x: 612, endPoint y: 502, distance: 18.3
click at [600, 517] on mat-panel-title "Aportes y Contribuciones del Afiliado: 27313823798" at bounding box center [688, 516] width 1149 height 22
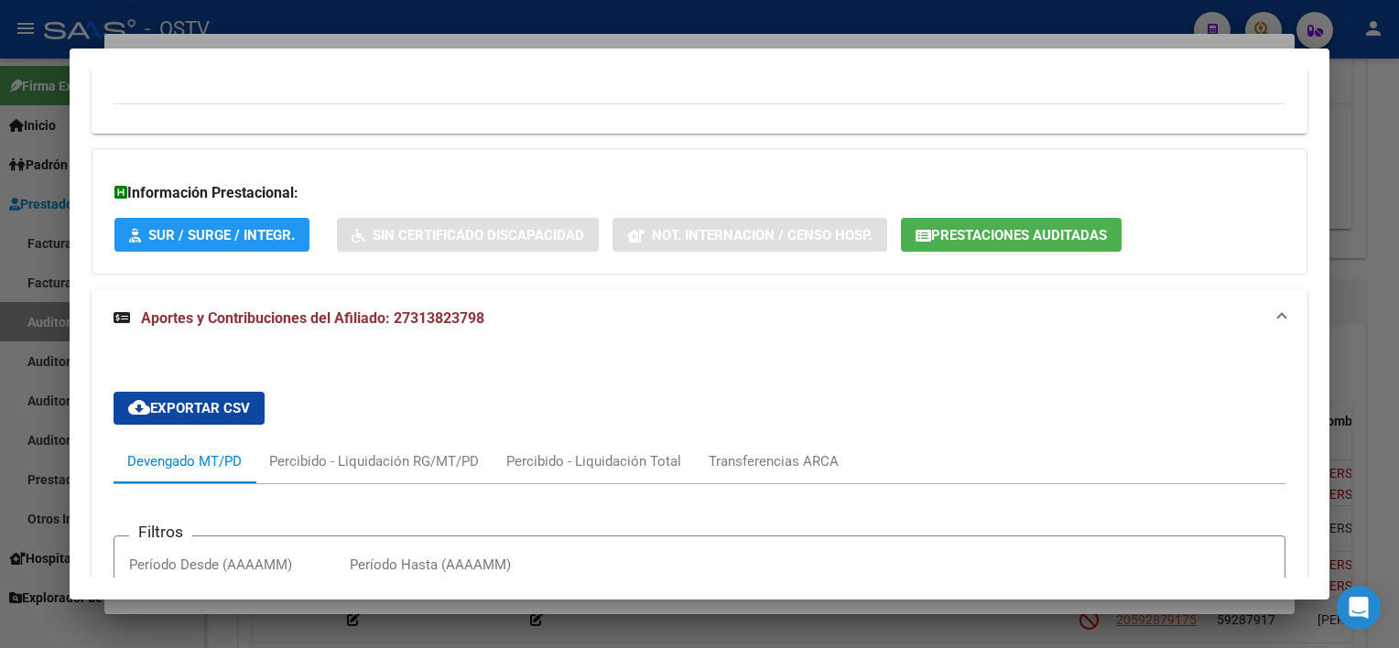
scroll to position [992, 0]
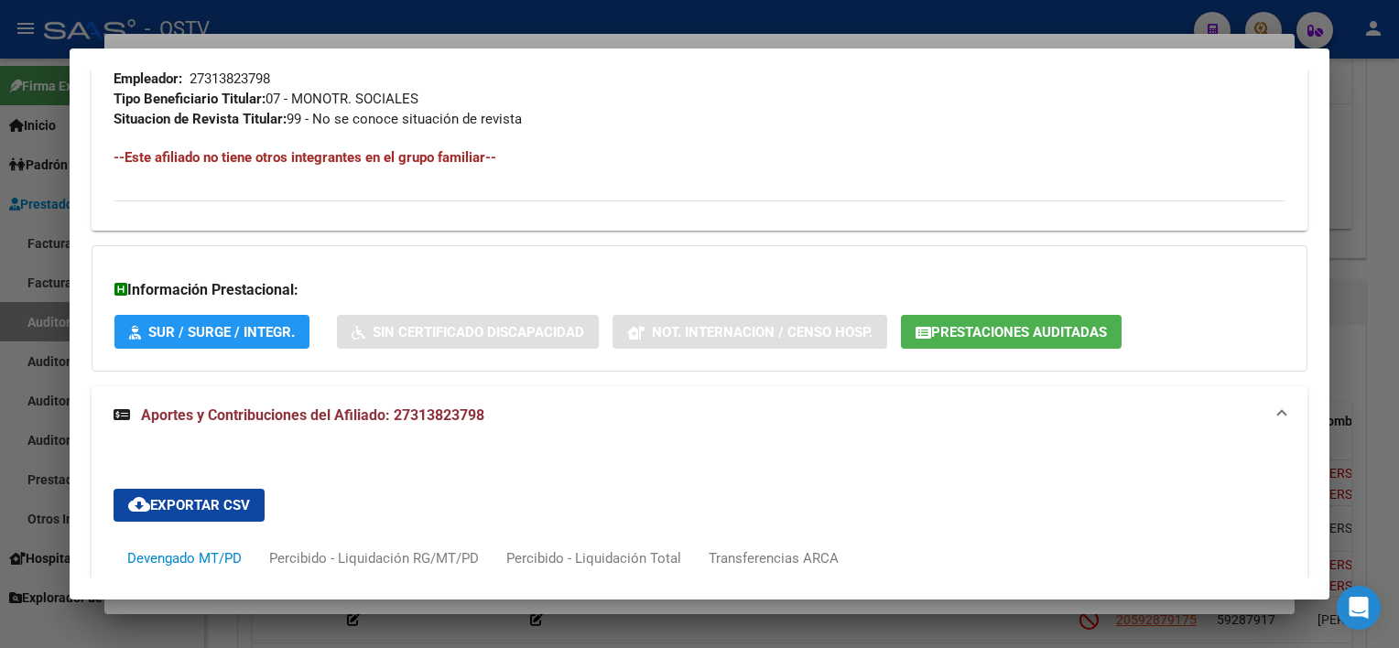
click at [956, 333] on span "Prestaciones Auditadas" at bounding box center [1019, 332] width 176 height 16
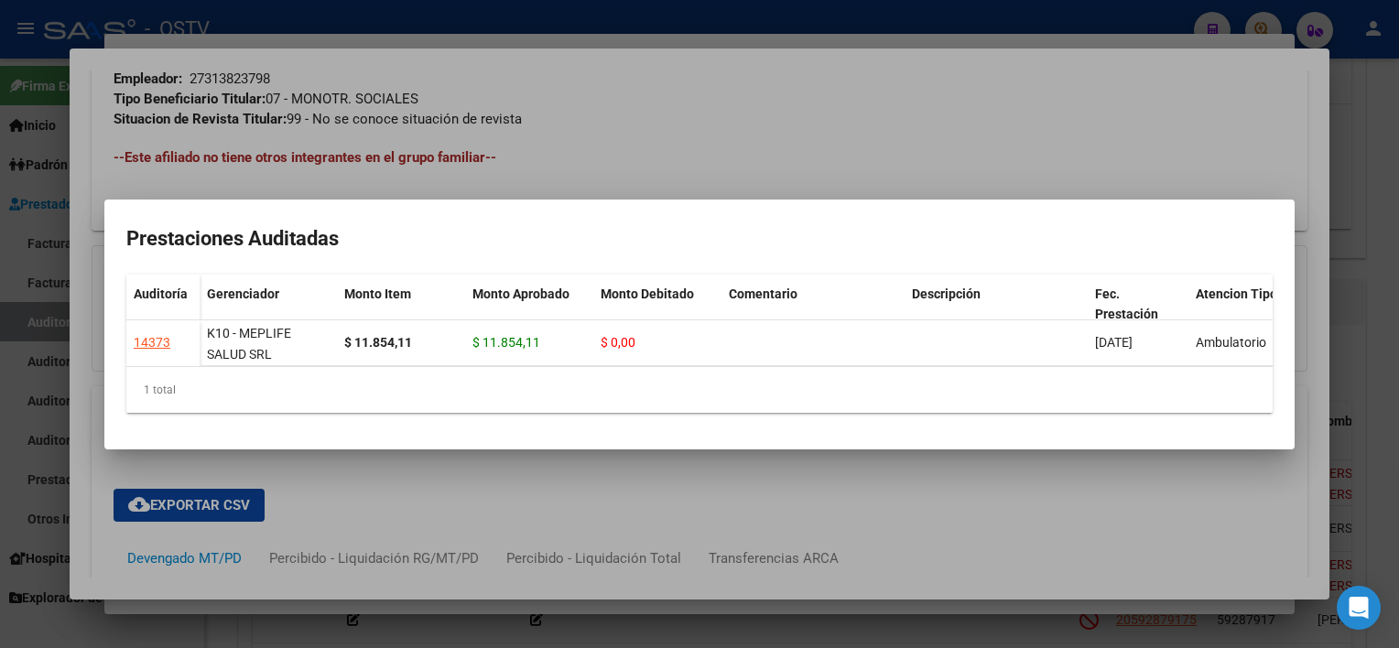
click at [967, 524] on div at bounding box center [699, 324] width 1399 height 648
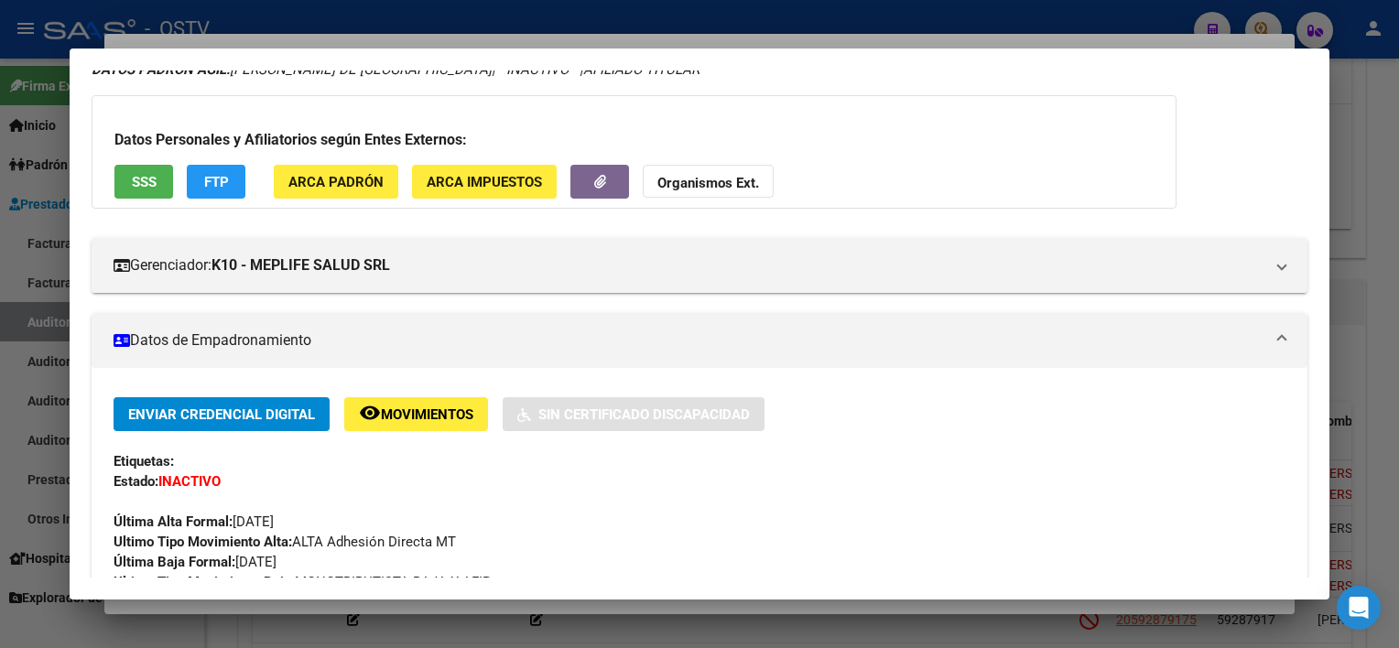
scroll to position [0, 0]
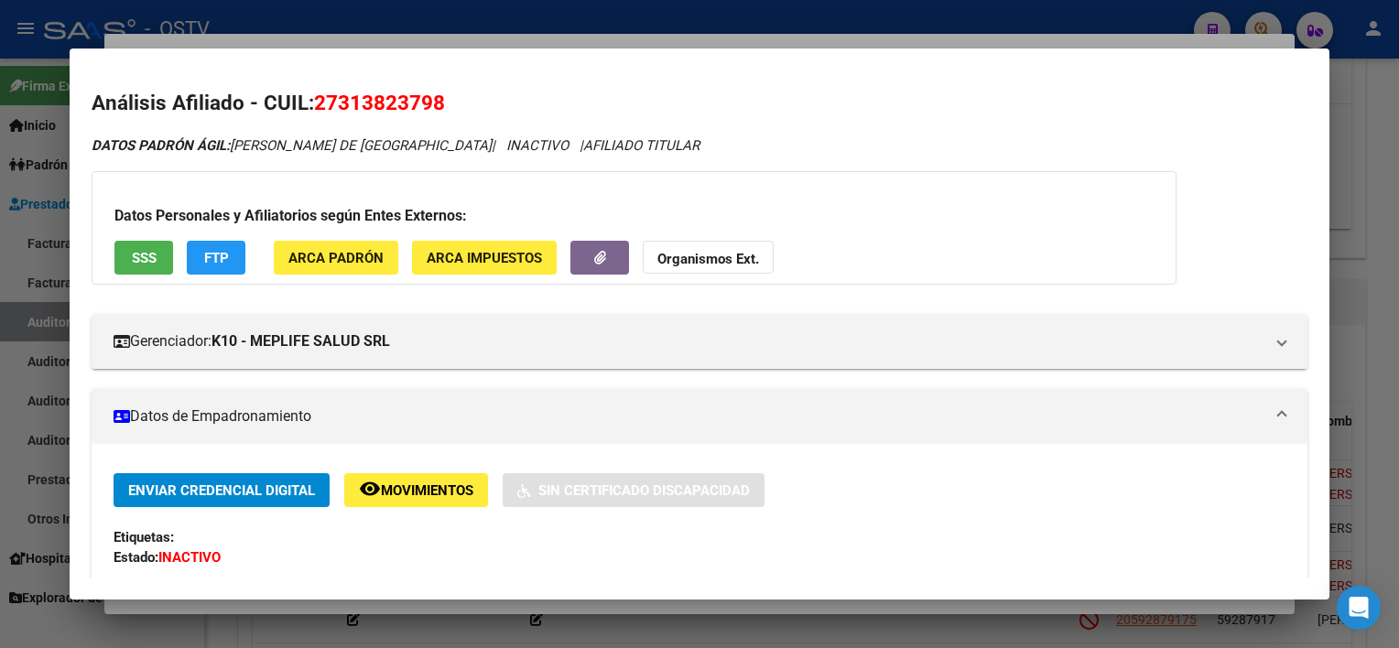
drag, startPoint x: 319, startPoint y: 100, endPoint x: 469, endPoint y: 100, distance: 150.2
click at [469, 100] on h2 "Análisis Afiliado - CUIL: 27313823798" at bounding box center [699, 103] width 1215 height 31
copy span "27313823798"
click at [959, 606] on div at bounding box center [699, 324] width 1399 height 648
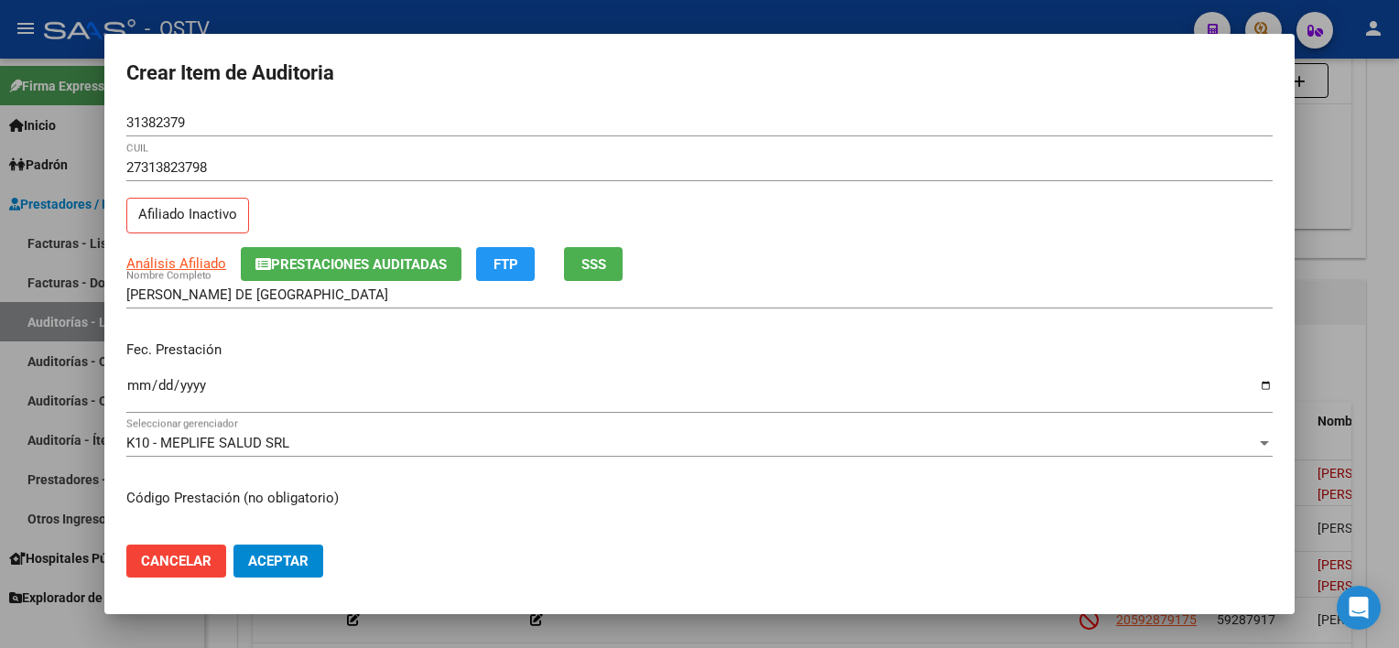
click at [198, 561] on span "Cancelar" at bounding box center [176, 561] width 71 height 16
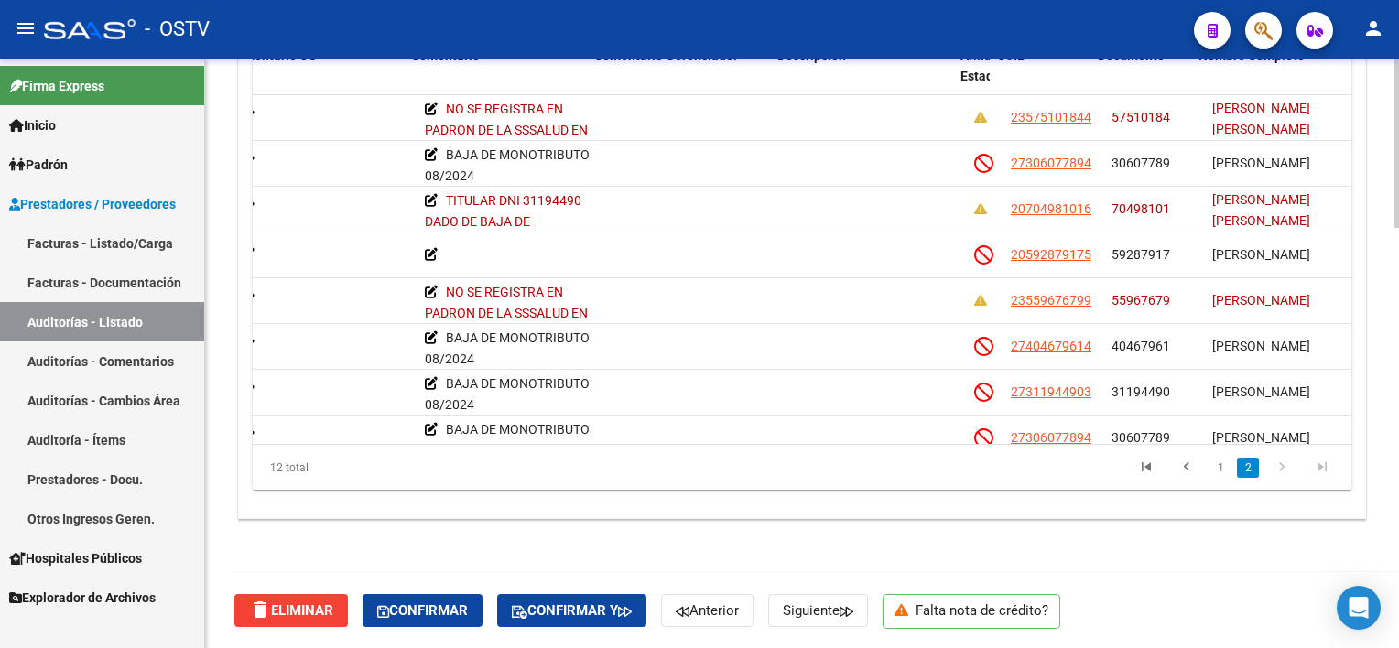
scroll to position [183, 678]
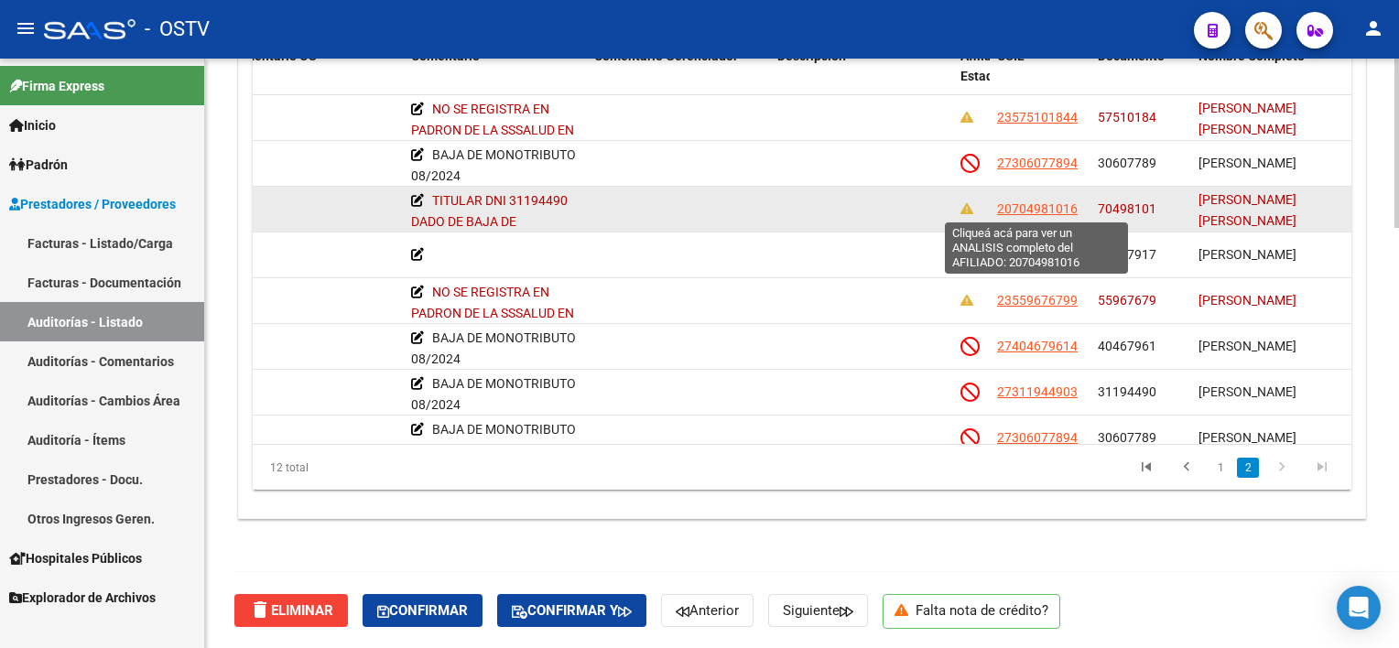
click at [1057, 205] on span "20704981016" at bounding box center [1037, 208] width 81 height 15
type textarea "20704981016"
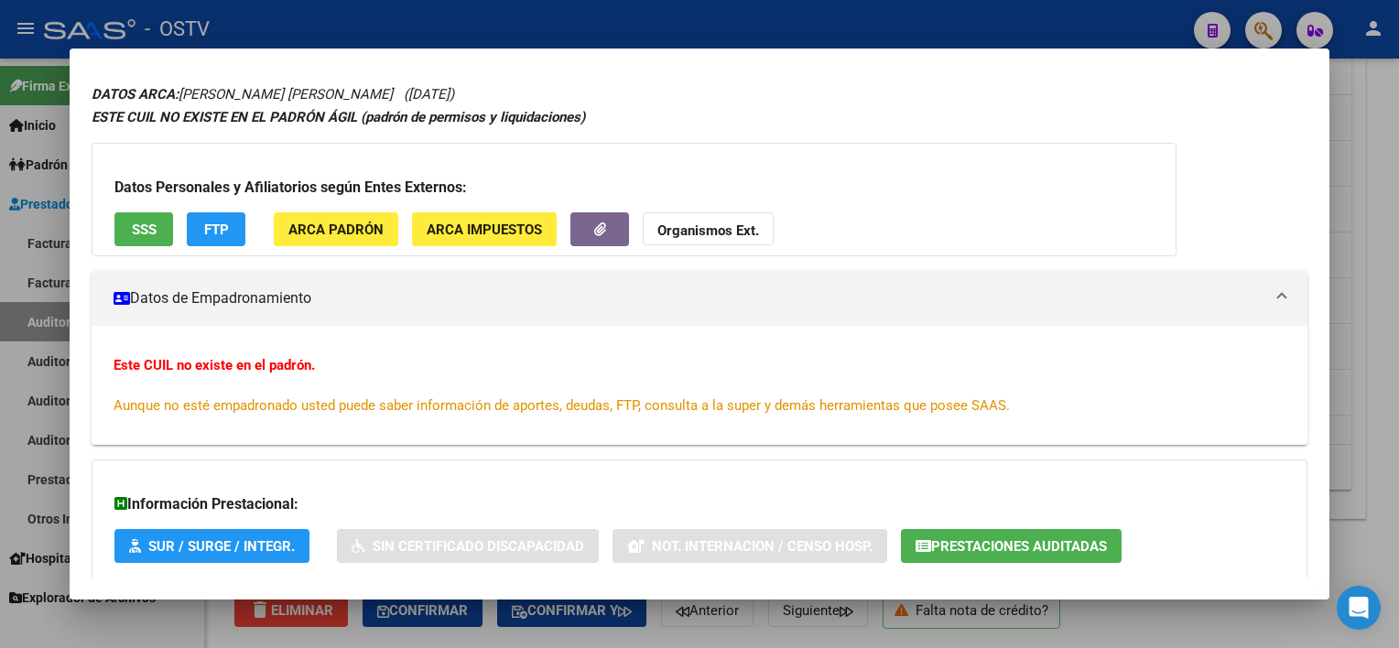
scroll to position [160, 0]
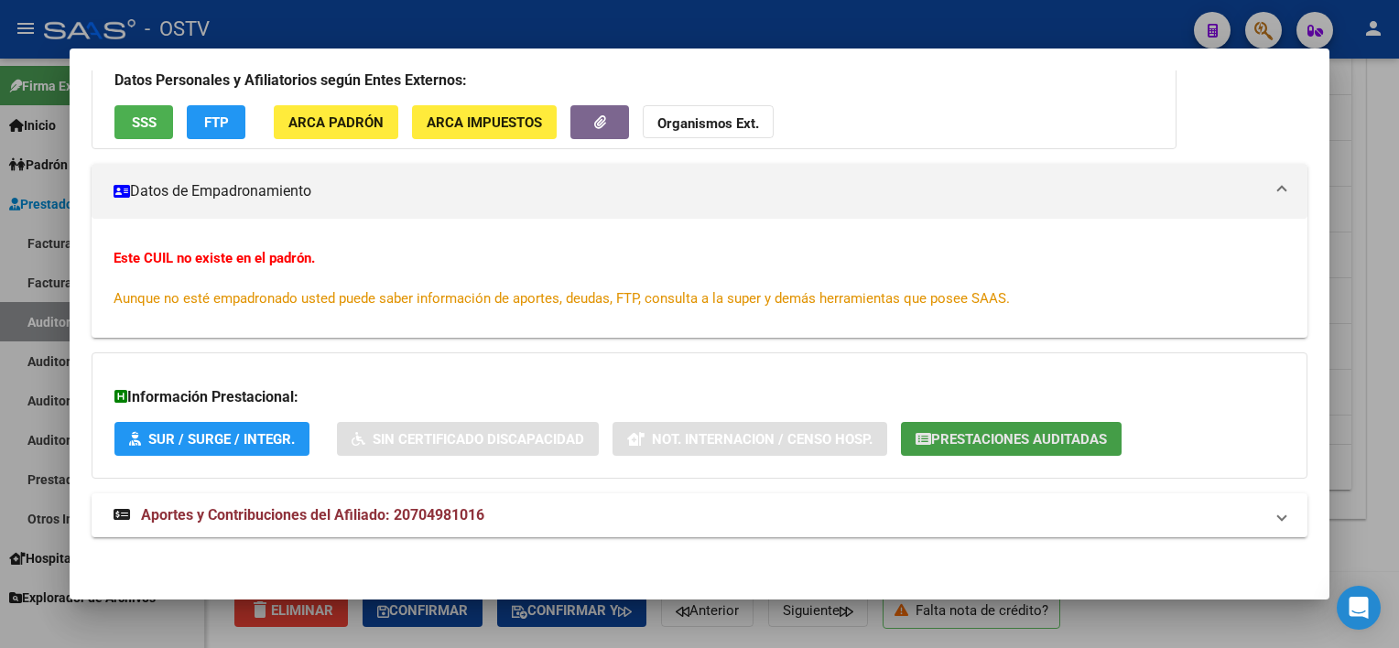
click at [1000, 435] on span "Prestaciones Auditadas" at bounding box center [1019, 439] width 176 height 16
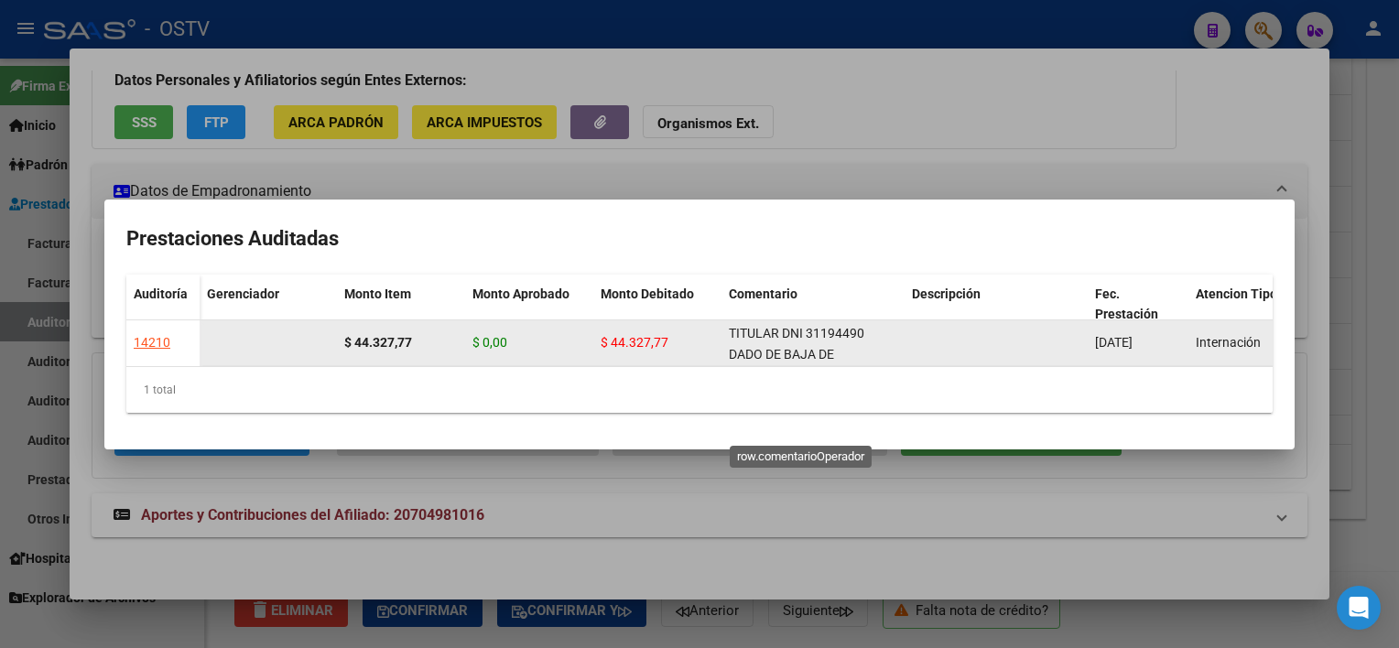
drag, startPoint x: 809, startPoint y: 326, endPoint x: 863, endPoint y: 325, distance: 54.0
click at [863, 326] on span "TITULAR DNI 31194490 DADO DE BAJA DE MONOTRIBUTO 08/2024 - NO SE REGISTRA EN PA…" at bounding box center [803, 385] width 149 height 119
copy span "31194490"
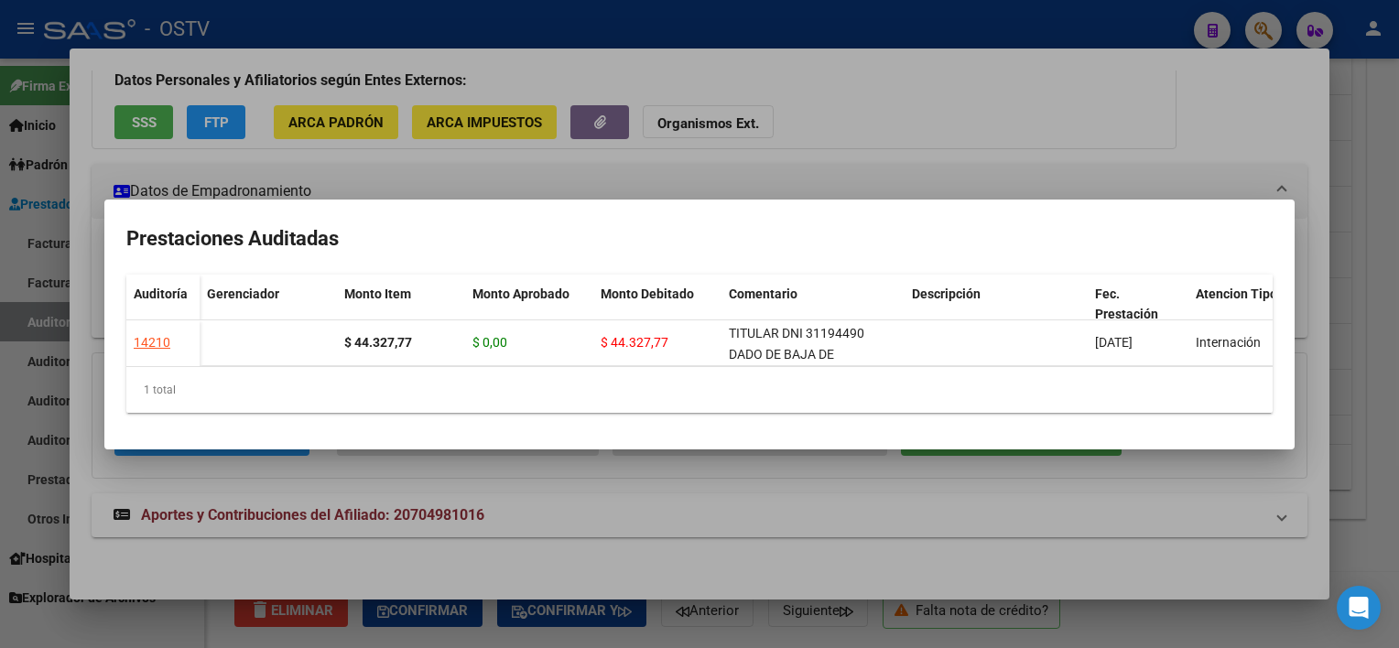
click at [1124, 621] on div at bounding box center [699, 324] width 1399 height 648
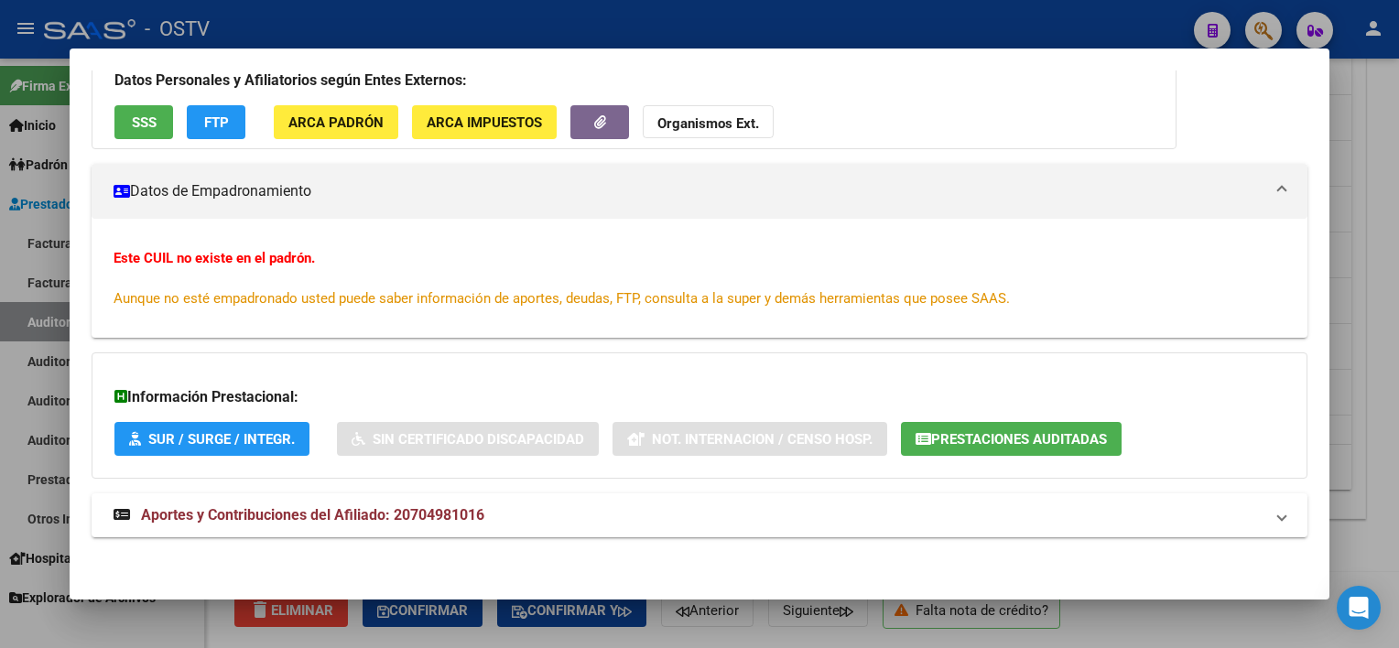
click at [1125, 609] on div at bounding box center [699, 324] width 1399 height 648
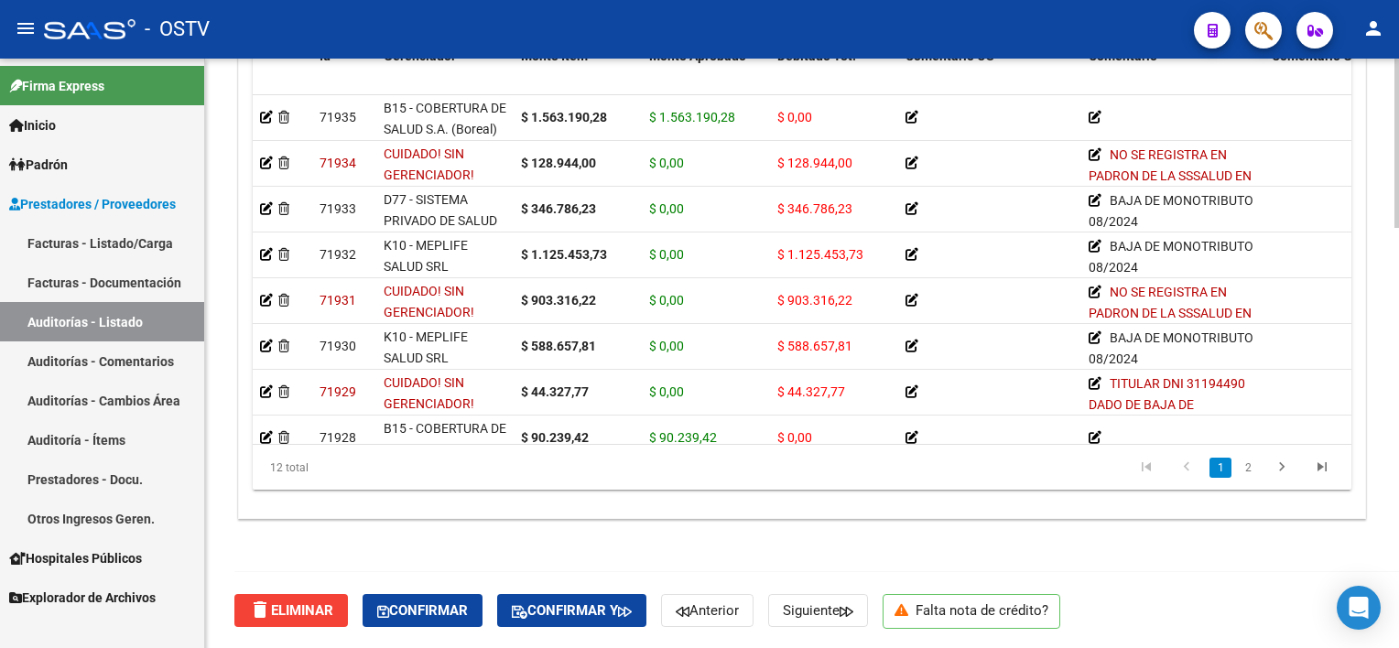
scroll to position [1281, 0]
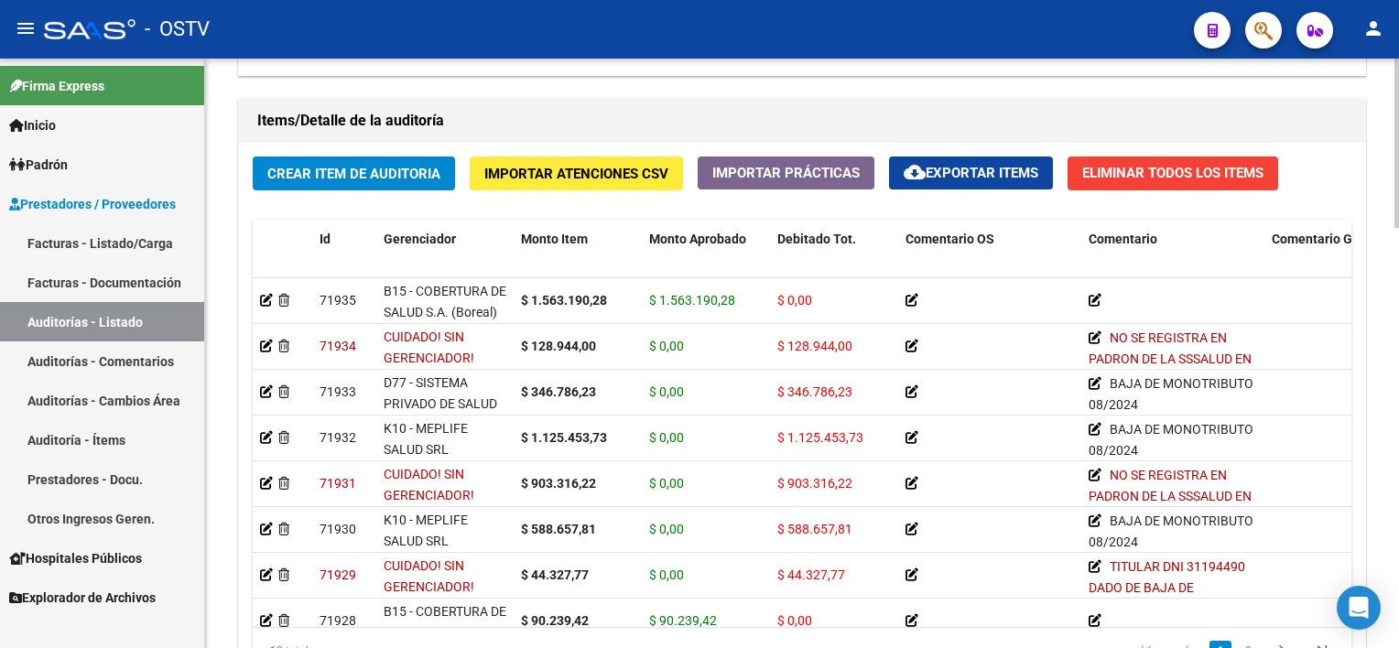
click at [414, 174] on span "Crear Item de Auditoria" at bounding box center [353, 174] width 173 height 16
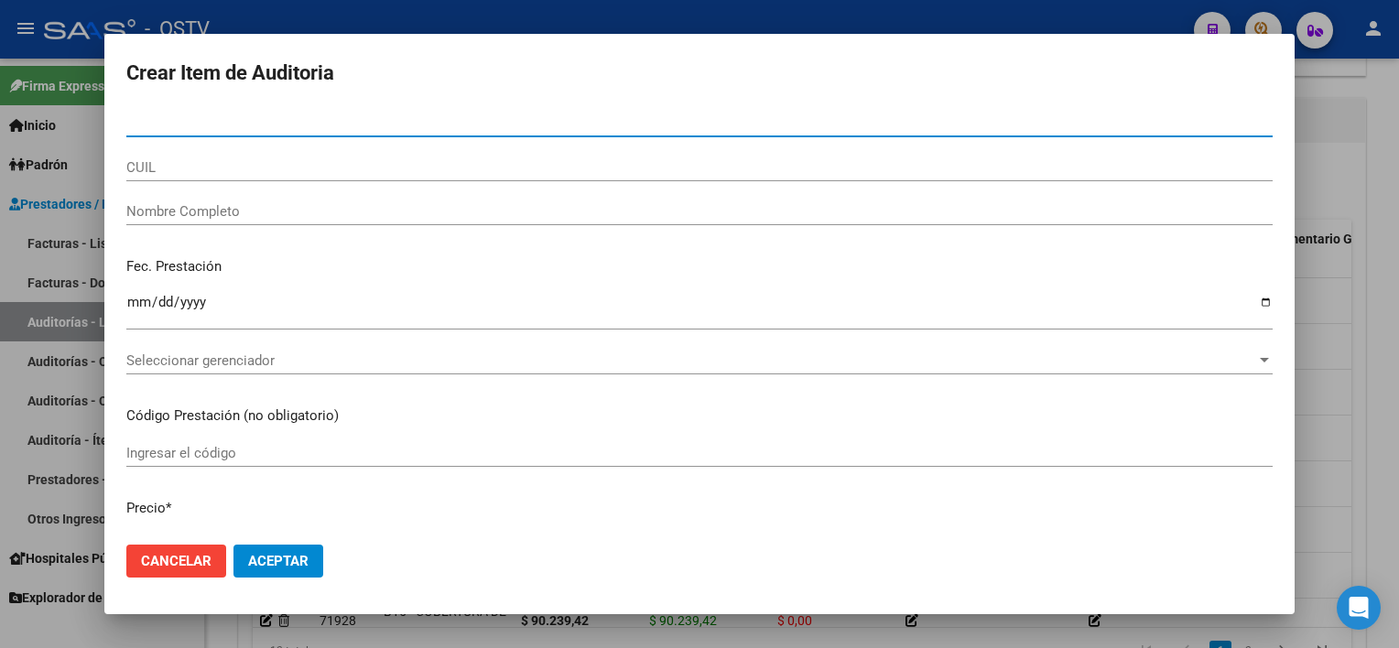
paste input "31194490"
type input "31194490"
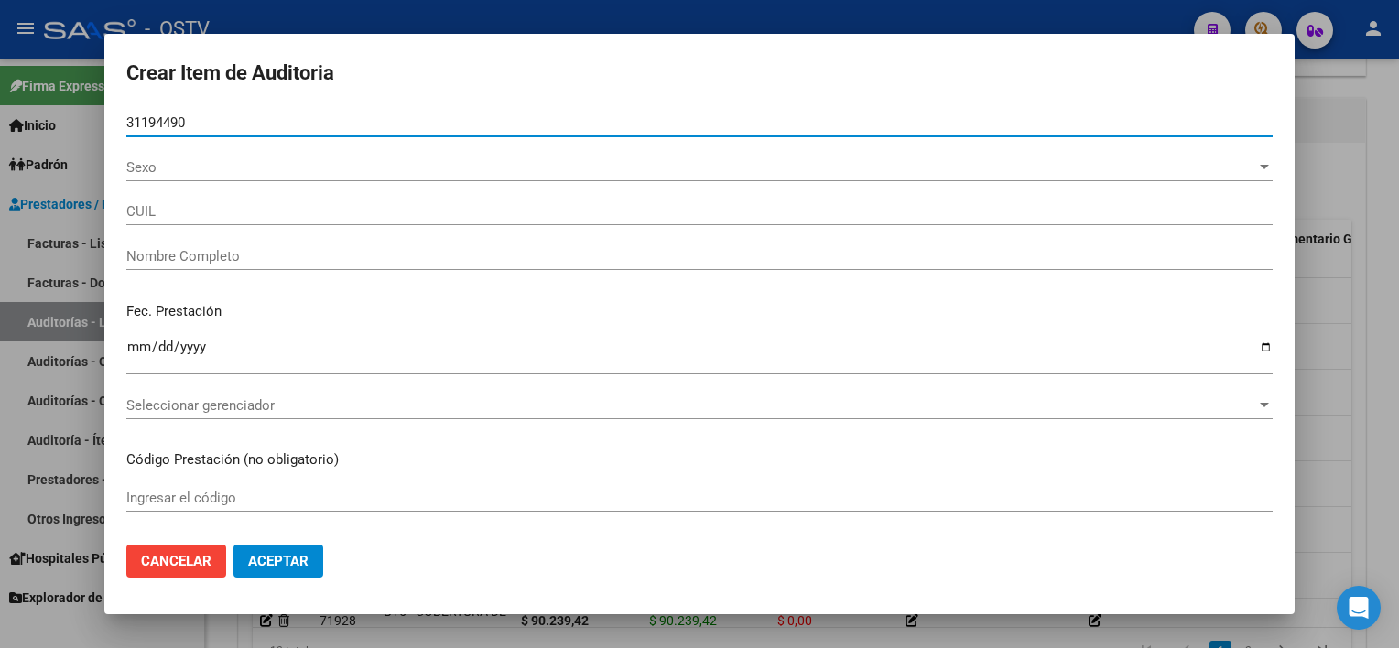
type input "27311944903"
type input "[PERSON_NAME]"
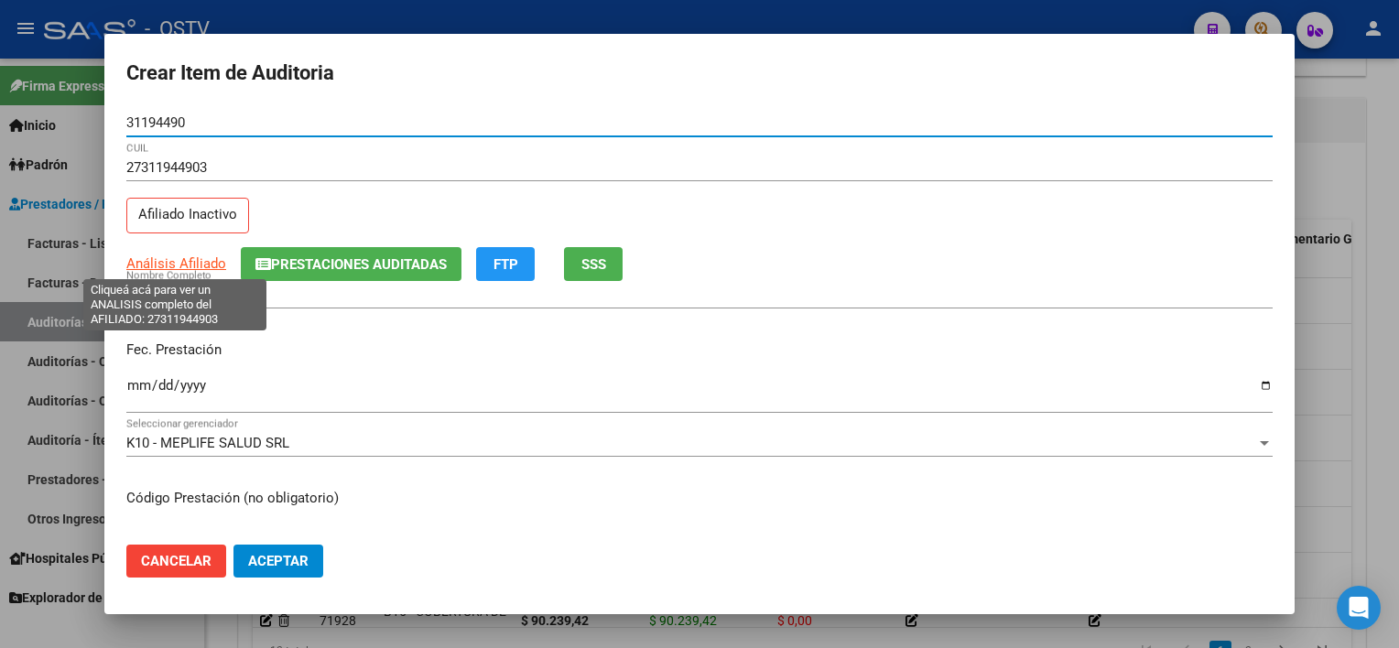
type input "31194490"
click at [174, 261] on span "Análisis Afiliado" at bounding box center [176, 263] width 100 height 16
type textarea "27311944903"
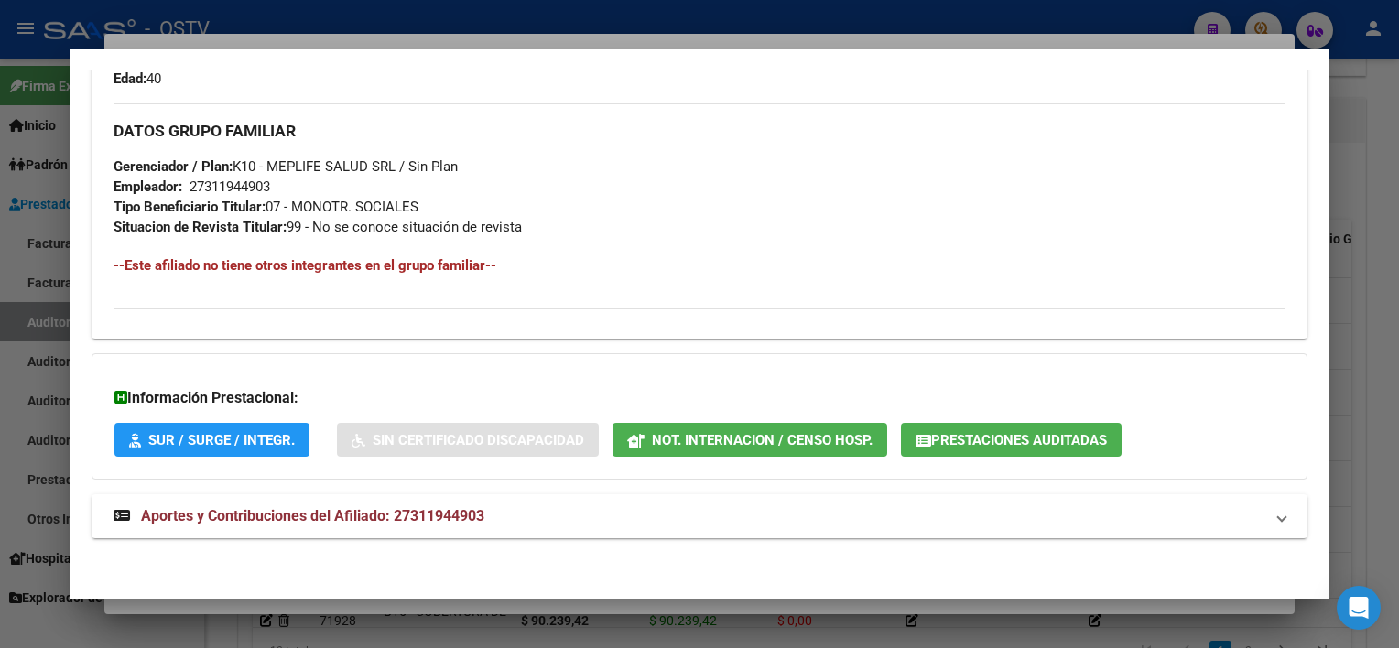
scroll to position [885, 0]
click at [516, 536] on mat-expansion-panel-header "Aportes y Contribuciones del Afiliado: 27311944903" at bounding box center [699, 516] width 1215 height 44
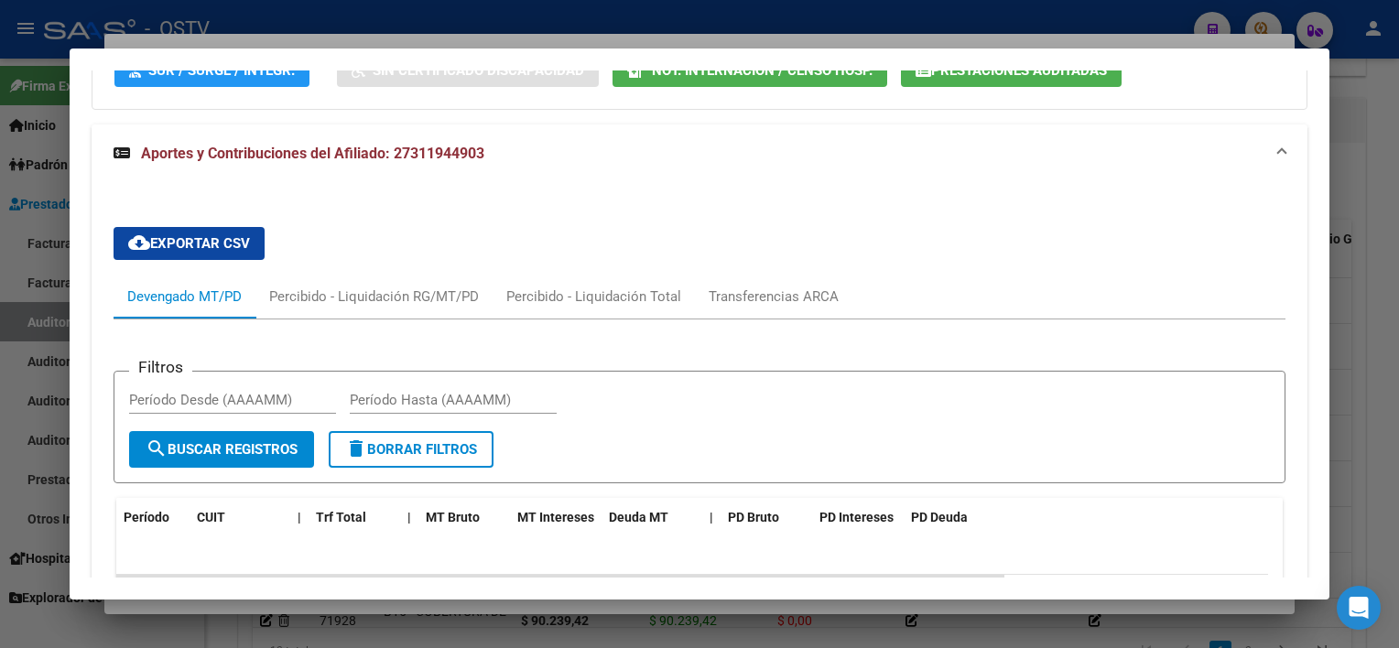
scroll to position [1251, 0]
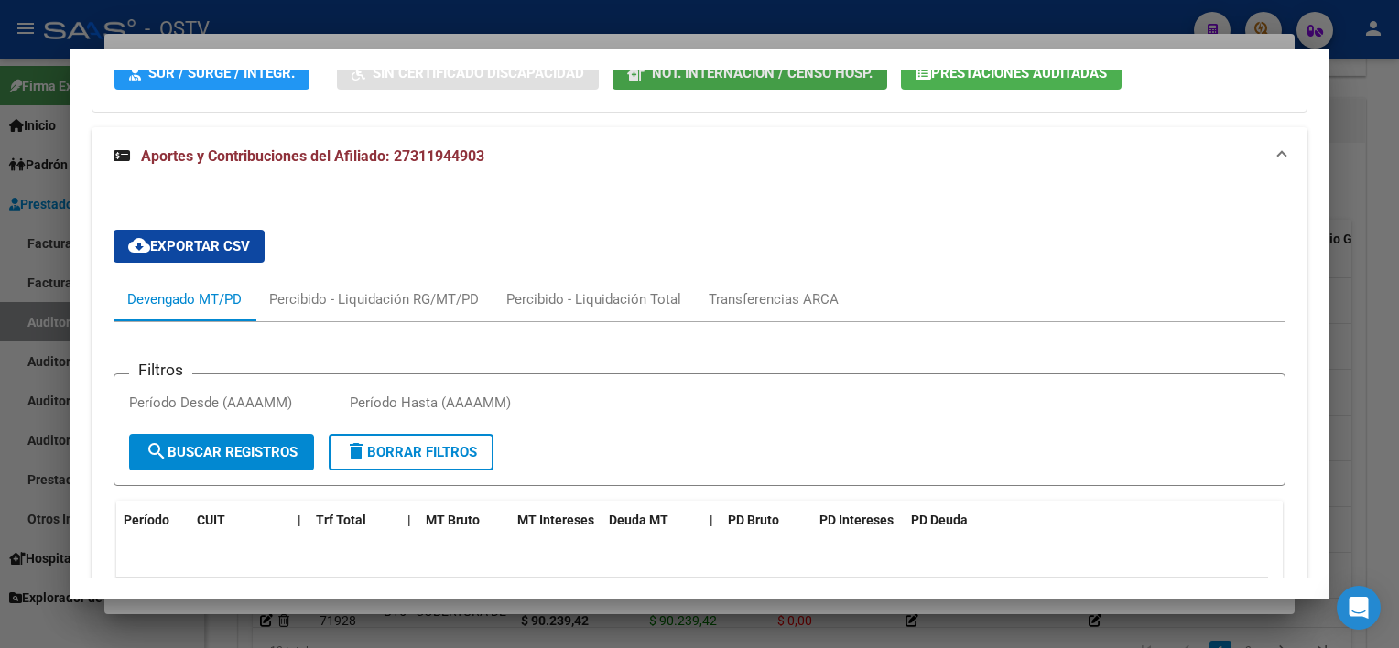
click at [722, 85] on button "Not. Internacion / Censo Hosp." at bounding box center [750, 73] width 275 height 34
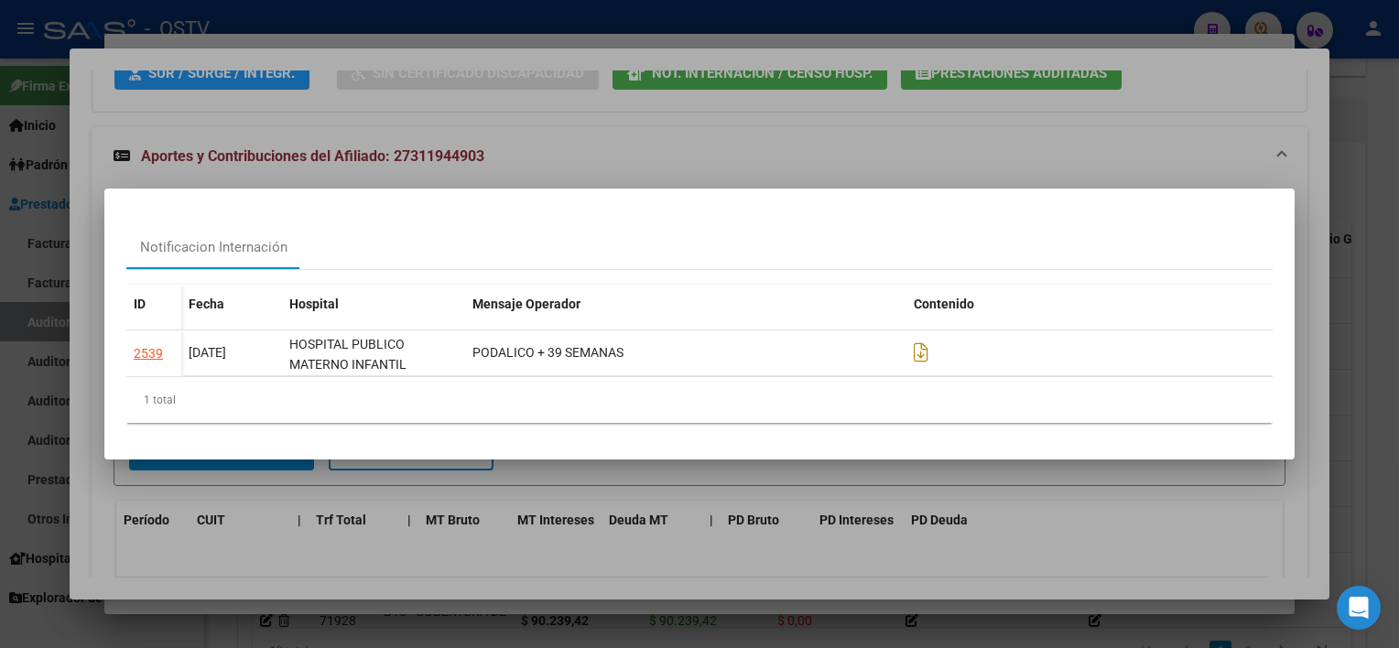
click at [1033, 487] on div at bounding box center [699, 324] width 1399 height 648
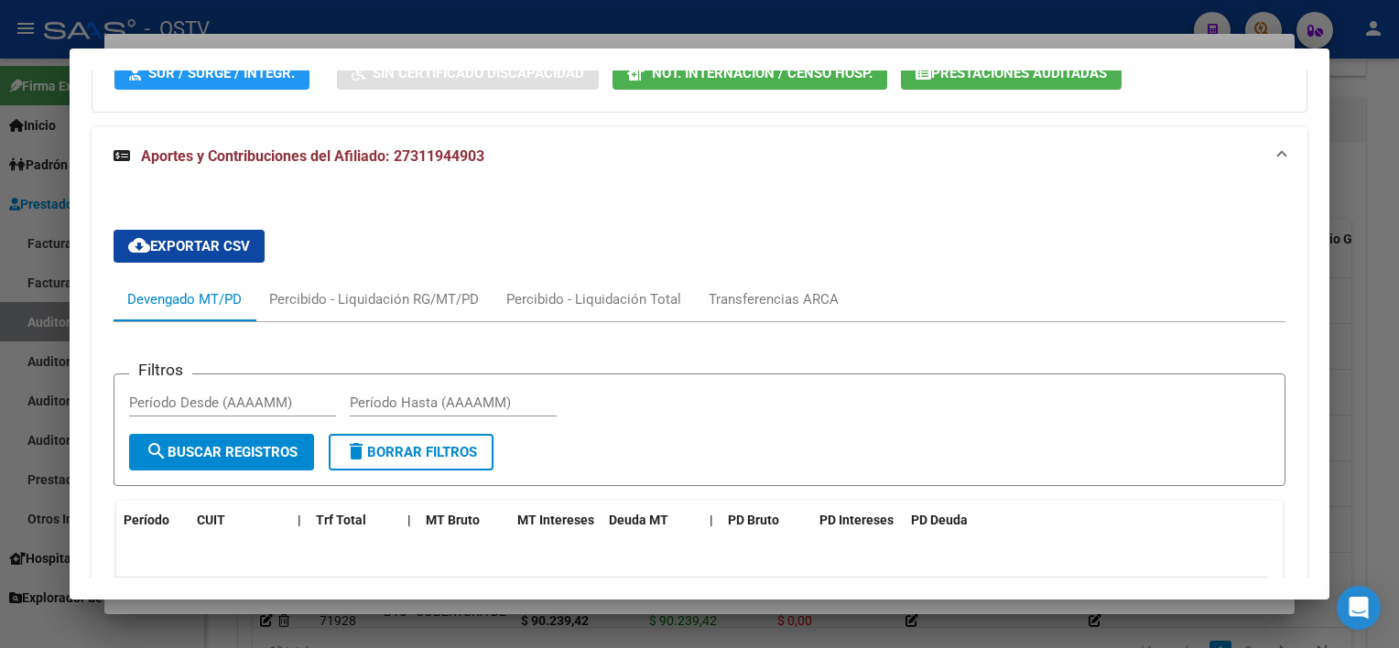
scroll to position [1235, 0]
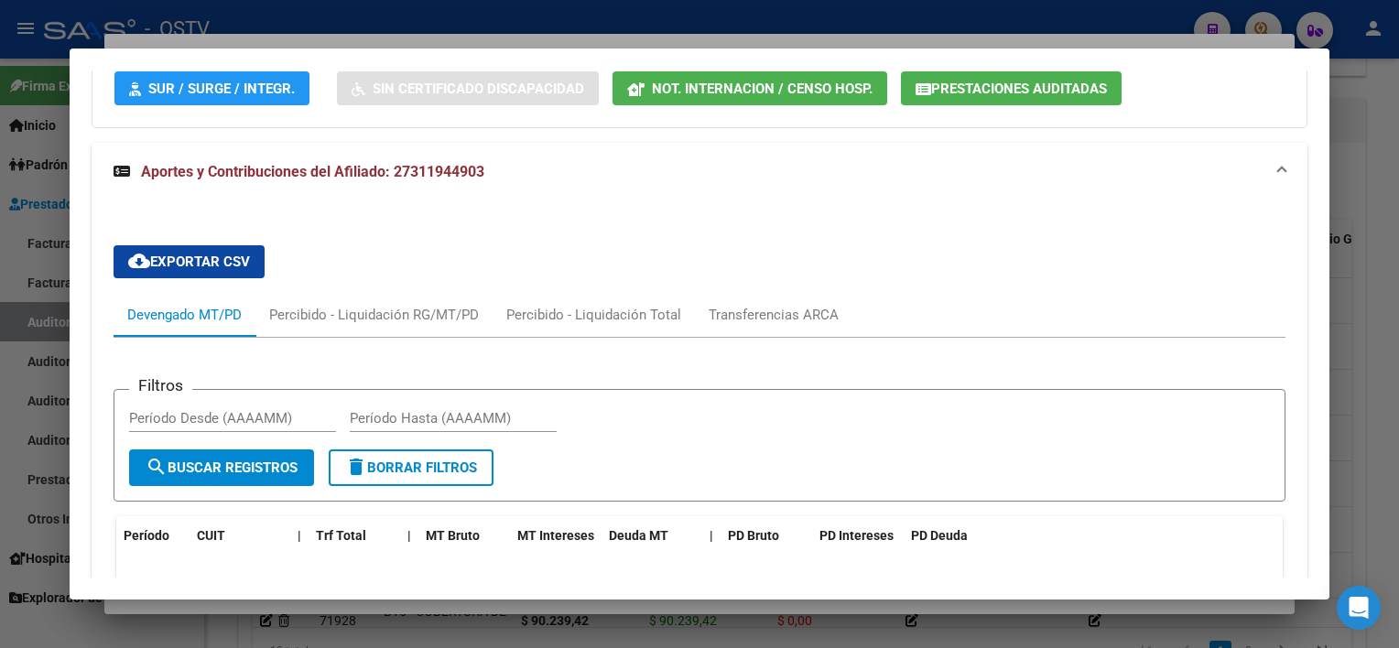
click at [958, 93] on span "Prestaciones Auditadas" at bounding box center [1019, 89] width 176 height 16
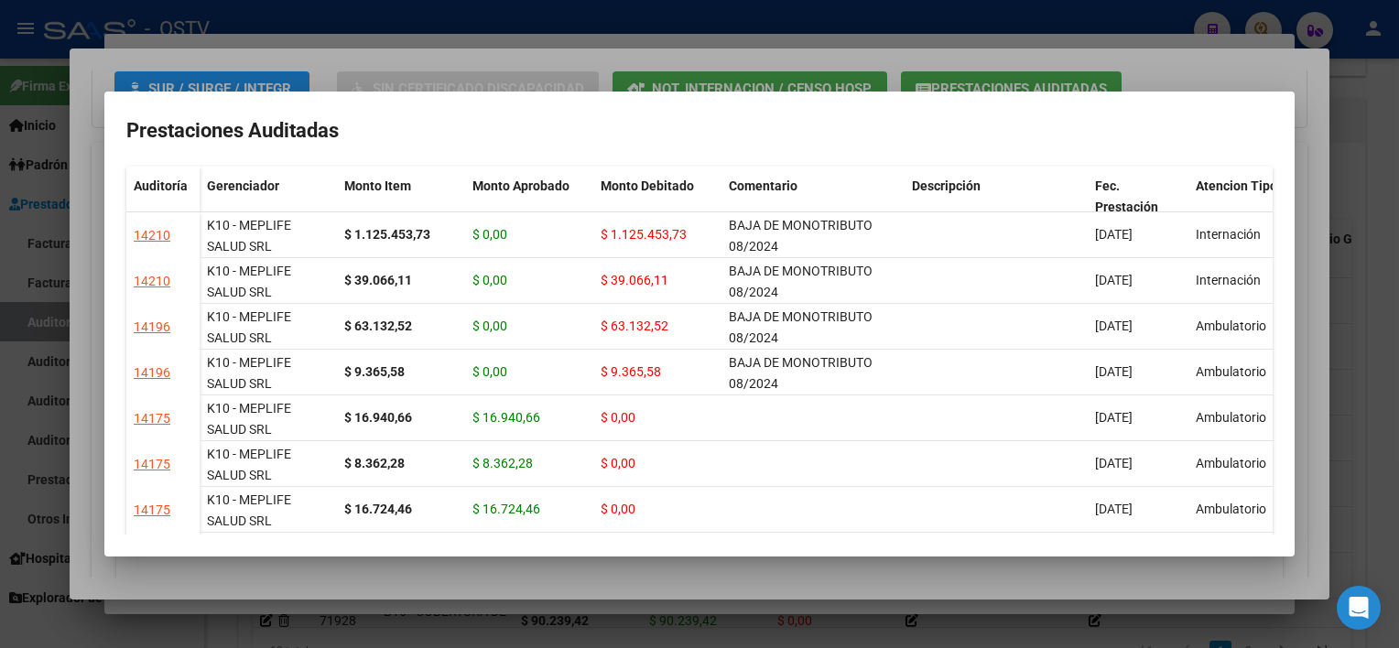
click at [954, 583] on div at bounding box center [699, 324] width 1399 height 648
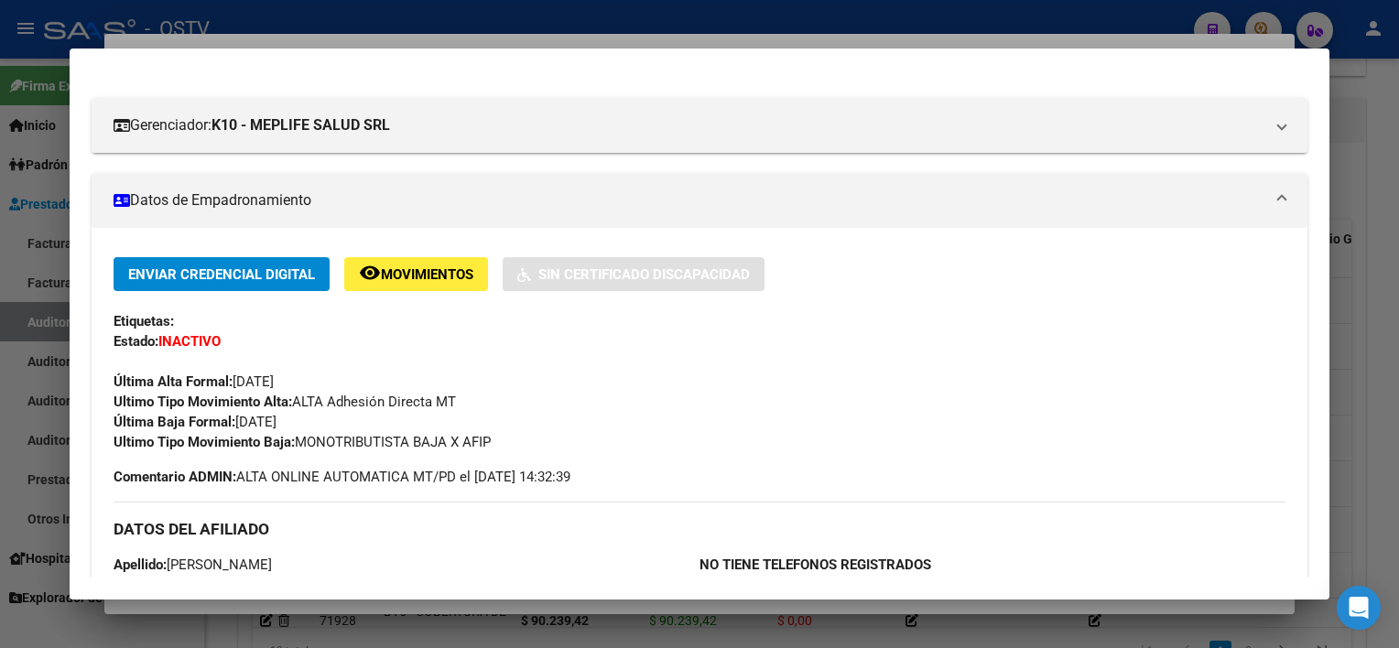
scroll to position [0, 0]
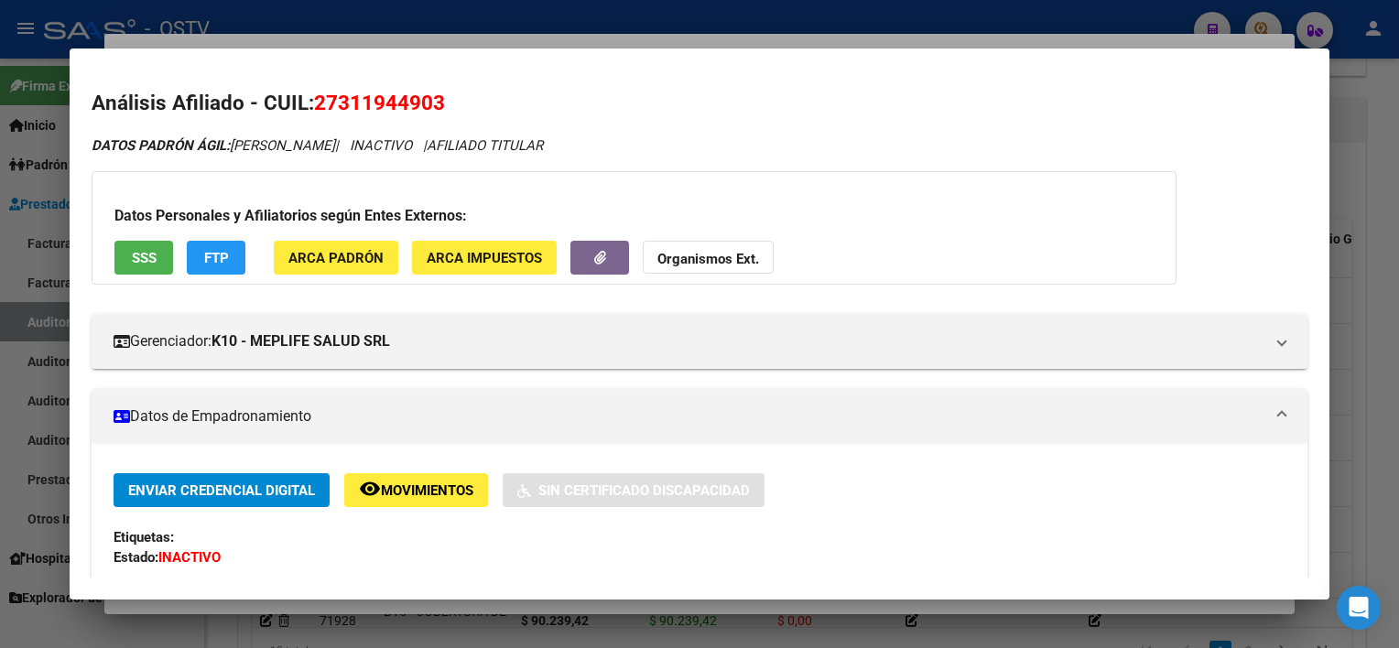
drag, startPoint x: 332, startPoint y: 105, endPoint x: 442, endPoint y: 104, distance: 109.9
click at [442, 104] on span "27311944903" at bounding box center [379, 103] width 131 height 24
copy span "27311944903"
click at [823, 610] on div at bounding box center [699, 324] width 1399 height 648
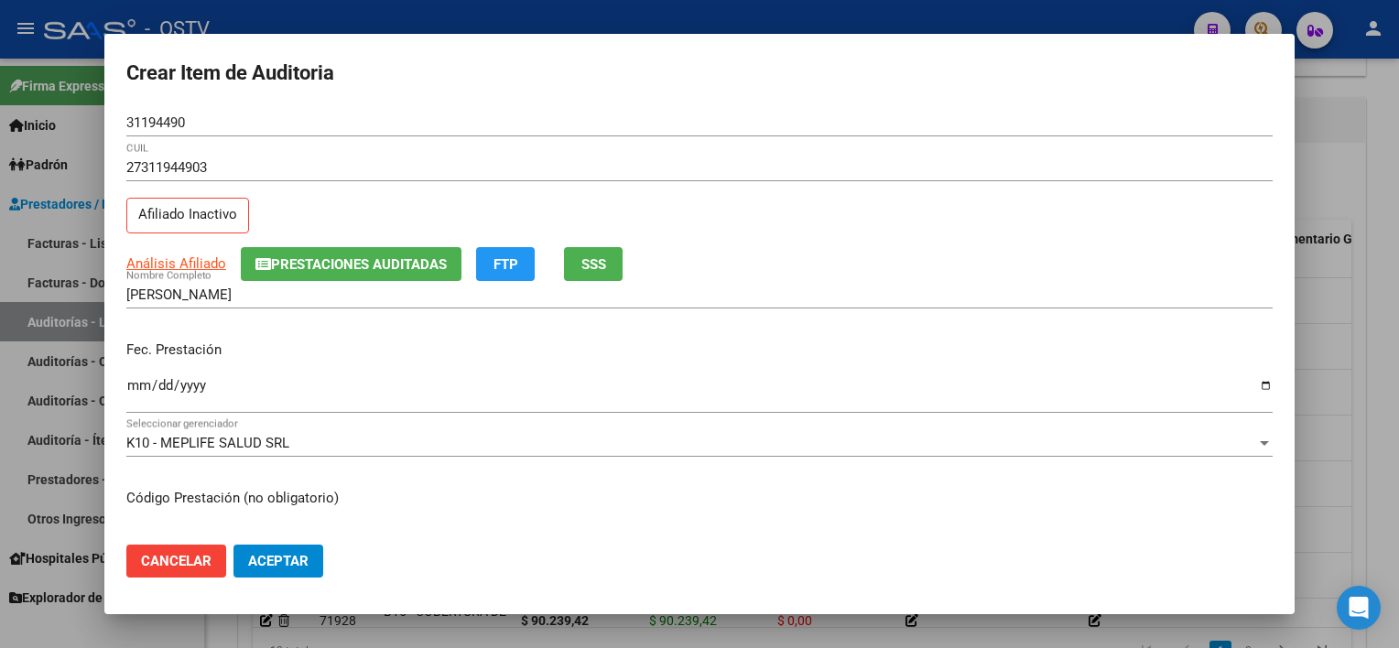
click at [190, 553] on span "Cancelar" at bounding box center [176, 561] width 71 height 16
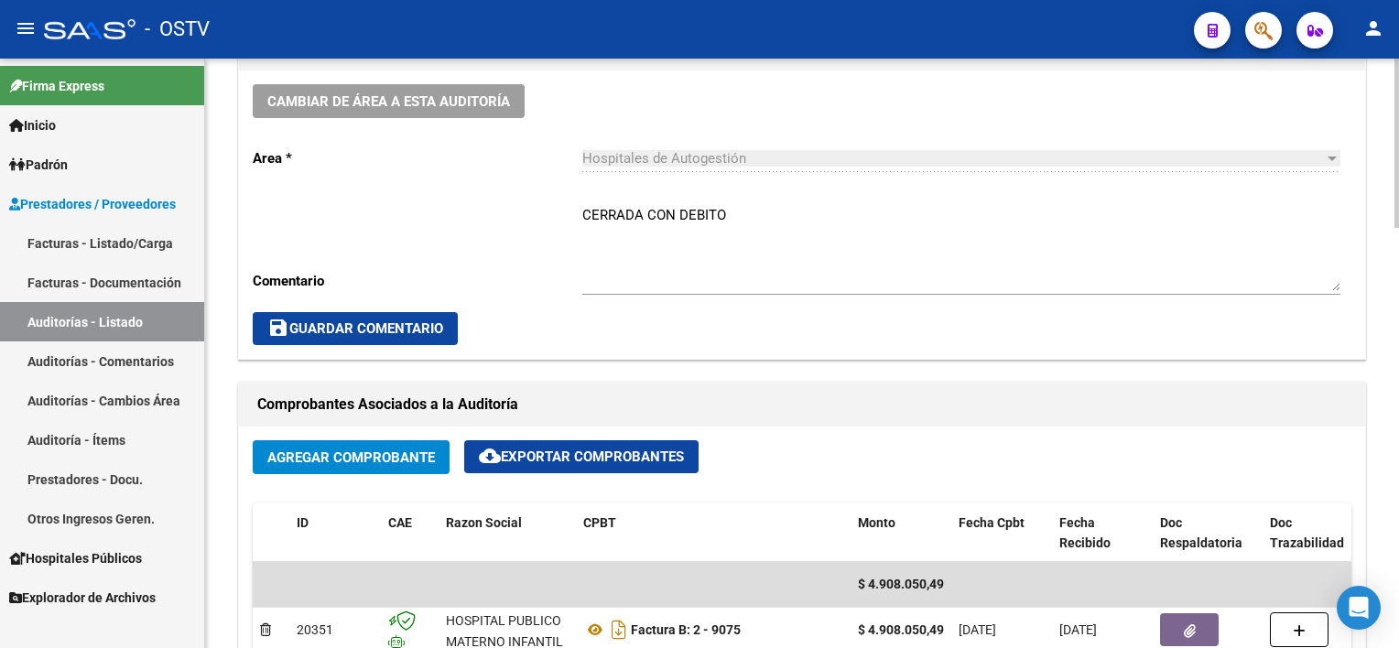
scroll to position [549, 0]
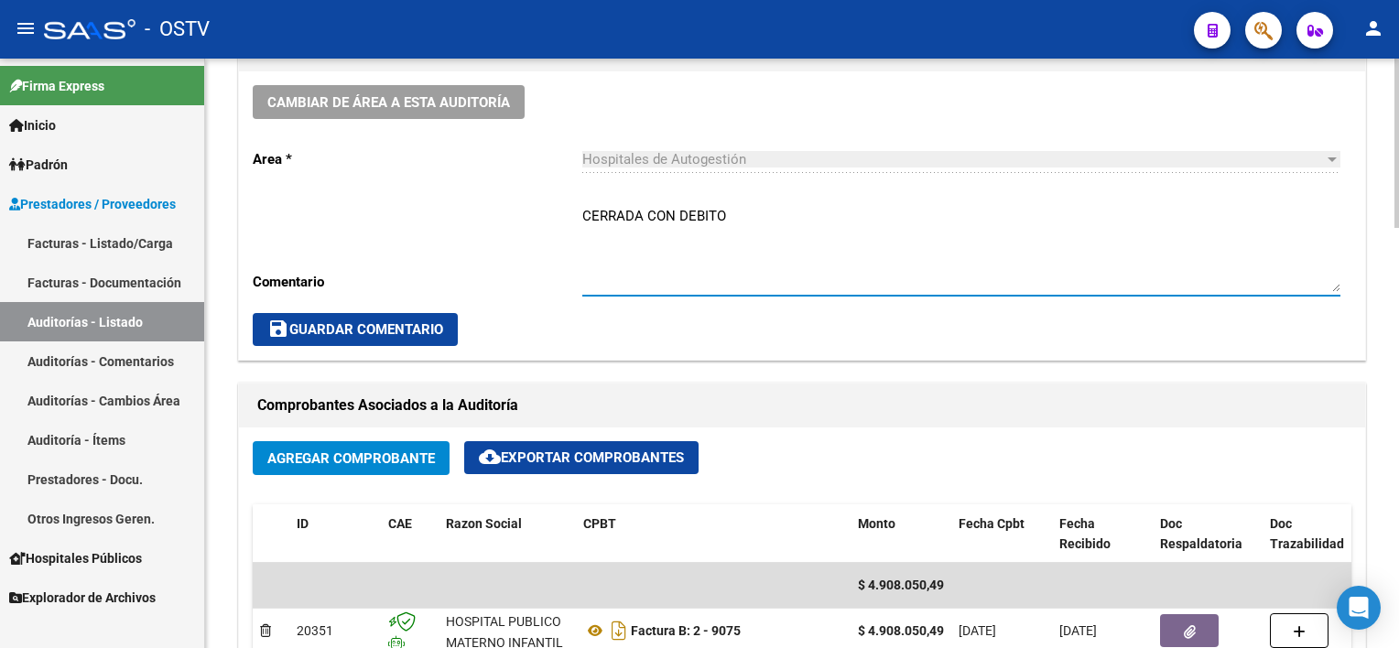
click at [678, 206] on textarea "CERRADA CON DEBITO" at bounding box center [961, 249] width 758 height 86
click at [713, 206] on textarea "CERRADA CON RECHZO DE DEBITO" at bounding box center [961, 249] width 758 height 86
click at [845, 215] on textarea "CERRADA CON RECHAZO DE DEBITO" at bounding box center [961, 249] width 758 height 86
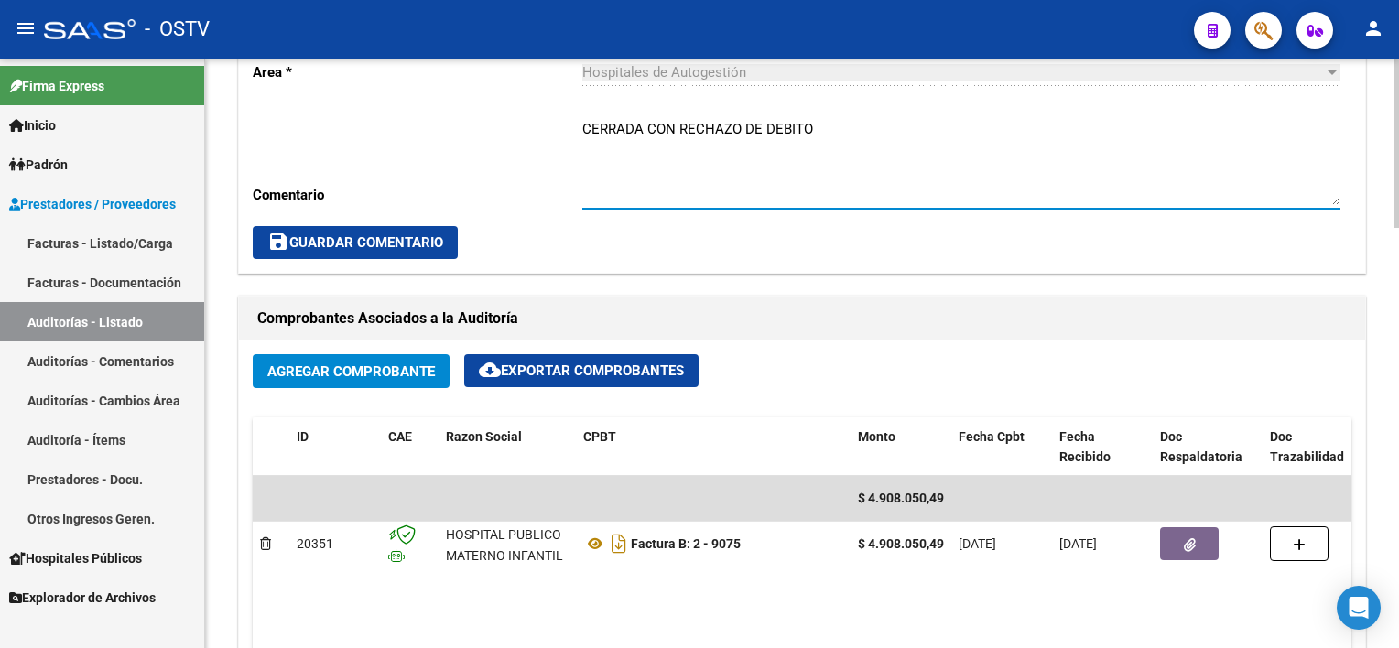
scroll to position [640, 0]
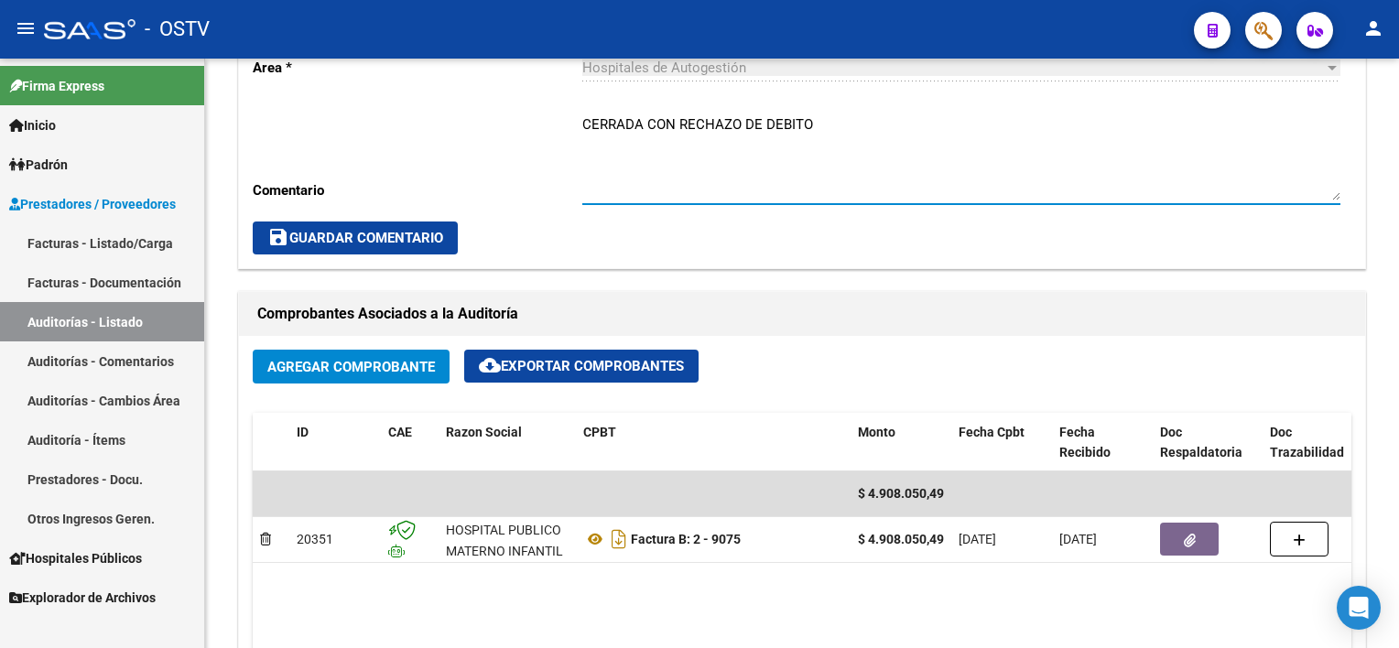
type textarea "CERRADA CON RECHAZO DE DEBITO"
click at [410, 239] on span "save Guardar Comentario" at bounding box center [355, 238] width 176 height 16
drag, startPoint x: 649, startPoint y: 118, endPoint x: 672, endPoint y: 116, distance: 23.0
click at [672, 116] on textarea "CERRADA CON RECHAZO DE DEBITO" at bounding box center [961, 157] width 758 height 86
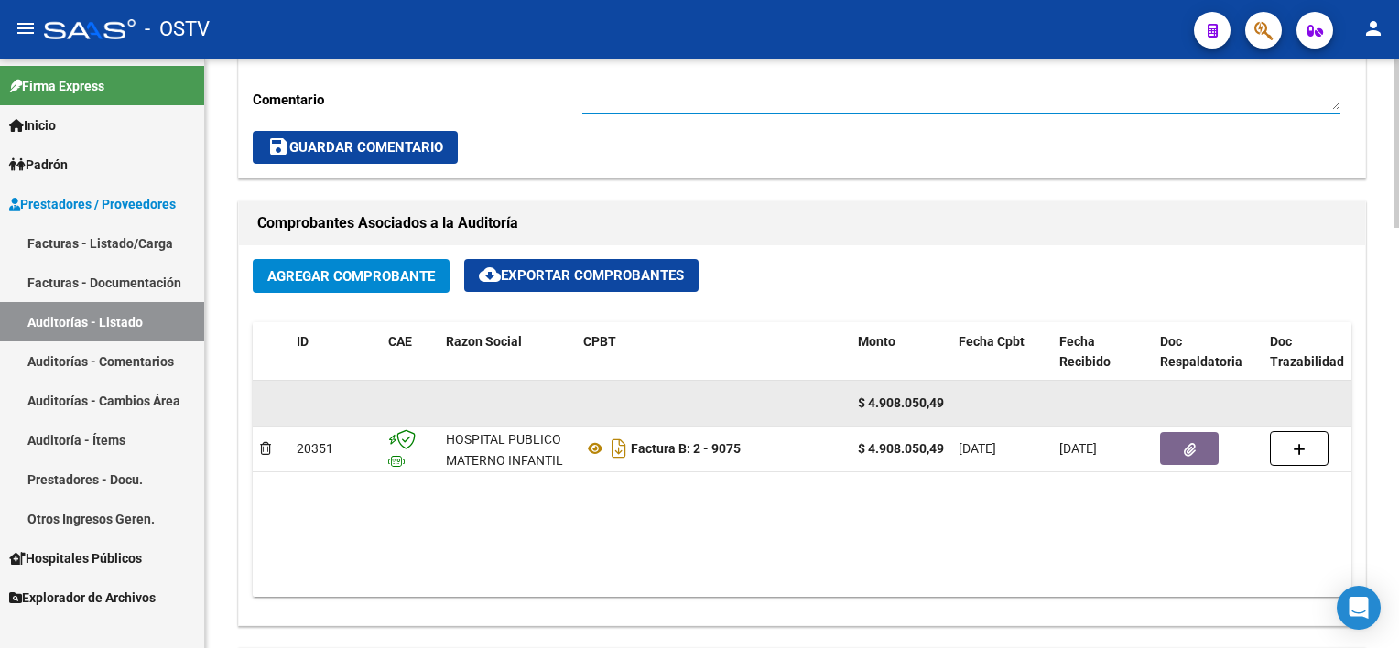
scroll to position [732, 0]
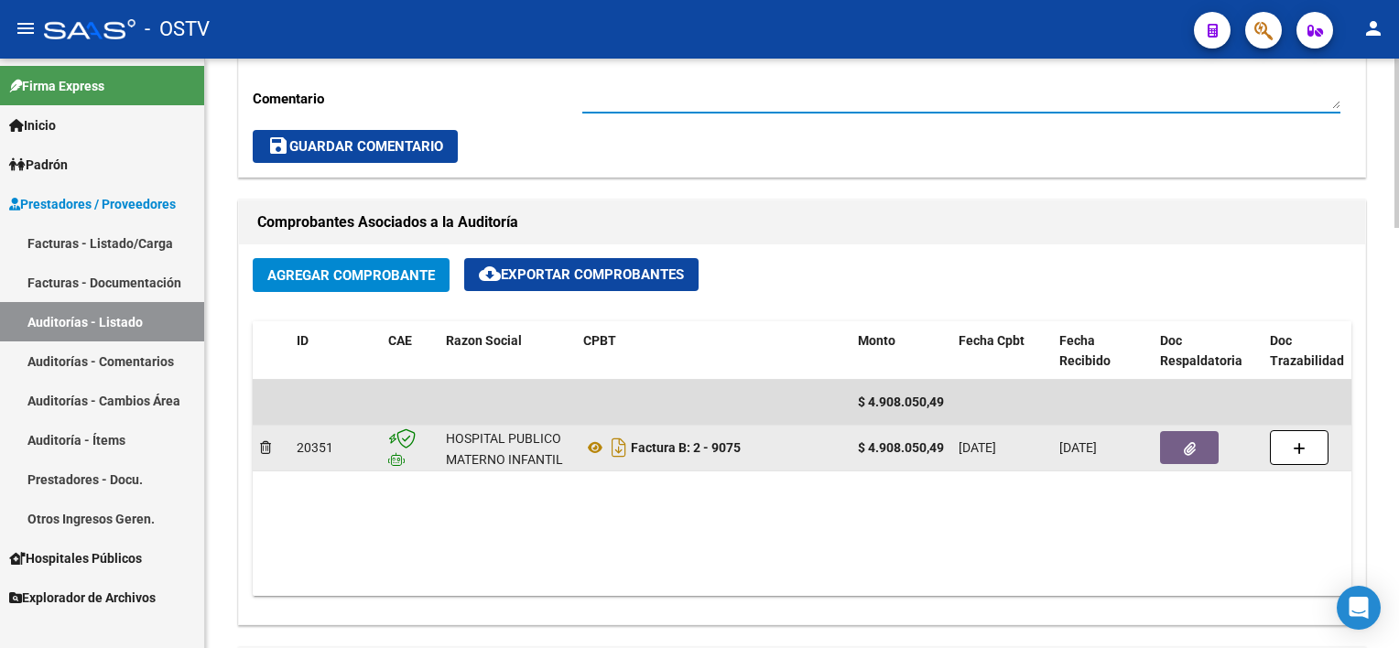
click at [1207, 457] on button "button" at bounding box center [1189, 447] width 59 height 33
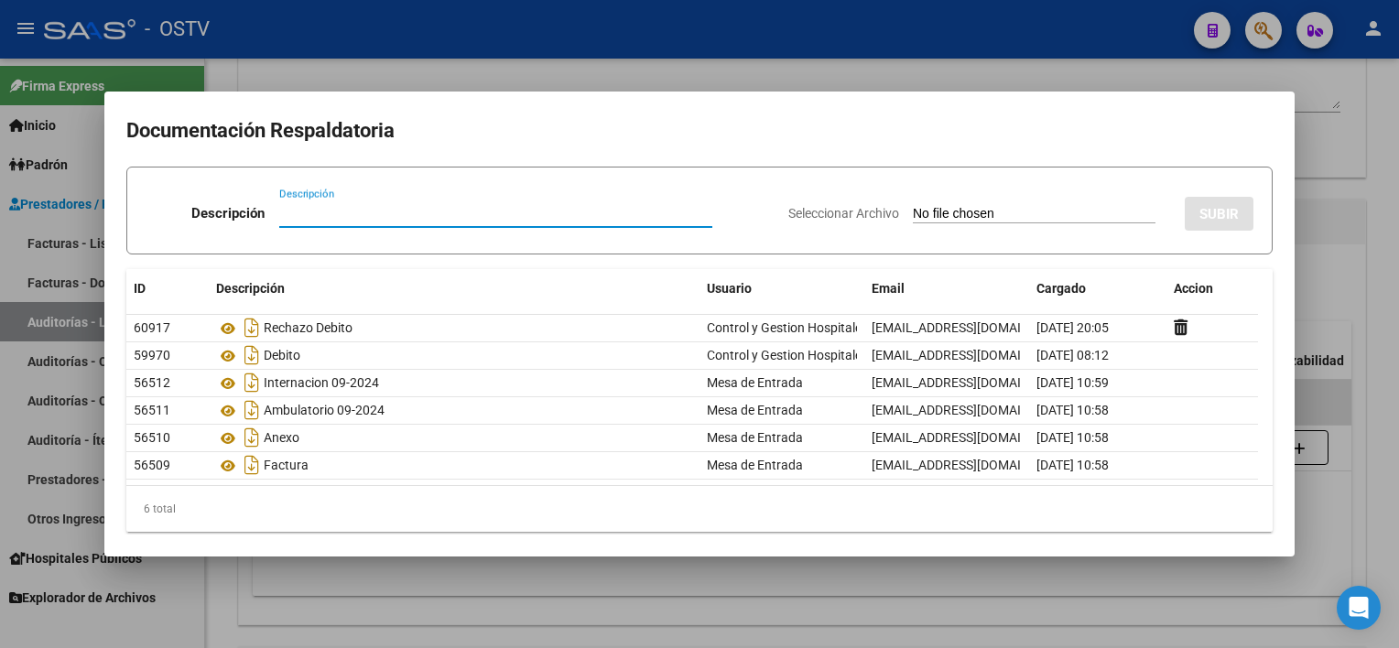
click at [1081, 590] on div at bounding box center [699, 324] width 1399 height 648
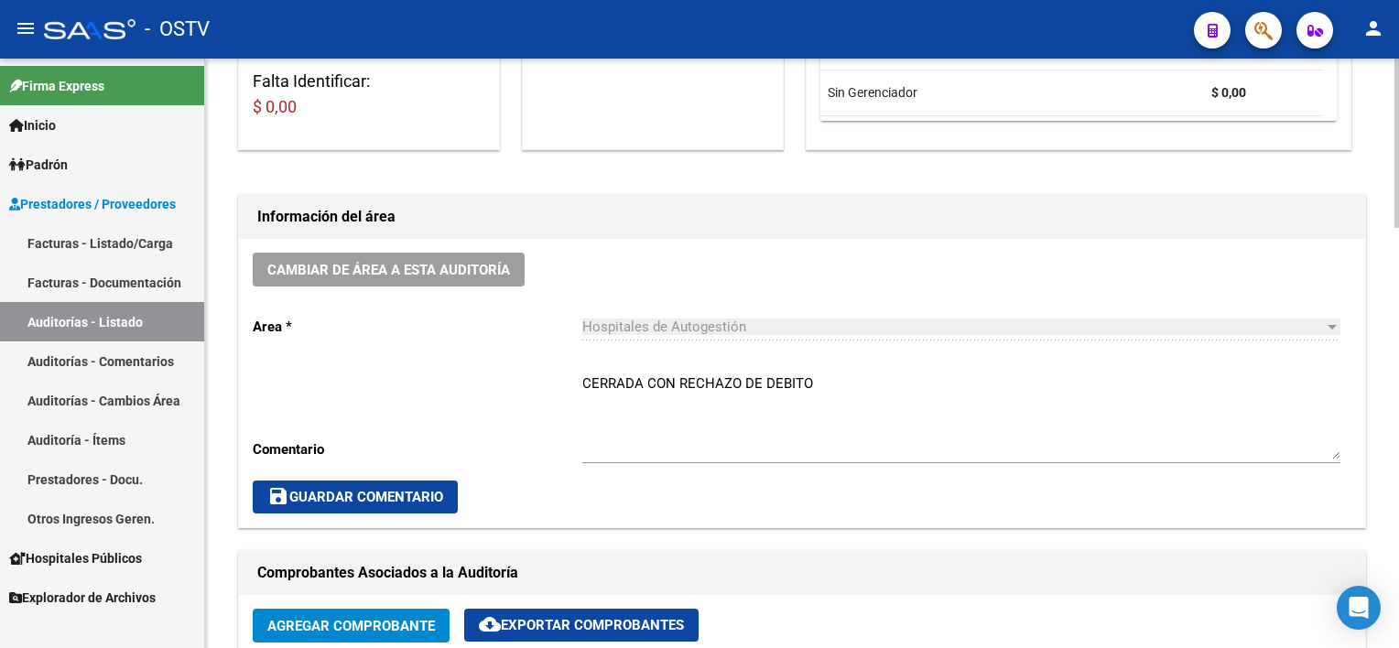
scroll to position [365, 0]
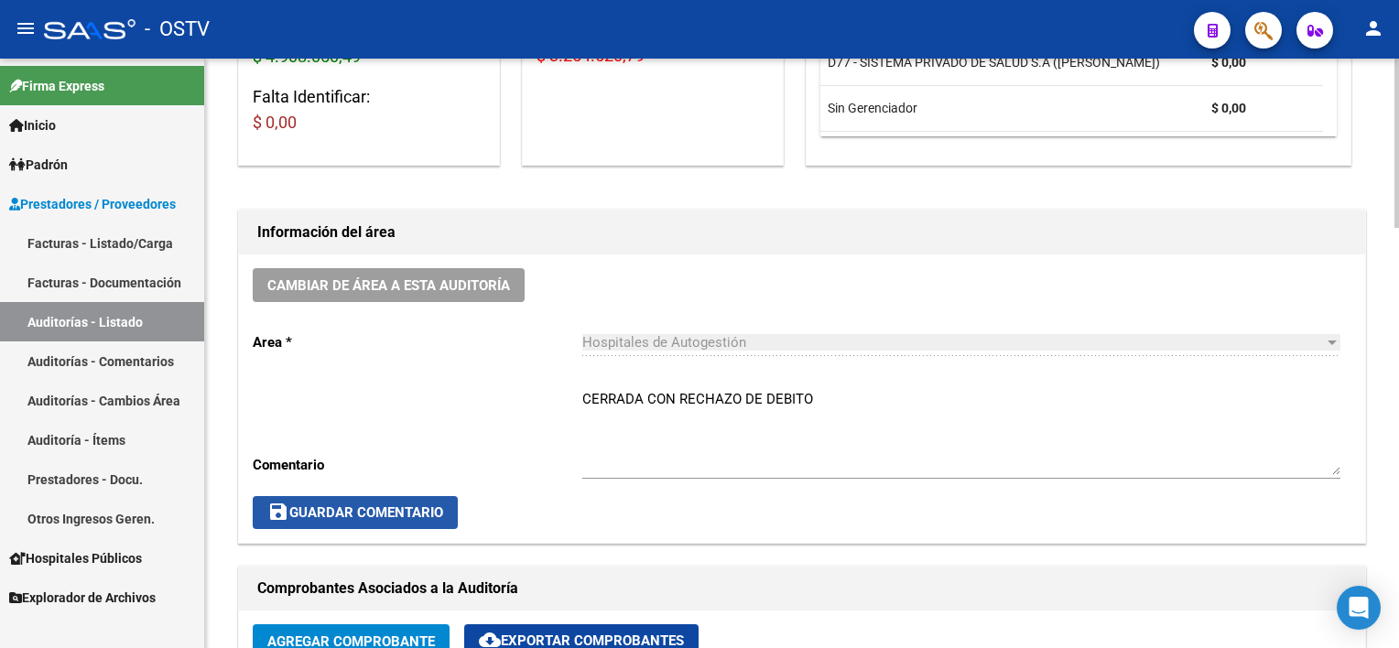
click at [430, 511] on span "save Guardar Comentario" at bounding box center [355, 513] width 176 height 16
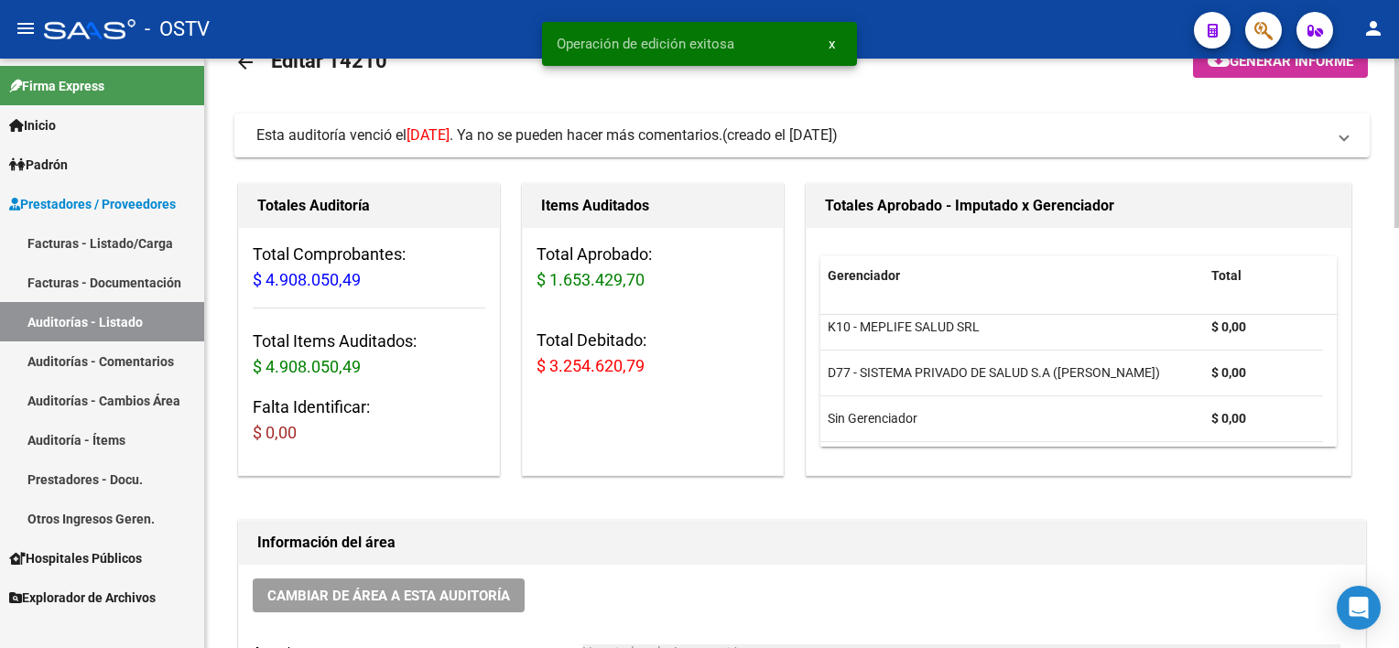
scroll to position [0, 0]
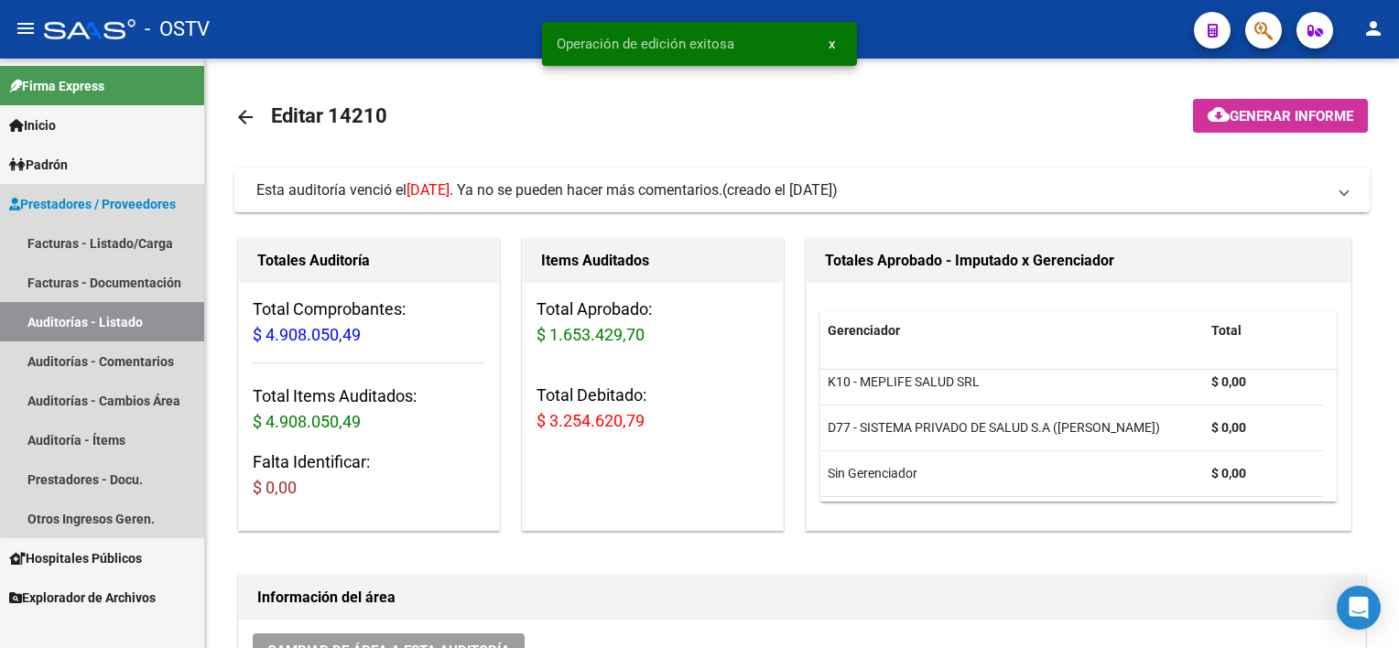
click at [147, 324] on link "Auditorías - Listado" at bounding box center [102, 321] width 204 height 39
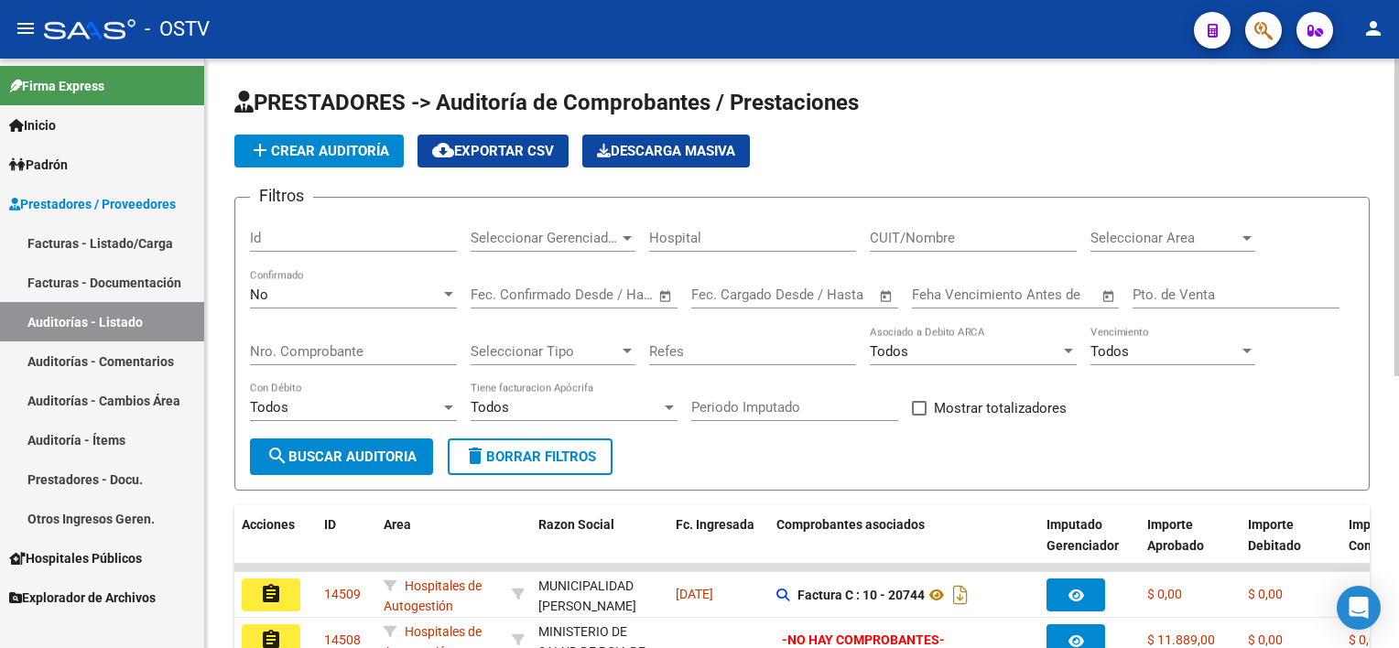
click at [369, 340] on div "Nro. Comprobante" at bounding box center [353, 345] width 207 height 39
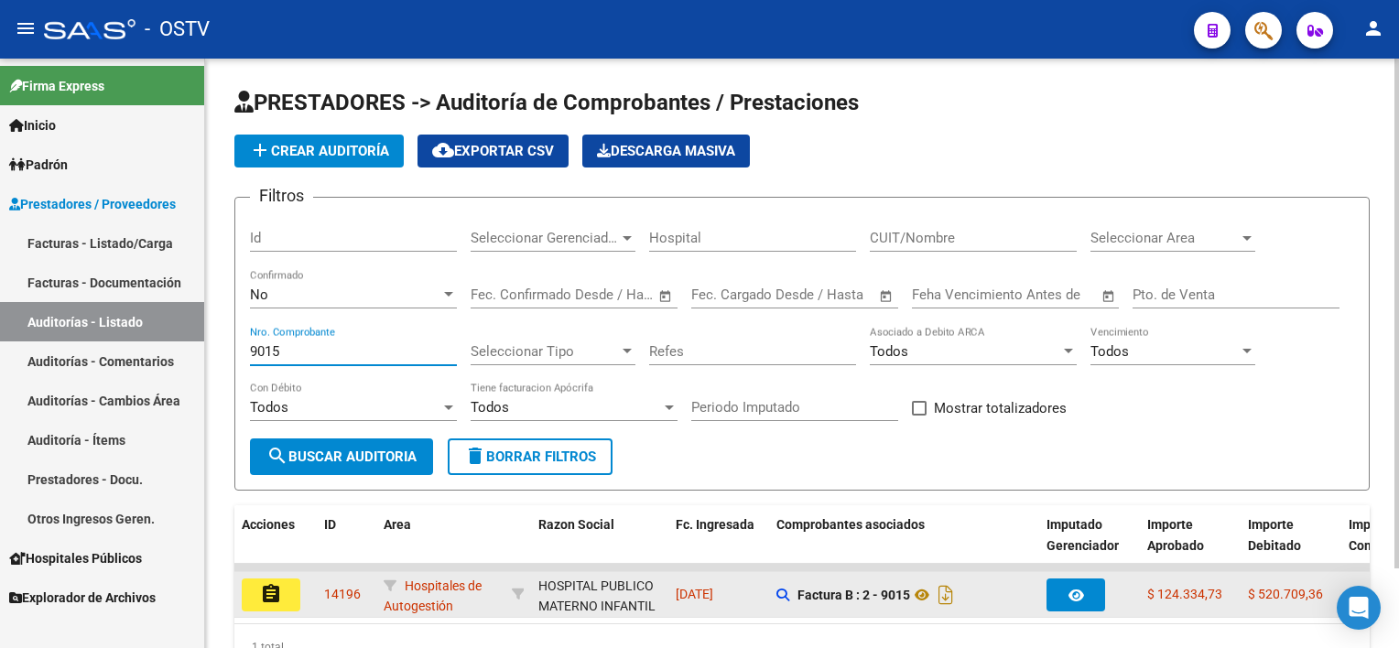
type input "9015"
click at [259, 595] on button "assignment" at bounding box center [271, 595] width 59 height 33
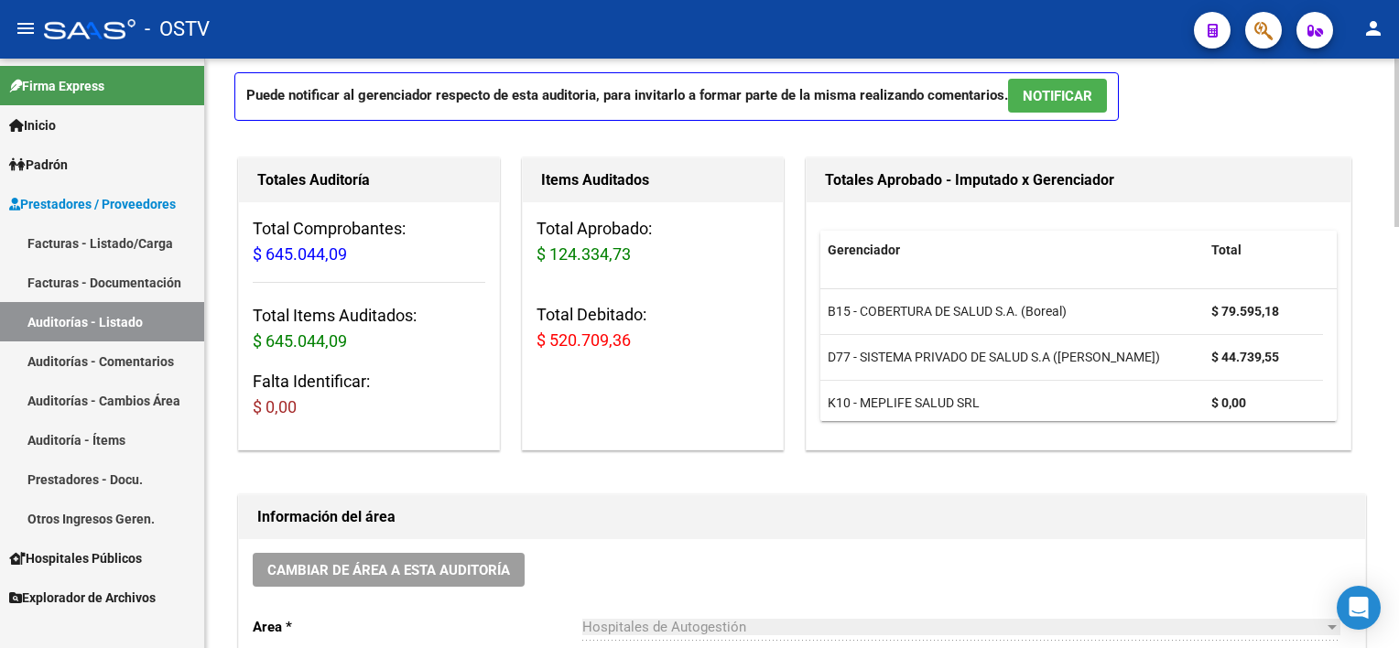
scroll to position [458, 0]
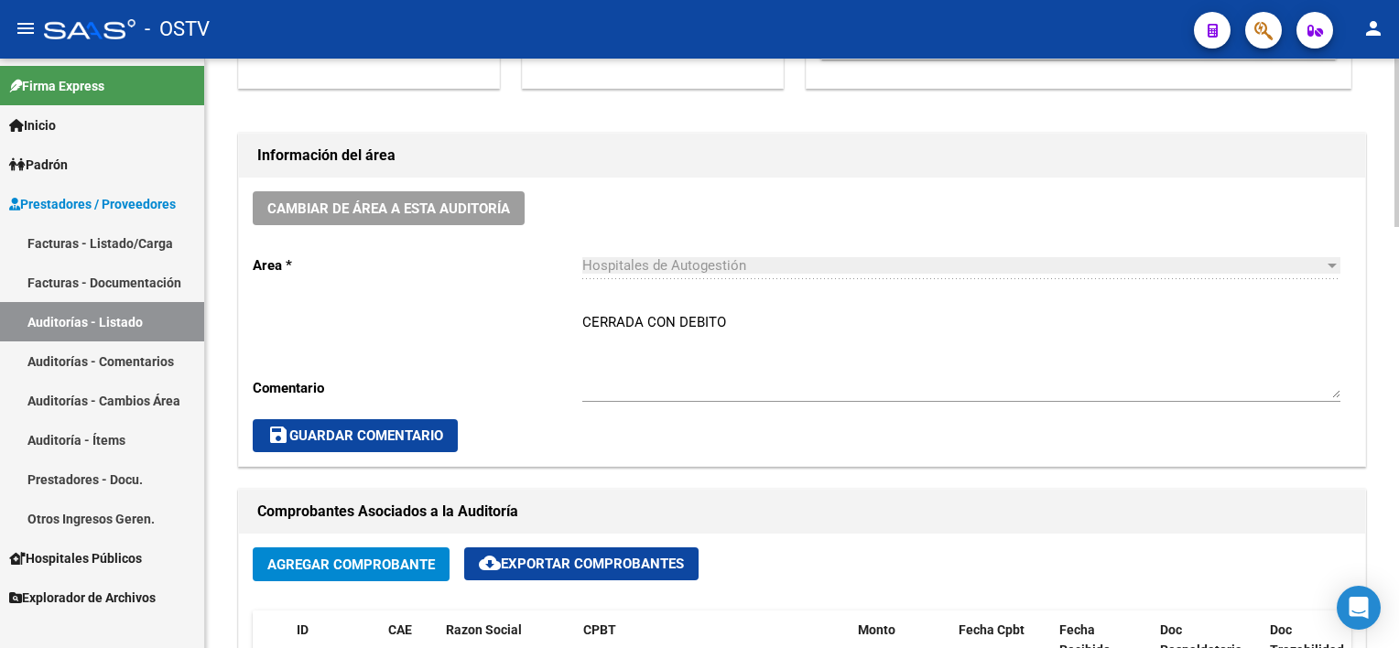
click at [677, 320] on textarea "CERRADA CON DEBITO" at bounding box center [961, 355] width 758 height 86
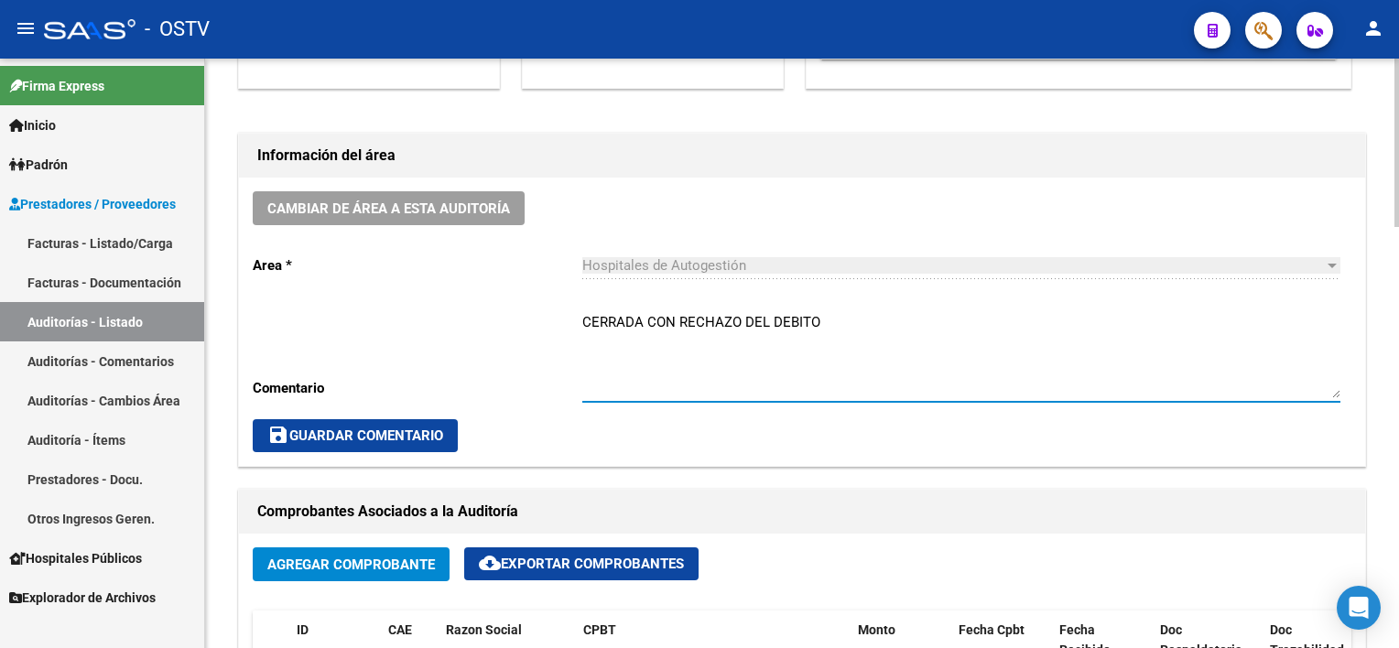
type textarea "CERRADA CON RECHAZO DEL DEBITO"
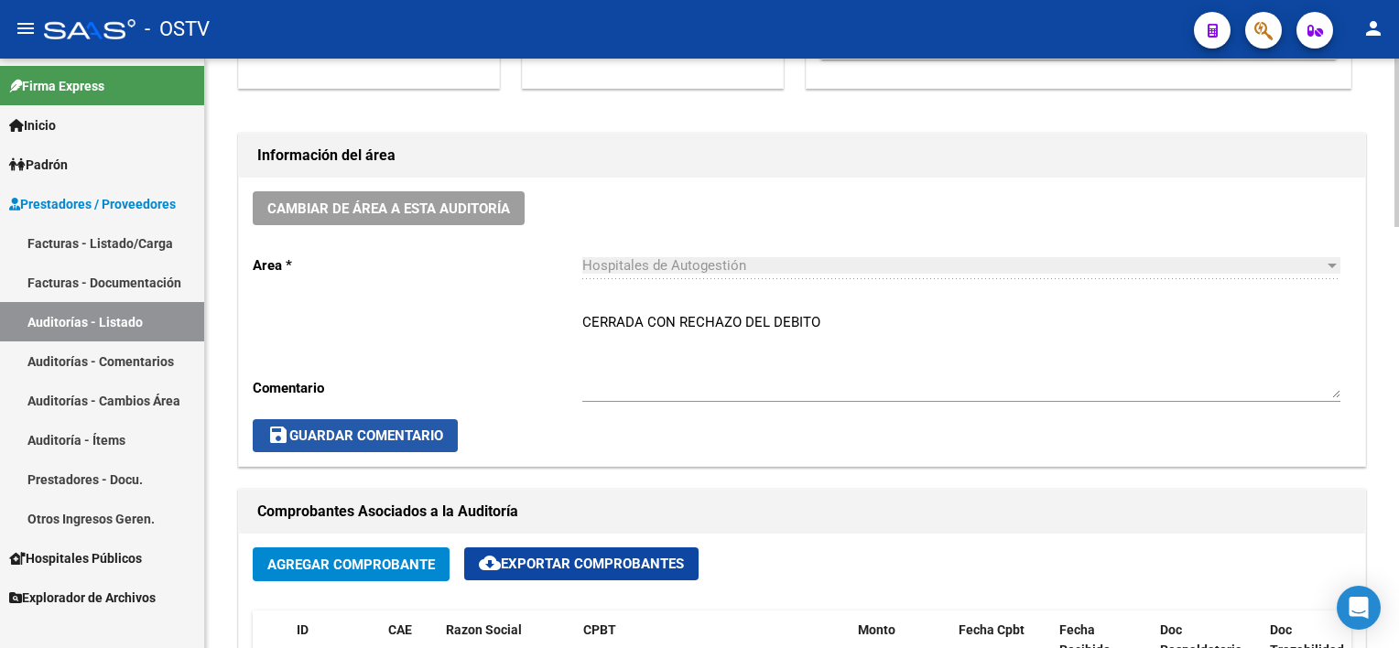
click at [374, 441] on span "save Guardar Comentario" at bounding box center [355, 436] width 176 height 16
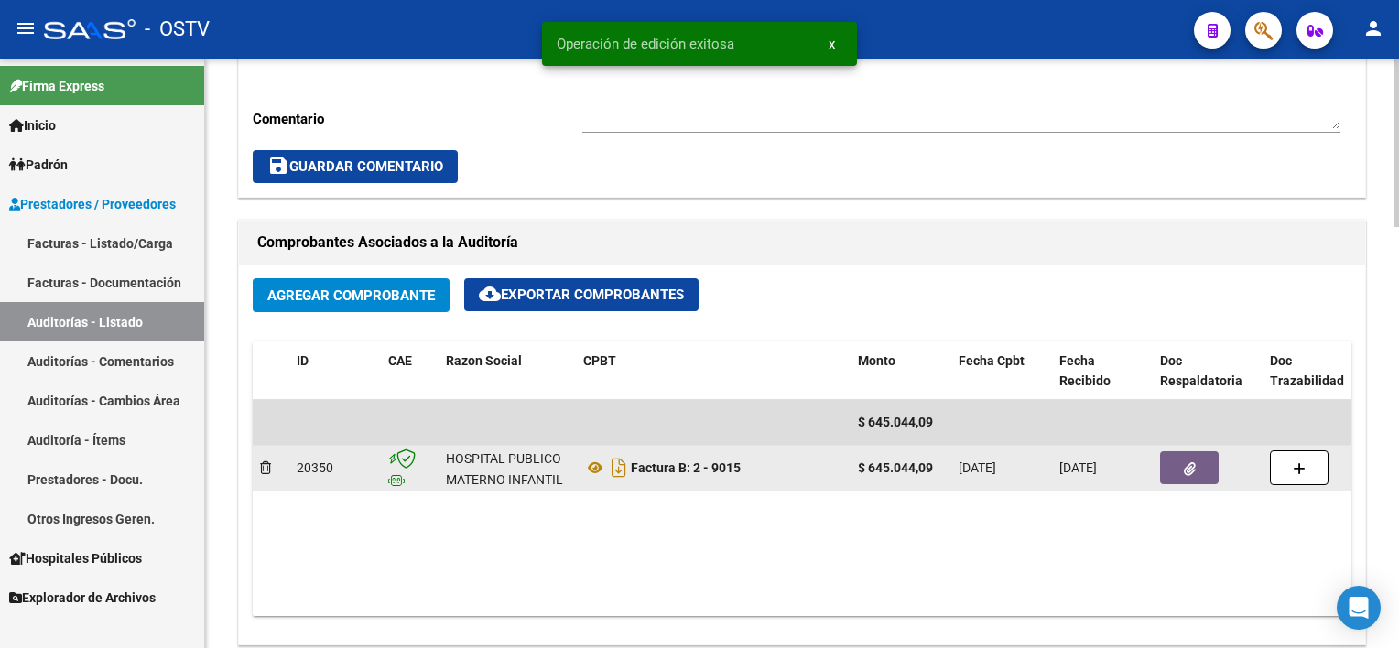
scroll to position [733, 0]
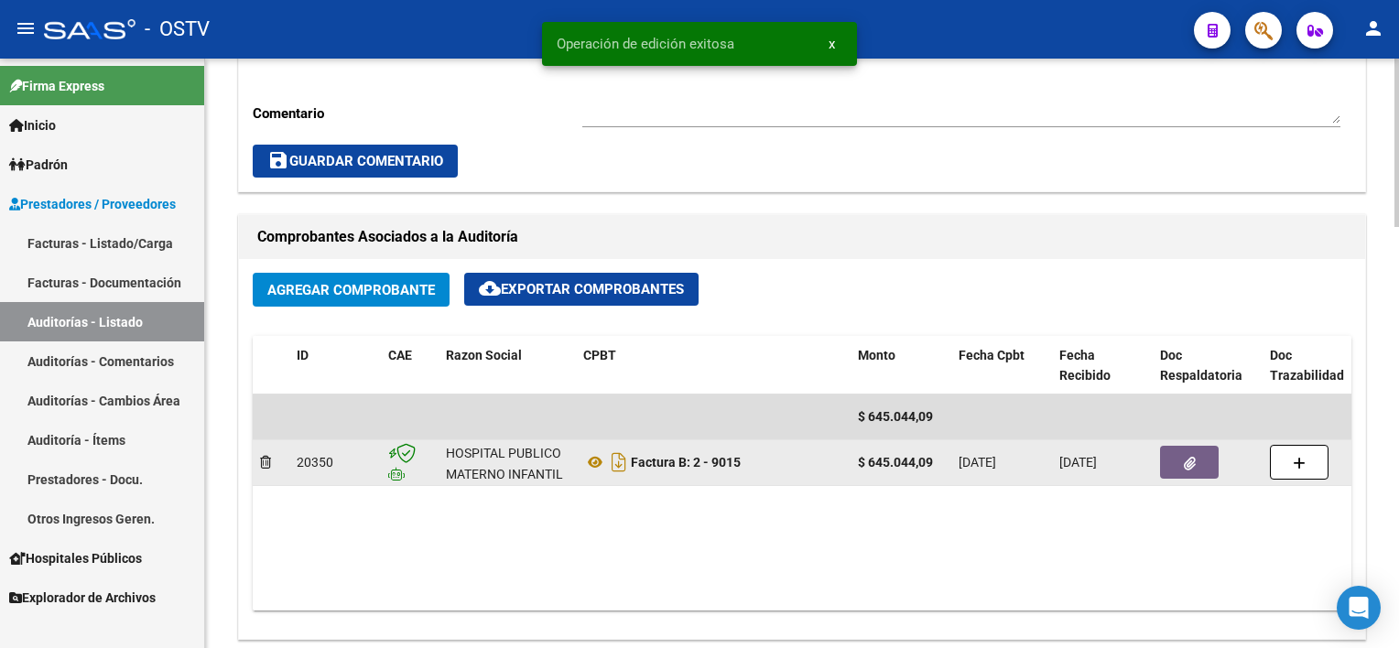
click at [1205, 455] on button "button" at bounding box center [1189, 462] width 59 height 33
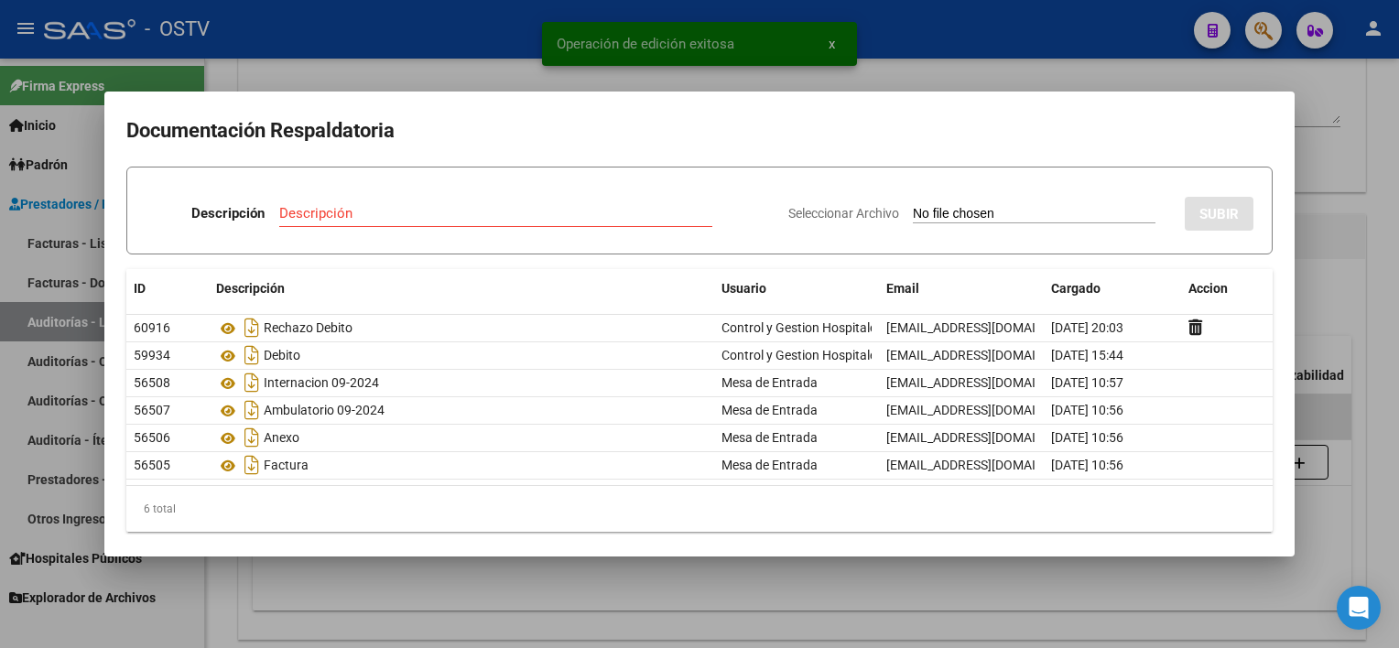
click at [791, 561] on div at bounding box center [699, 324] width 1399 height 648
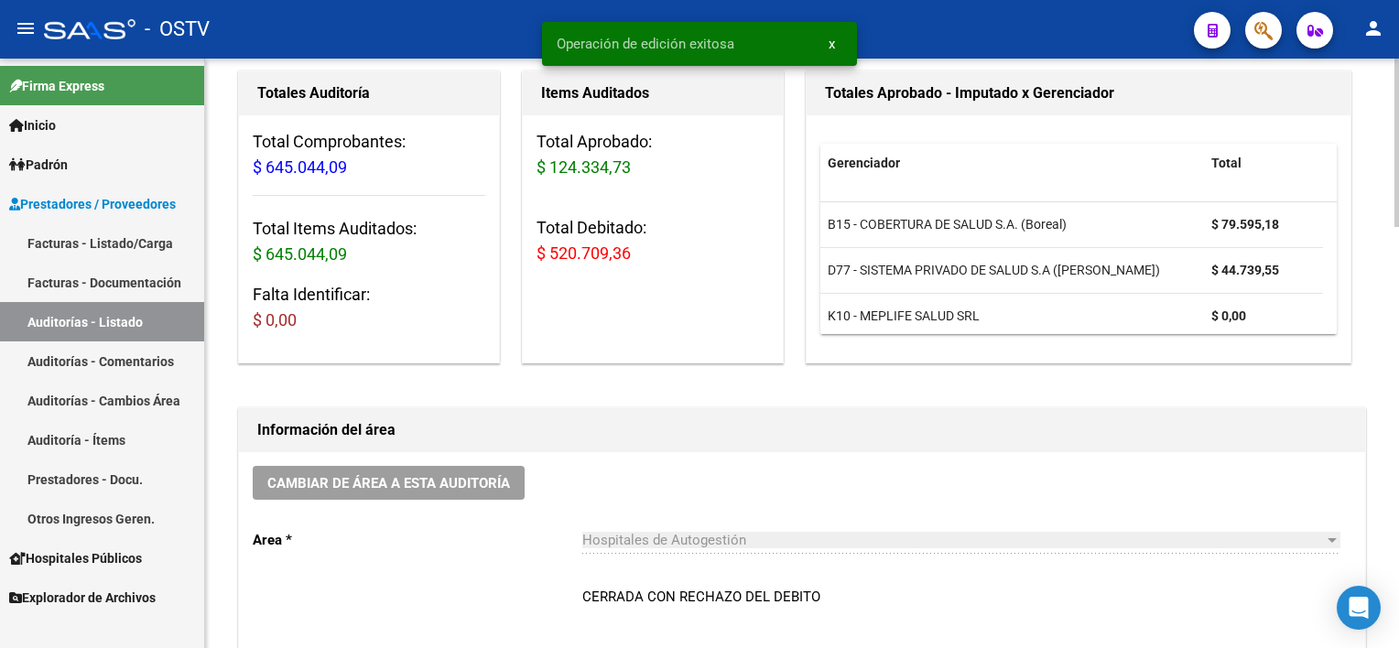
scroll to position [0, 0]
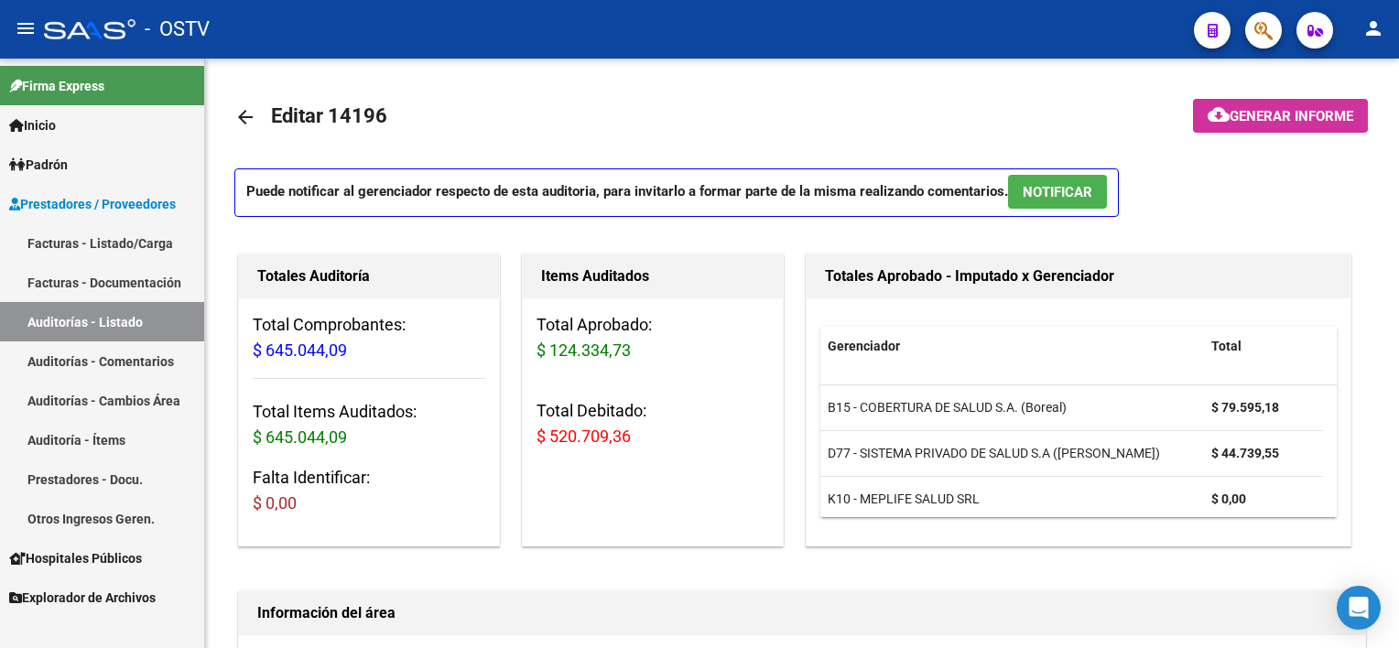
click at [114, 319] on link "Auditorías - Listado" at bounding box center [102, 321] width 204 height 39
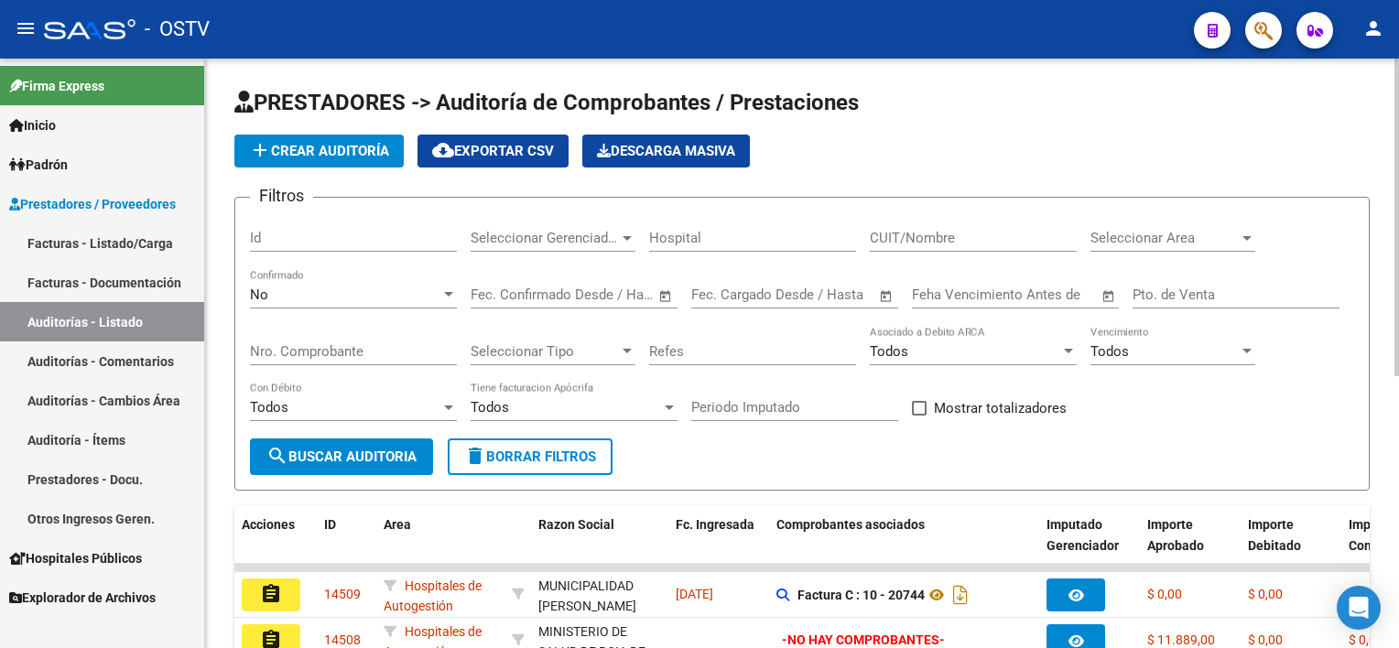
click at [328, 341] on div "Nro. Comprobante" at bounding box center [353, 345] width 207 height 39
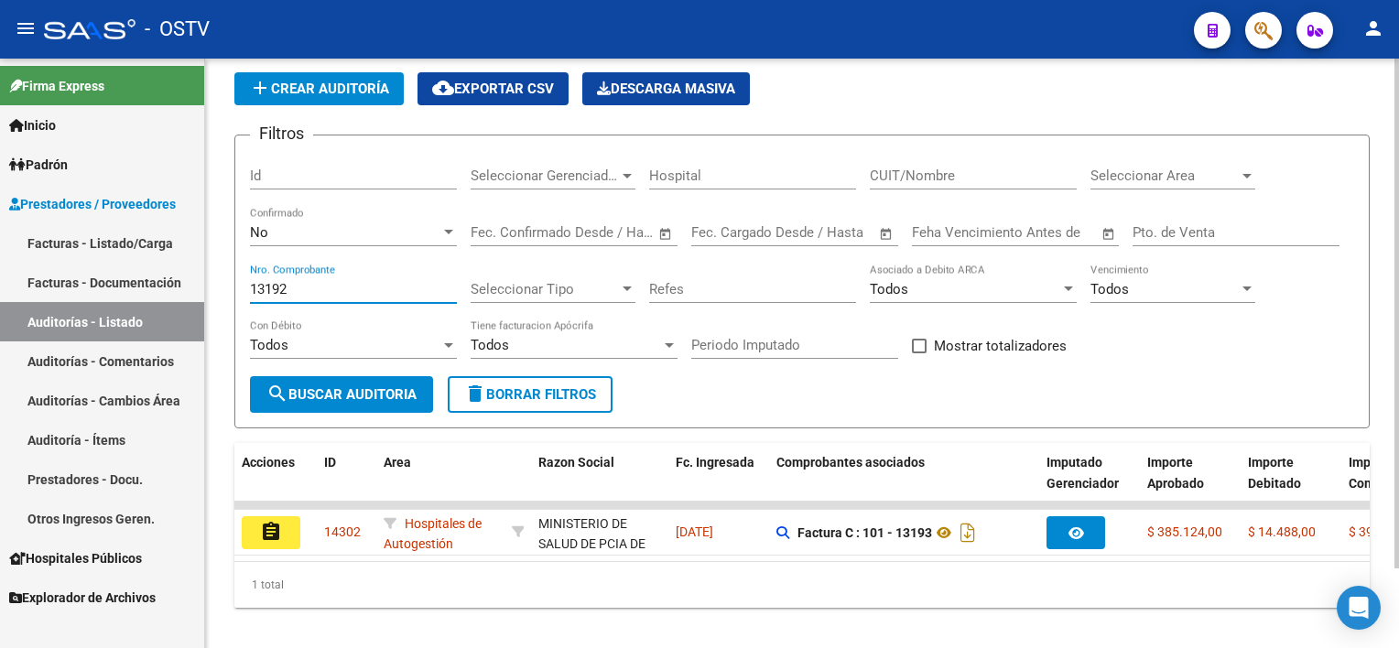
scroll to position [92, 0]
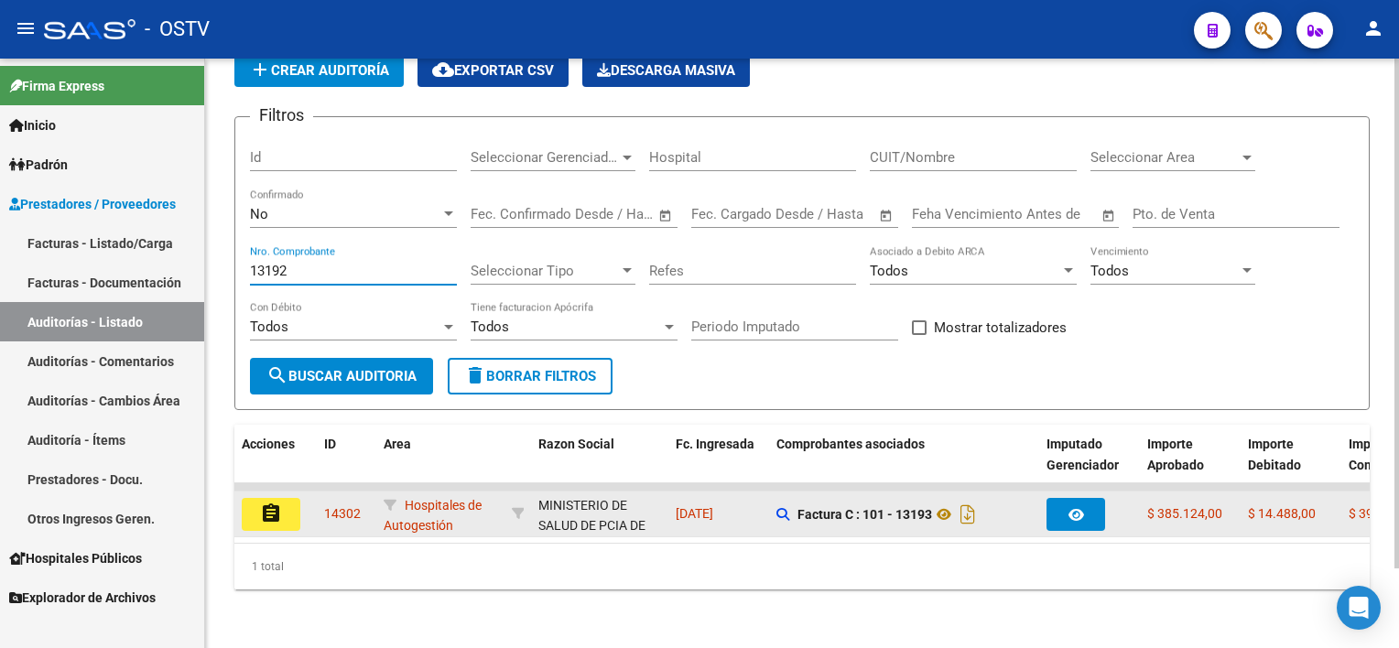
type input "13192"
click at [262, 503] on mat-icon "assignment" at bounding box center [271, 514] width 22 height 22
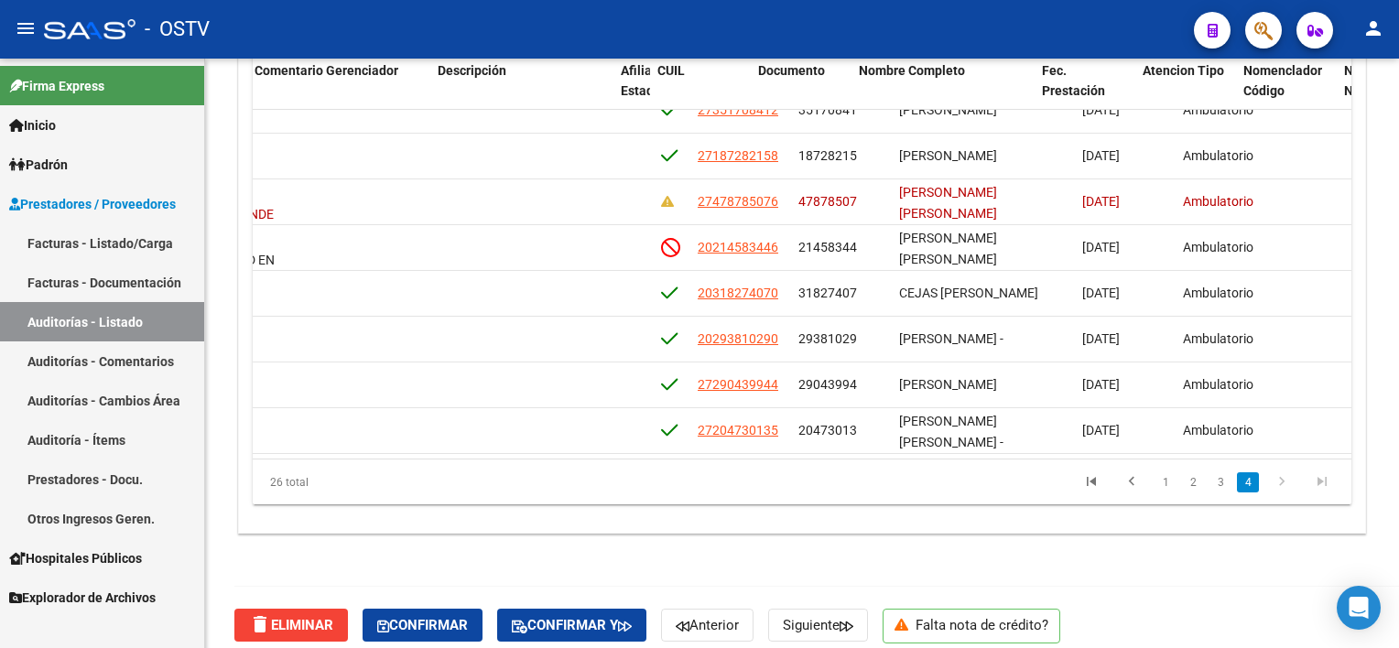
scroll to position [860, 1017]
